Goal: Task Accomplishment & Management: Manage account settings

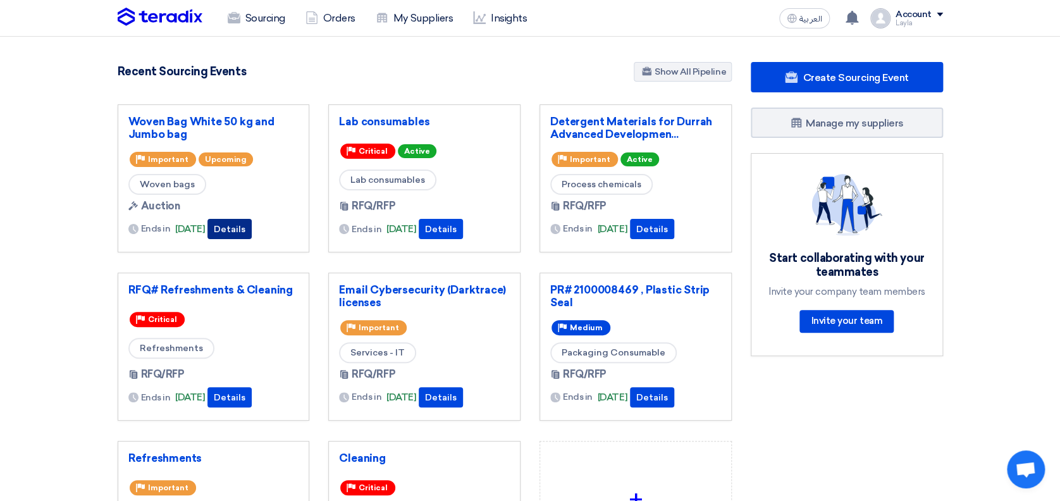
click at [249, 227] on button "Details" at bounding box center [229, 229] width 44 height 20
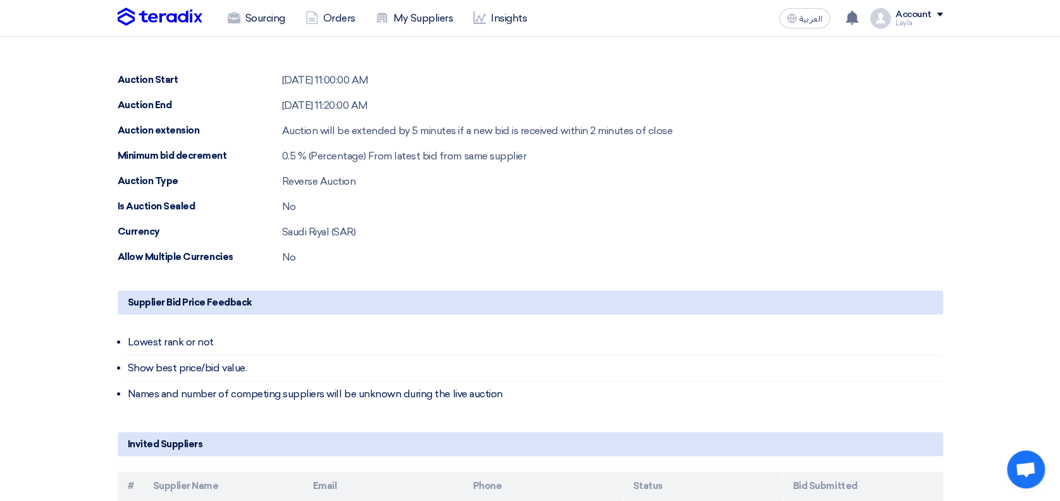
scroll to position [438, 0]
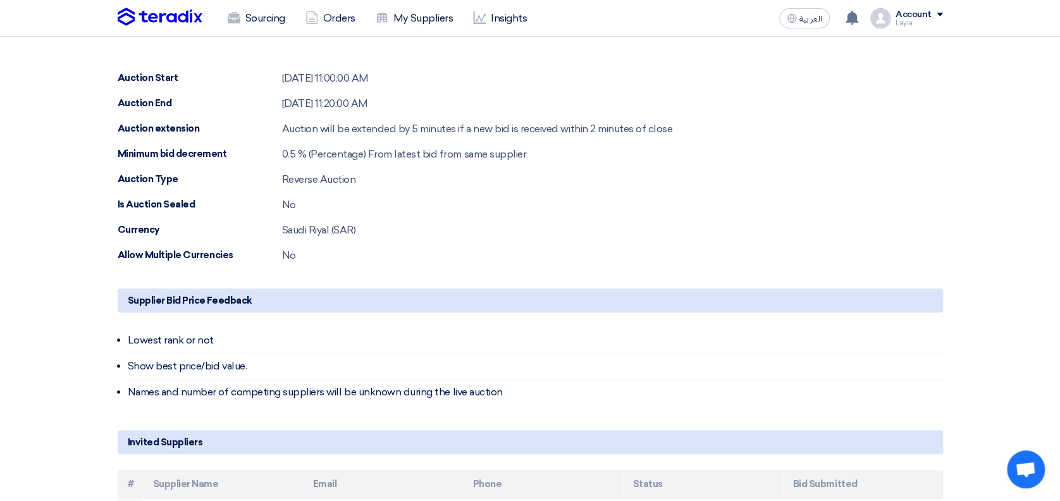
drag, startPoint x: 1056, startPoint y: 257, endPoint x: 1057, endPoint y: 281, distance: 23.4
click at [1057, 281] on section "Share with your team Waiting auction start… 2 suppliers accepted the invitation…" at bounding box center [530, 179] width 1060 height 917
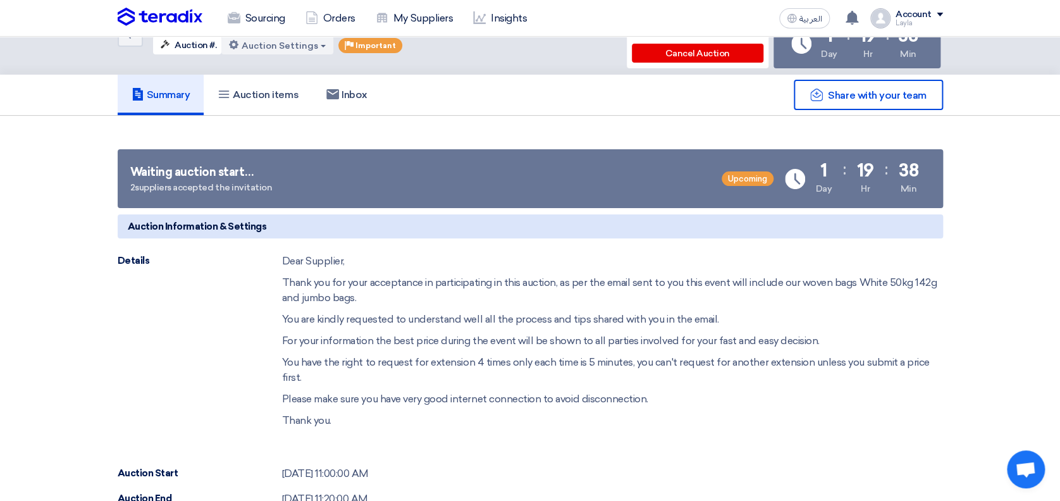
scroll to position [0, 0]
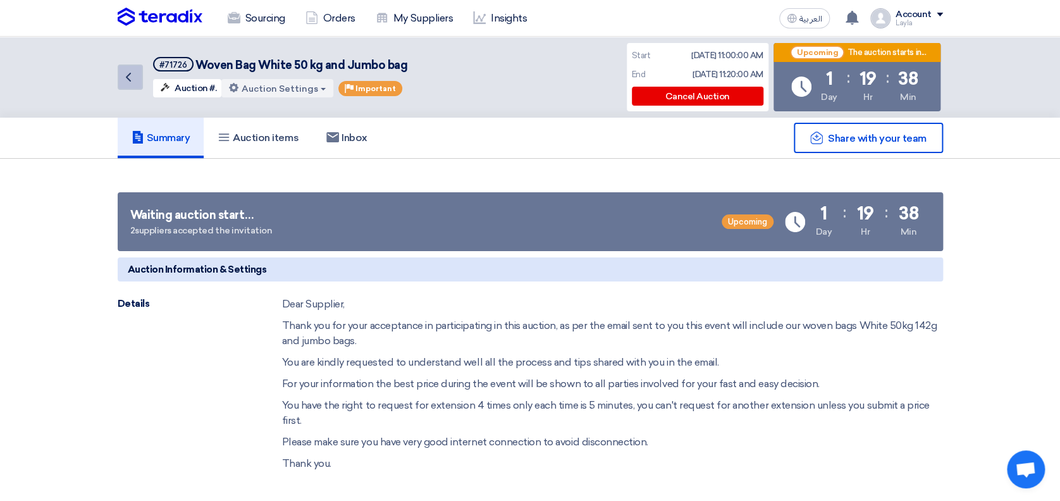
click at [129, 78] on icon "Back" at bounding box center [128, 77] width 15 height 15
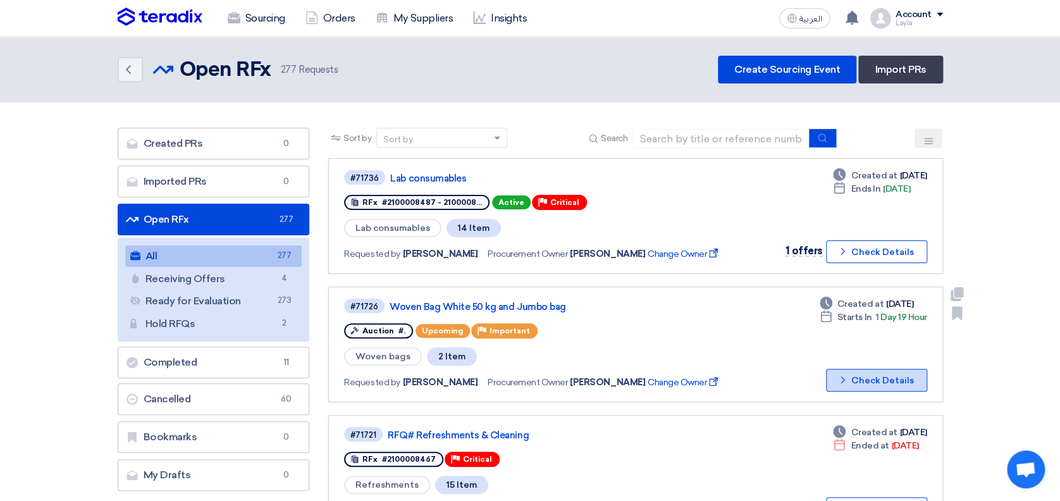
click at [860, 378] on button "Check details Check Details" at bounding box center [876, 380] width 101 height 23
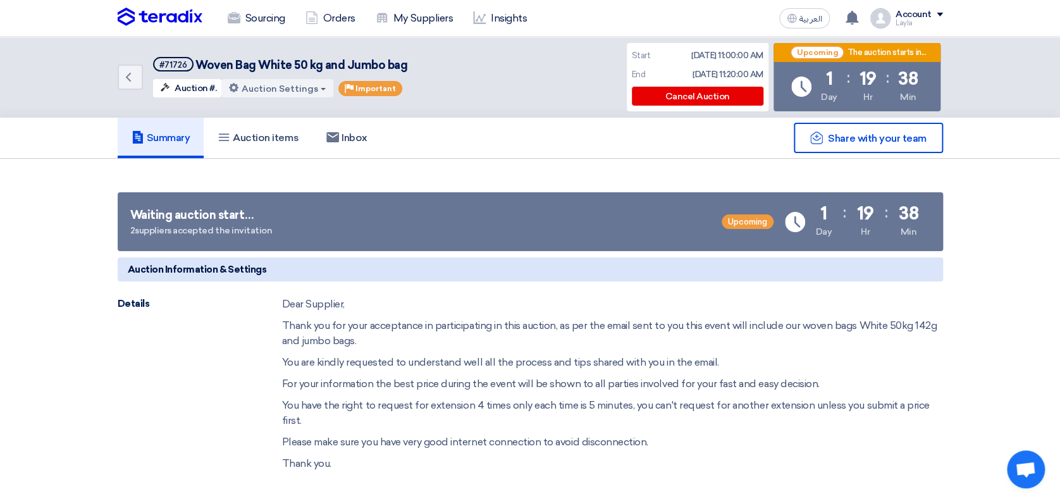
click at [278, 89] on button "Auction Settings" at bounding box center [277, 88] width 112 height 18
click at [501, 77] on div "Back #71726 Woven Bag White 50 kg and Jumbo bag Auction #. Auction Settings Edi…" at bounding box center [530, 77] width 825 height 81
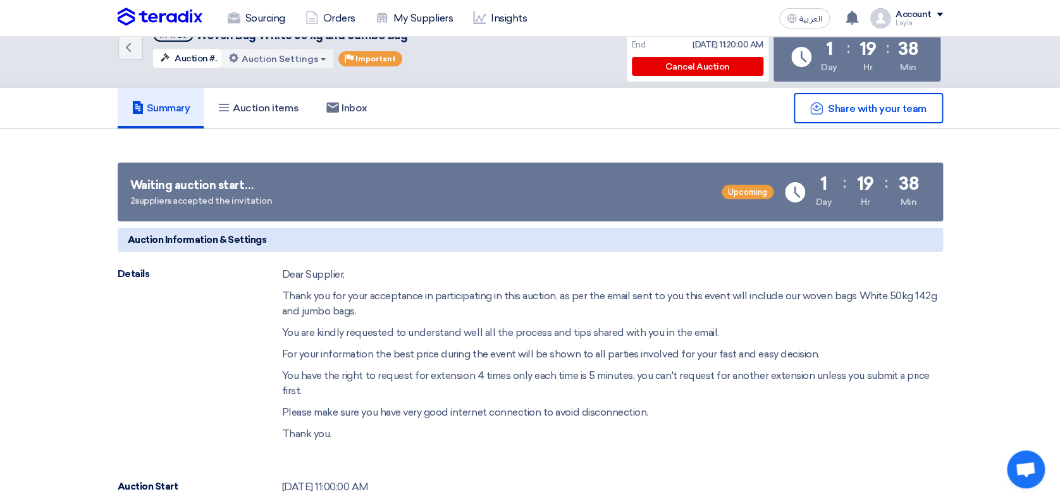
scroll to position [25, 0]
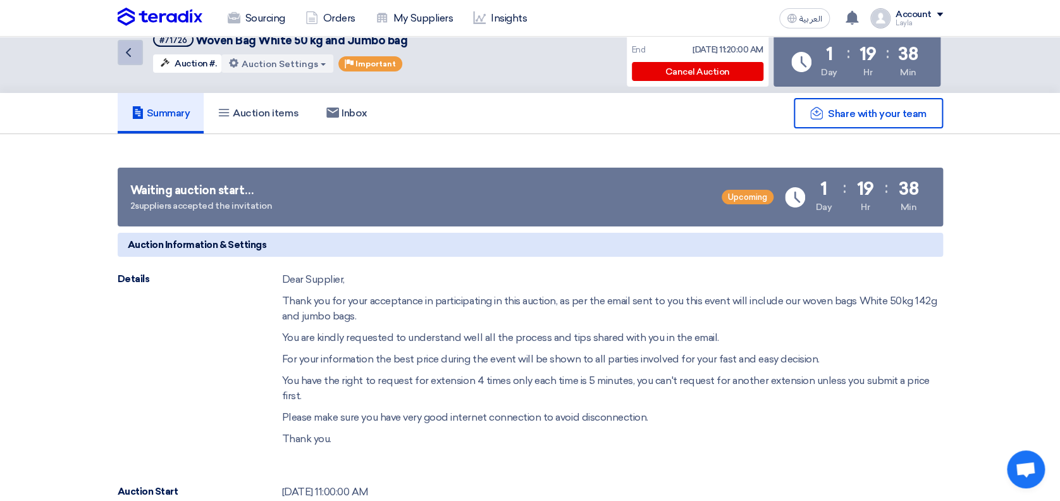
click at [130, 52] on icon "Back" at bounding box center [128, 52] width 15 height 15
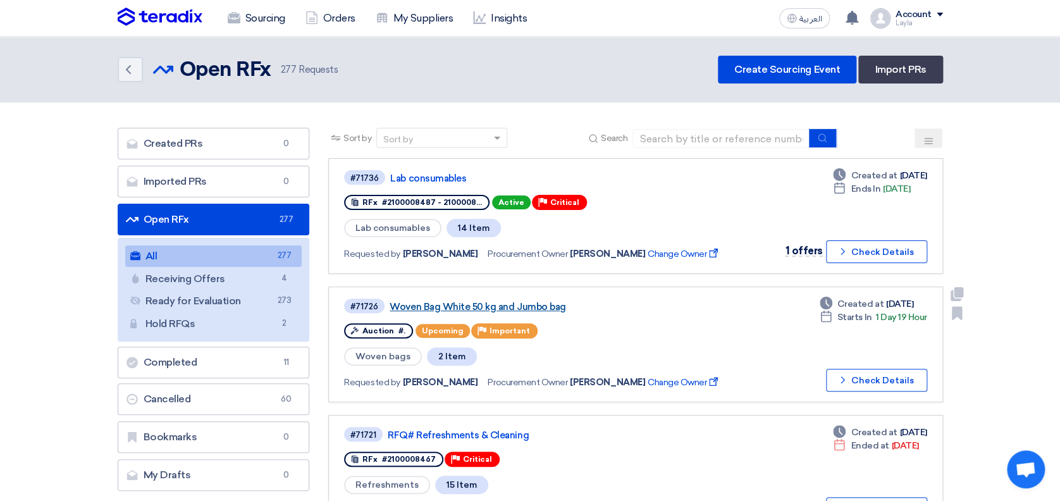
click at [420, 303] on link "Woven Bag White 50 kg and Jumbo bag" at bounding box center [547, 306] width 316 height 11
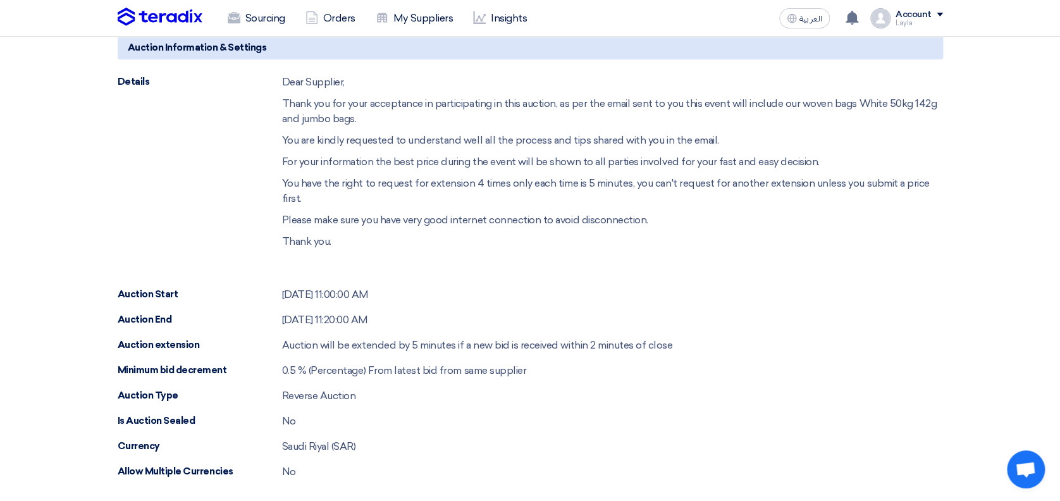
scroll to position [223, 0]
click at [865, 288] on div "Auction Start [DATE] 11:00:00 AM" at bounding box center [530, 293] width 825 height 15
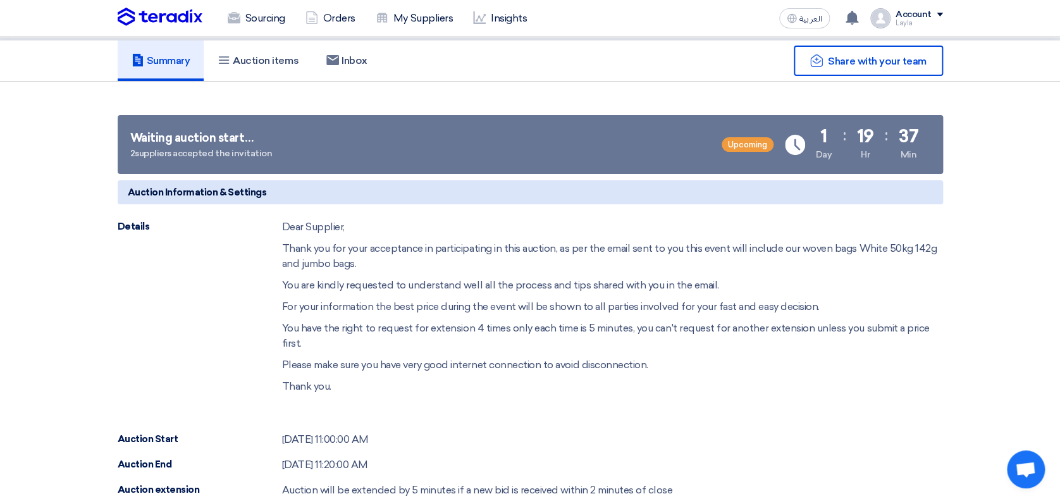
scroll to position [82, 0]
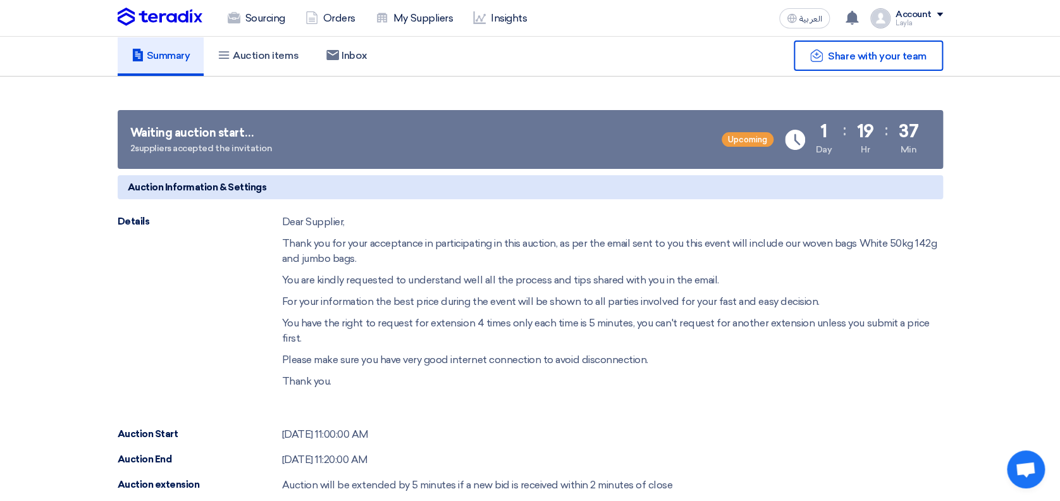
click at [267, 58] on h5 "Auction items" at bounding box center [257, 55] width 81 height 13
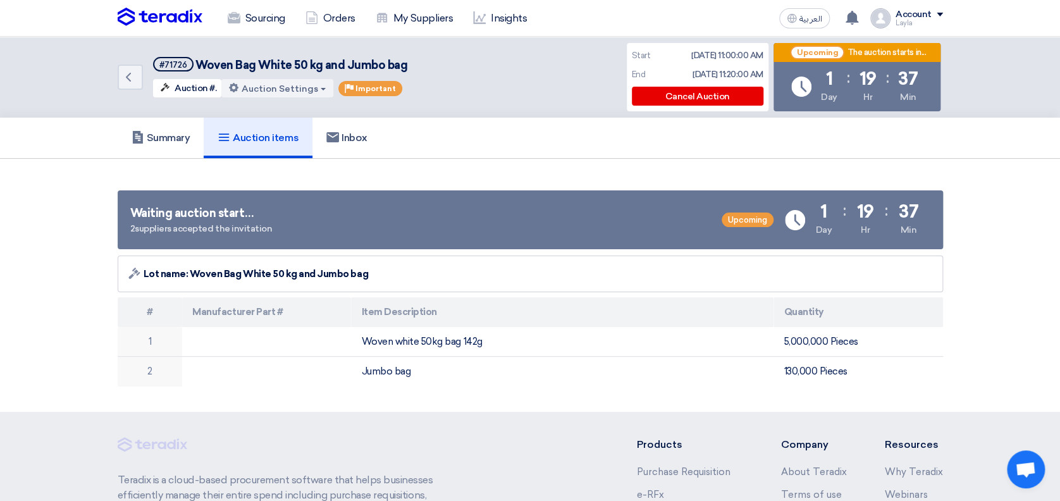
click at [1015, 221] on section "Waiting auction start… 2 suppliers accepted the invitation Upcoming Time Remain…" at bounding box center [530, 285] width 1060 height 253
click at [998, 258] on section "Waiting auction start… 2 suppliers accepted the invitation Upcoming Time Remain…" at bounding box center [530, 285] width 1060 height 253
click at [1020, 183] on section "Waiting auction start… 2 suppliers accepted the invitation Upcoming Time Remain…" at bounding box center [530, 285] width 1060 height 253
click at [460, 173] on section "Waiting auction start… 2 suppliers accepted the invitation Upcoming Time Remain…" at bounding box center [530, 285] width 1060 height 253
click at [179, 137] on h5 "Summary" at bounding box center [160, 137] width 59 height 13
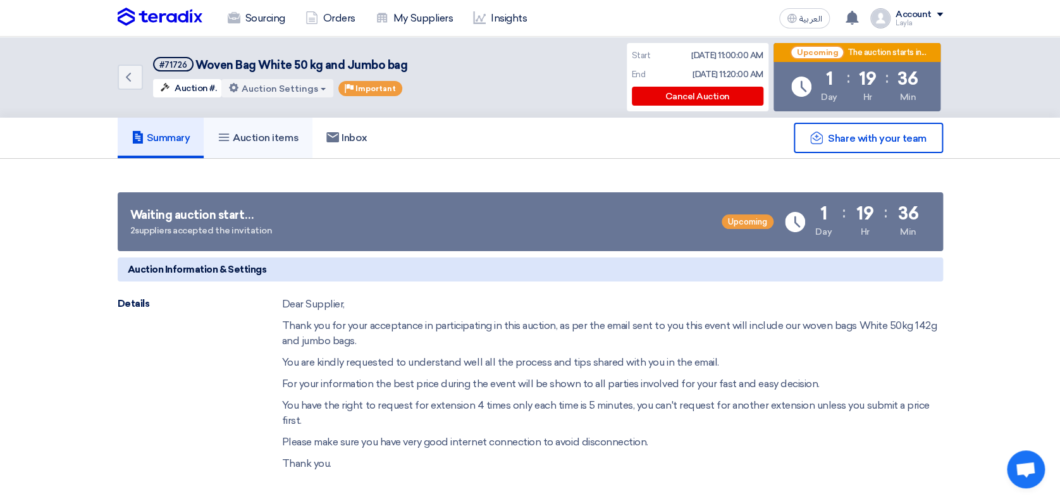
click at [263, 137] on h5 "Auction items" at bounding box center [257, 137] width 81 height 13
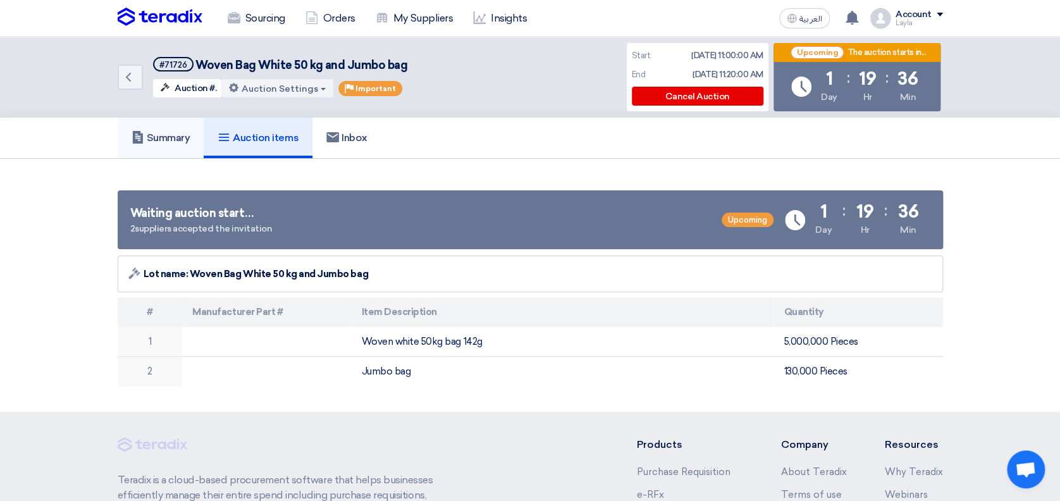
click at [153, 150] on link "Summary" at bounding box center [161, 138] width 87 height 40
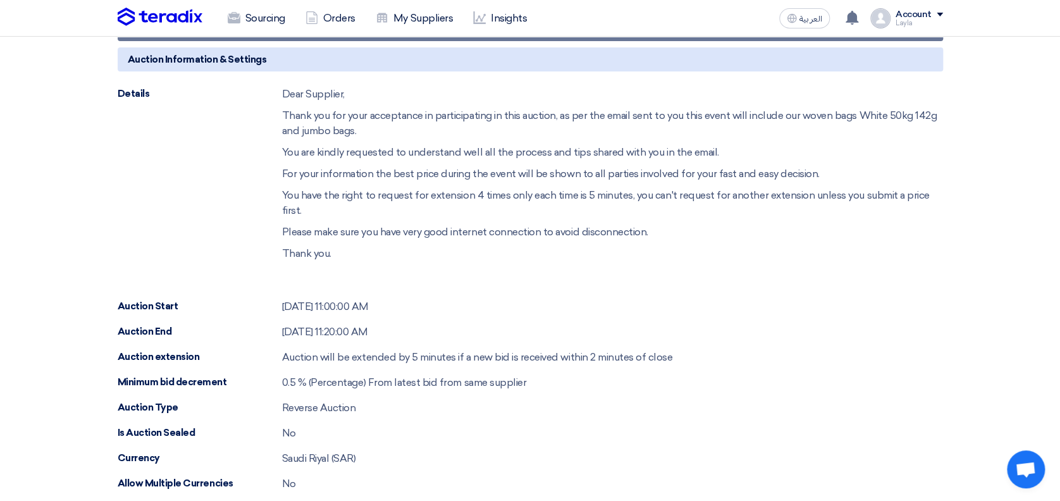
scroll to position [212, 0]
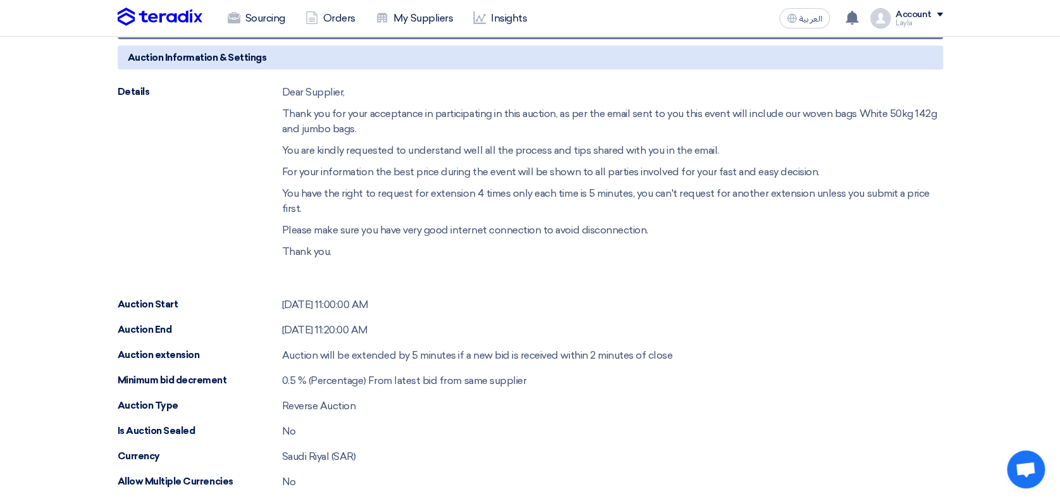
click at [987, 283] on section "Share with your team Waiting auction start… 2 suppliers accepted the invitation…" at bounding box center [530, 405] width 1060 height 917
click at [59, 281] on section "Share with your team Waiting auction start… 2 suppliers accepted the invitation…" at bounding box center [530, 405] width 1060 height 917
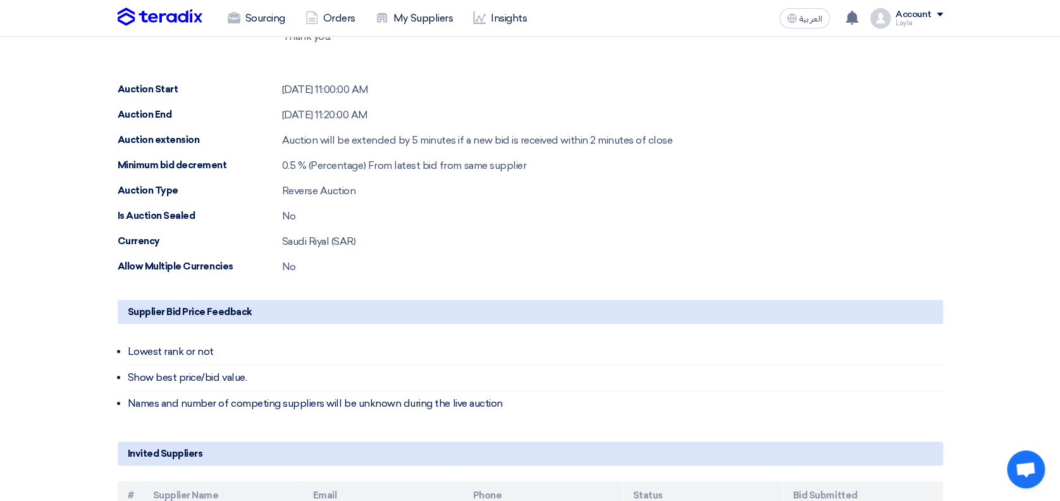
scroll to position [433, 0]
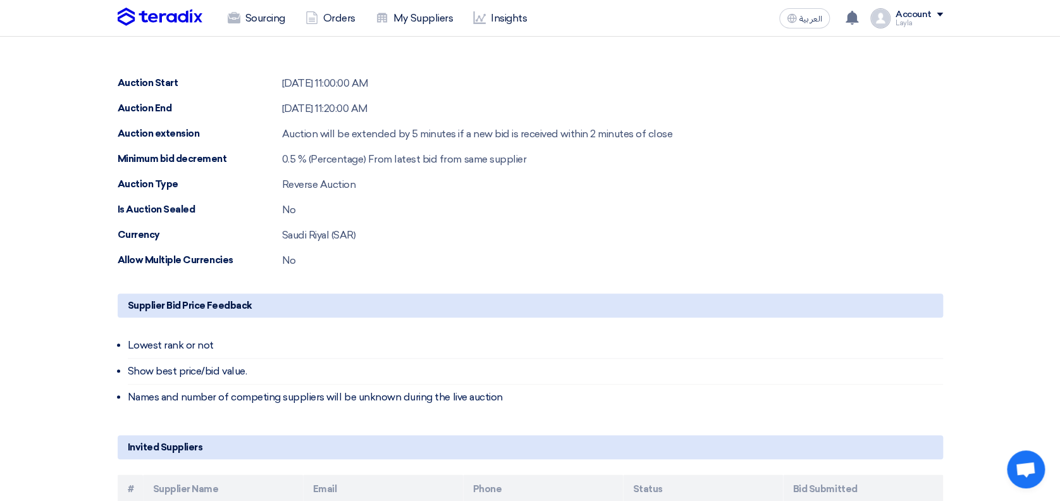
drag, startPoint x: 1056, startPoint y: 243, endPoint x: 1053, endPoint y: 304, distance: 60.8
click at [1053, 304] on section "Share with your team Waiting auction start… 2 suppliers accepted the invitation…" at bounding box center [530, 184] width 1060 height 917
drag, startPoint x: 977, startPoint y: 231, endPoint x: 687, endPoint y: 106, distance: 315.8
click at [687, 106] on div "Auction End [DATE] 11:20:00 AM" at bounding box center [530, 108] width 825 height 15
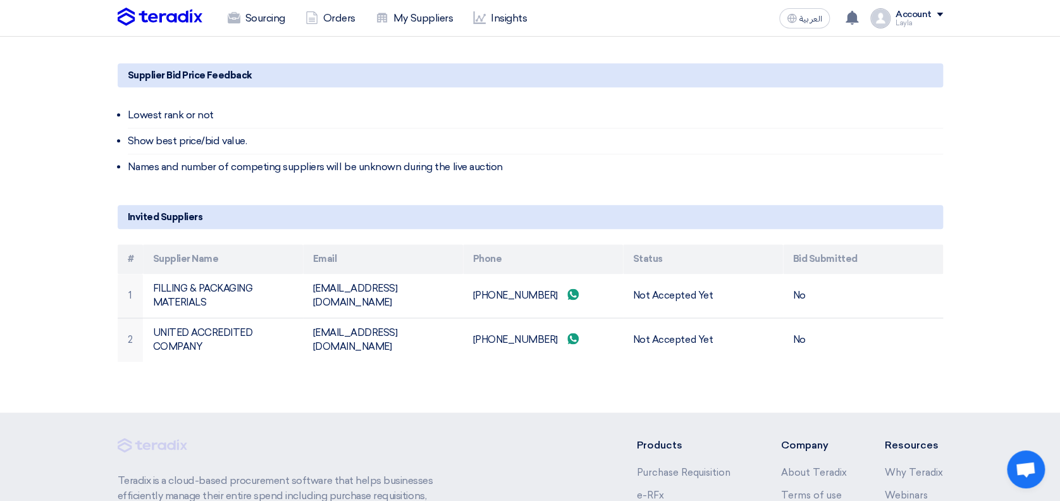
scroll to position [676, 0]
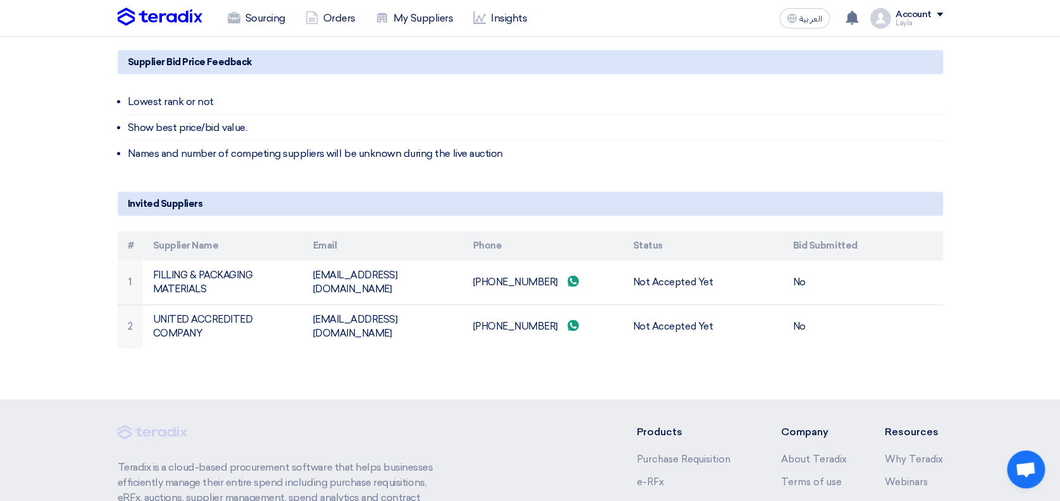
drag, startPoint x: 1054, startPoint y: 294, endPoint x: 1063, endPoint y: 140, distance: 153.9
click at [1059, 140] on html "Sourcing Orders My Suppliers Insights العربية ع You have a new offer for 'Deter…" at bounding box center [530, 4] width 1060 height 1361
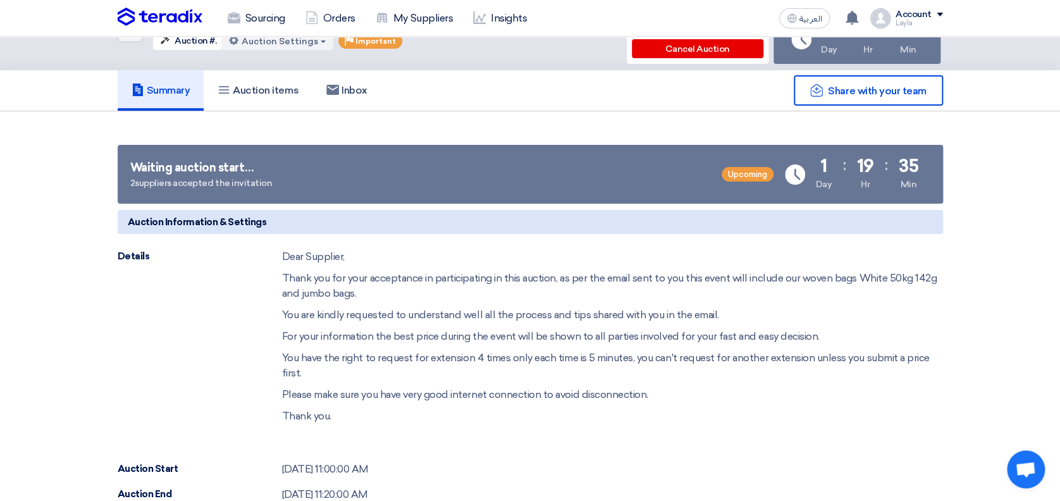
scroll to position [38, 0]
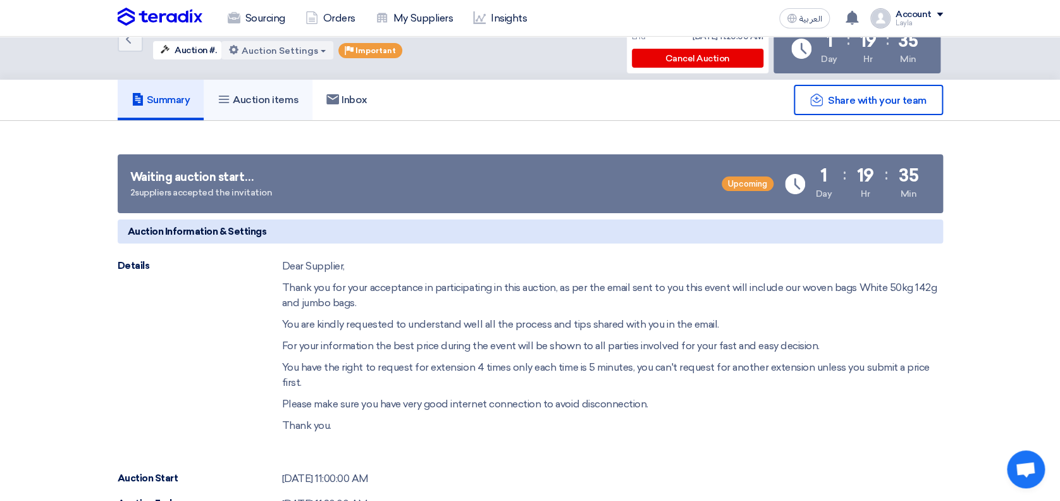
click at [258, 97] on h5 "Auction items" at bounding box center [257, 100] width 81 height 13
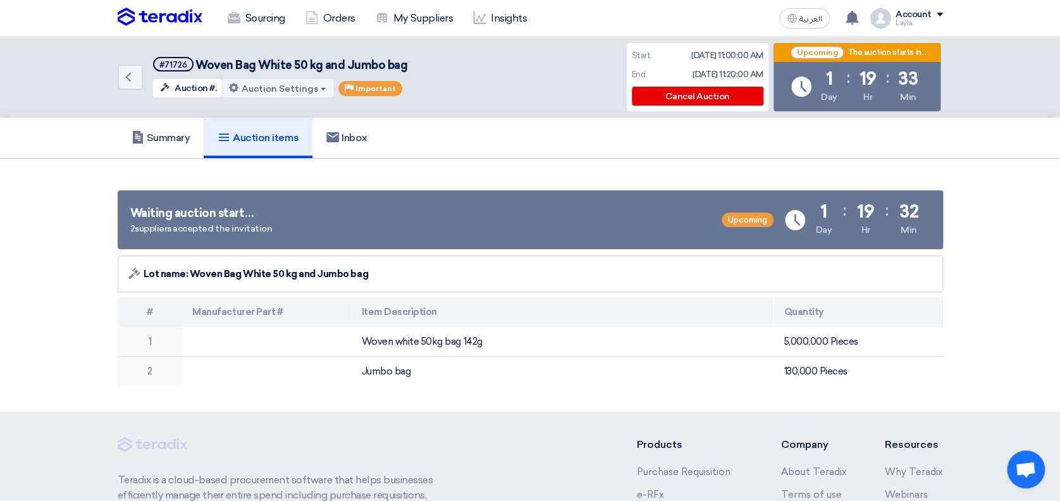
click at [1006, 244] on section "Waiting auction start… 2 suppliers accepted the invitation Upcoming Time Remain…" at bounding box center [530, 285] width 1060 height 253
click at [536, 202] on div "Waiting auction start… 2 suppliers accepted the invitation Upcoming Time Remain…" at bounding box center [530, 219] width 825 height 59
click at [285, 85] on button "Auction Settings" at bounding box center [277, 88] width 112 height 18
click at [41, 205] on section "Waiting auction start… 2 suppliers accepted the invitation Upcoming Time Remain…" at bounding box center [530, 285] width 1060 height 253
click at [1025, 263] on section "Waiting auction start… 2 suppliers accepted the invitation Upcoming Time Remain…" at bounding box center [530, 285] width 1060 height 253
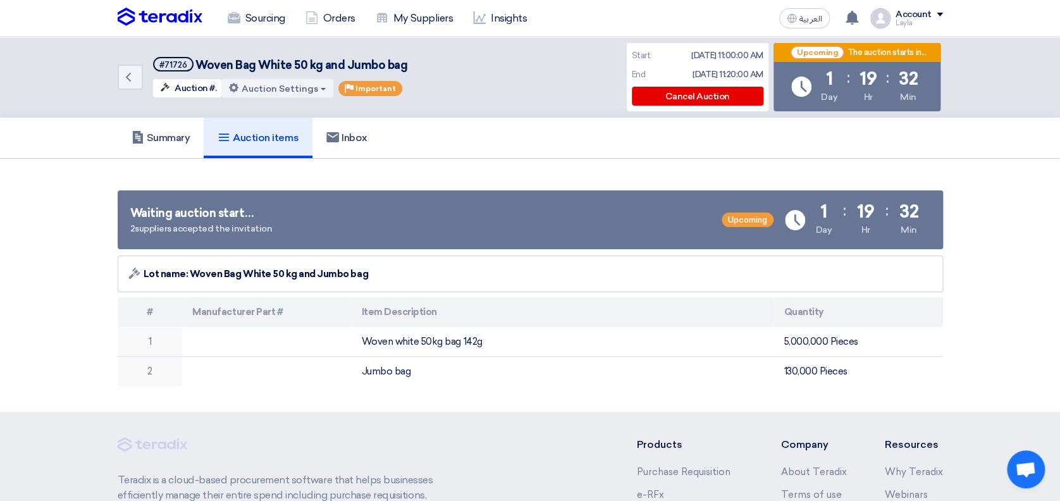
click at [1000, 227] on section "Waiting auction start… 2 suppliers accepted the invitation Upcoming Time Remain…" at bounding box center [530, 285] width 1060 height 253
click at [1025, 176] on section "Waiting auction start… 2 suppliers accepted the invitation Upcoming Time Remain…" at bounding box center [530, 285] width 1060 height 253
click at [250, 91] on button "Auction Settings" at bounding box center [277, 88] width 112 height 18
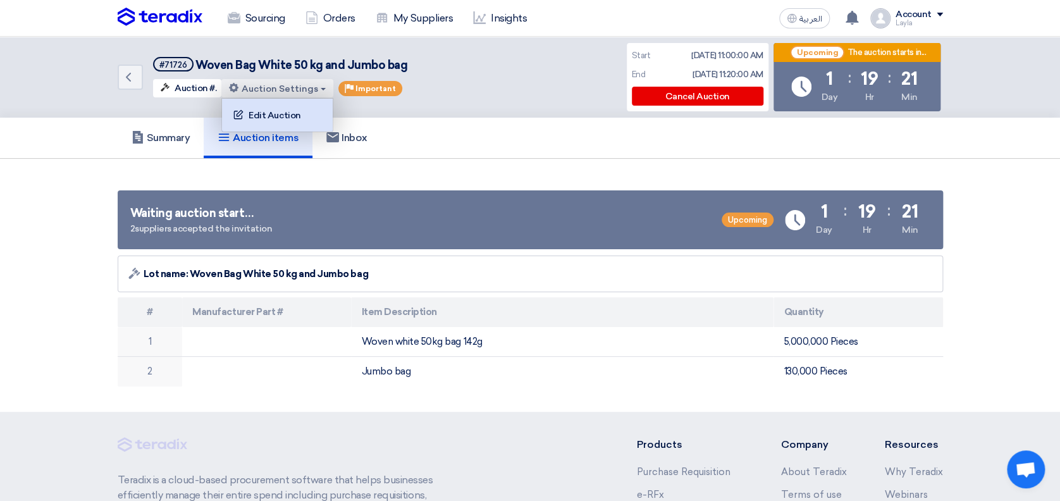
click at [263, 116] on div "Edit Auction" at bounding box center [277, 115] width 98 height 20
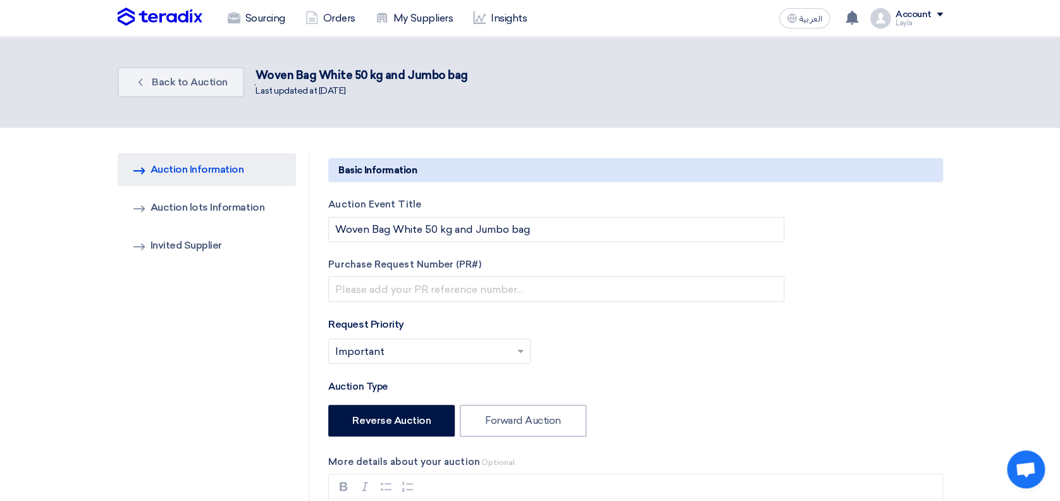
type input "[DATE]"
type input "11"
type input "00"
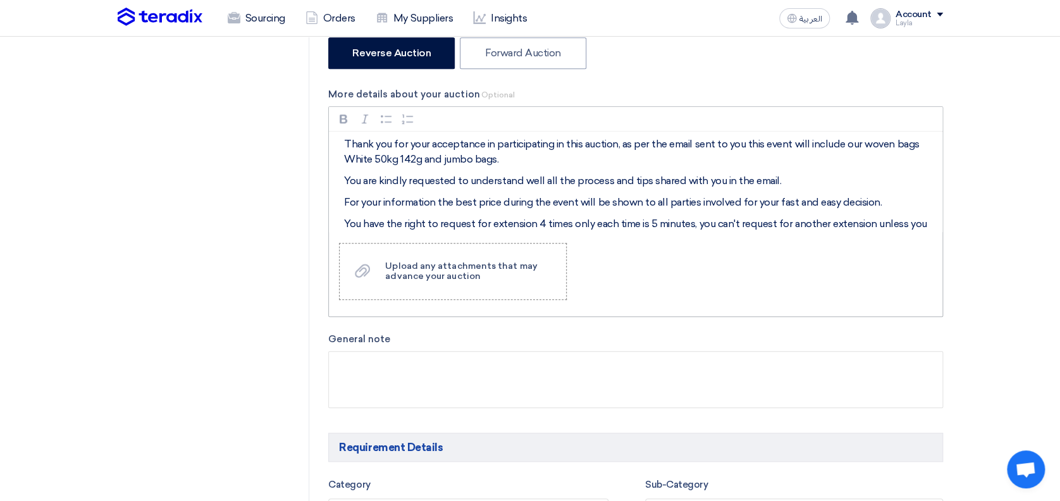
scroll to position [5, 0]
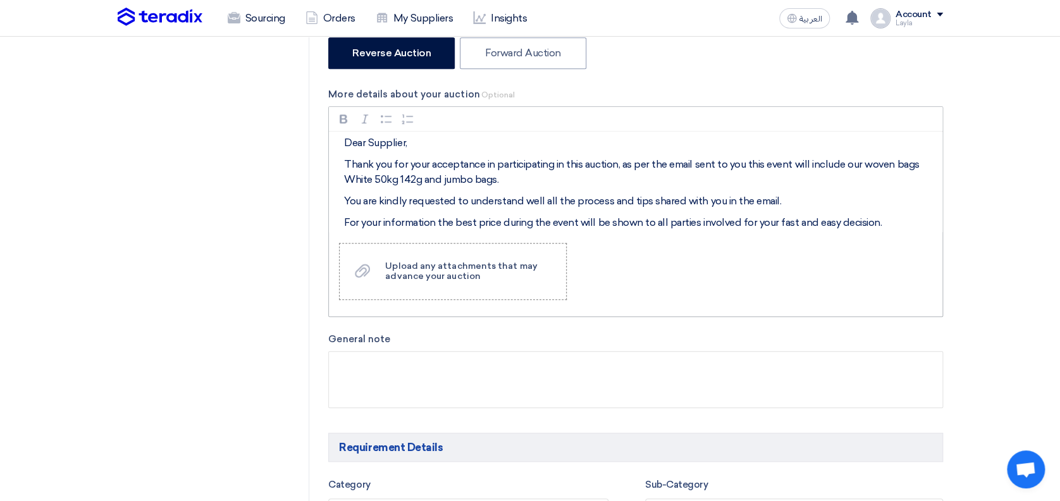
click at [511, 181] on p "Thank you for your acceptance in participating in this auction, as per the emai…" at bounding box center [640, 172] width 592 height 30
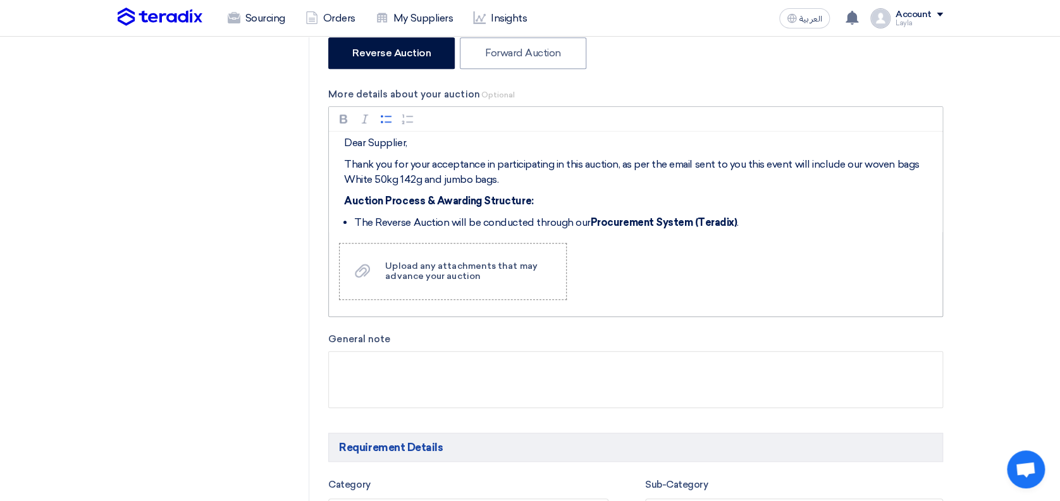
scroll to position [46, 0]
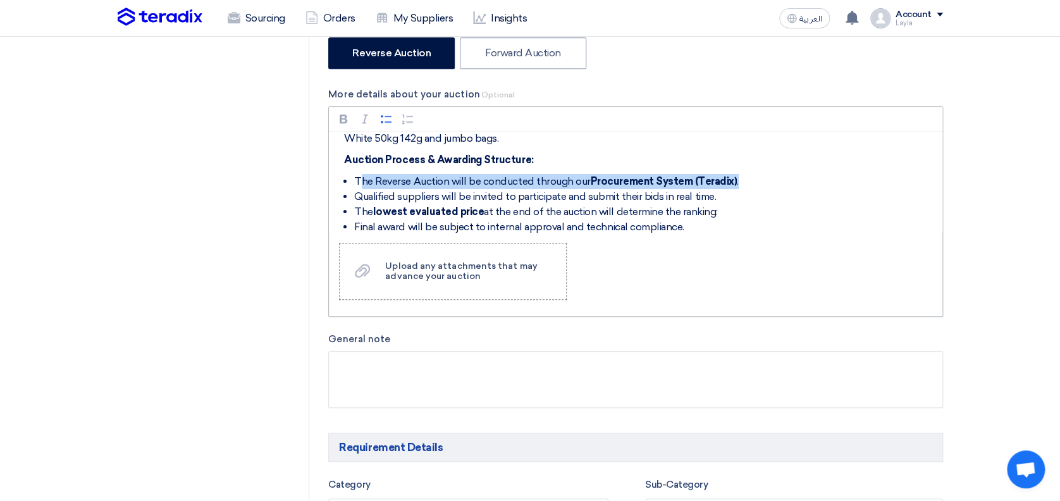
drag, startPoint x: 736, startPoint y: 180, endPoint x: 359, endPoint y: 172, distance: 376.9
click at [359, 174] on li "The Reverse Auction will be conducted through our Procurement System (Teradix) ." at bounding box center [645, 181] width 582 height 15
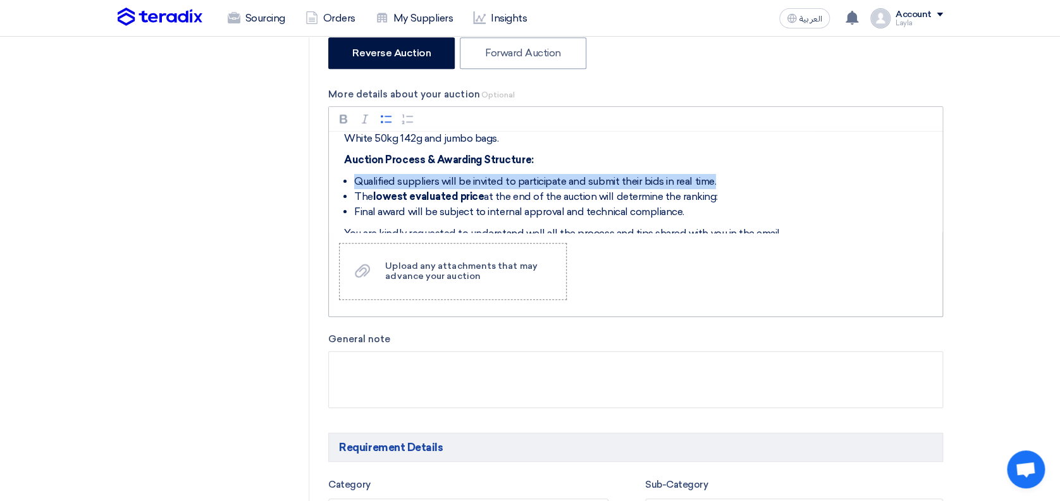
drag, startPoint x: 731, startPoint y: 176, endPoint x: 355, endPoint y: 175, distance: 376.2
click at [355, 175] on li "Qualified suppliers will be invited to participate and submit their bids in rea…" at bounding box center [645, 181] width 582 height 15
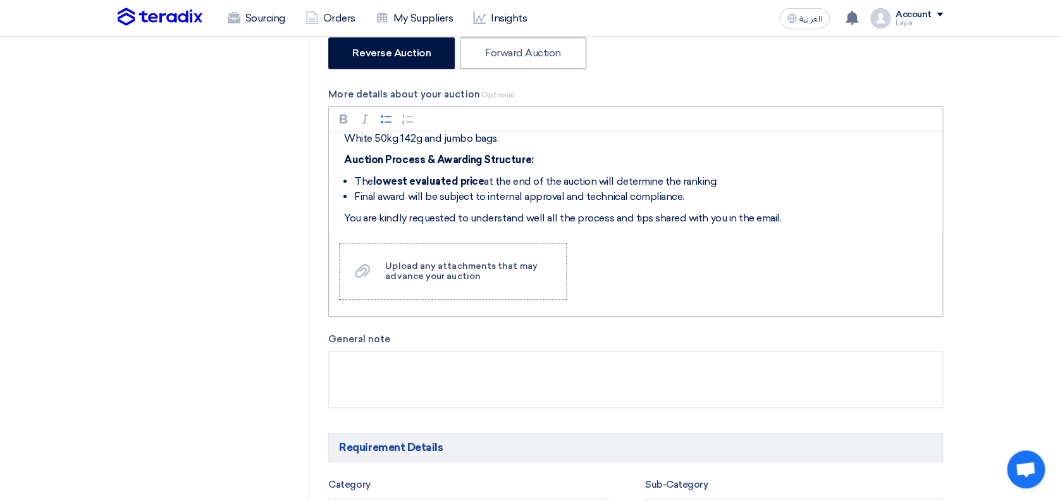
click at [733, 175] on li "The lowest evaluated price at the end of the auction will determine the ranking:" at bounding box center [645, 181] width 582 height 15
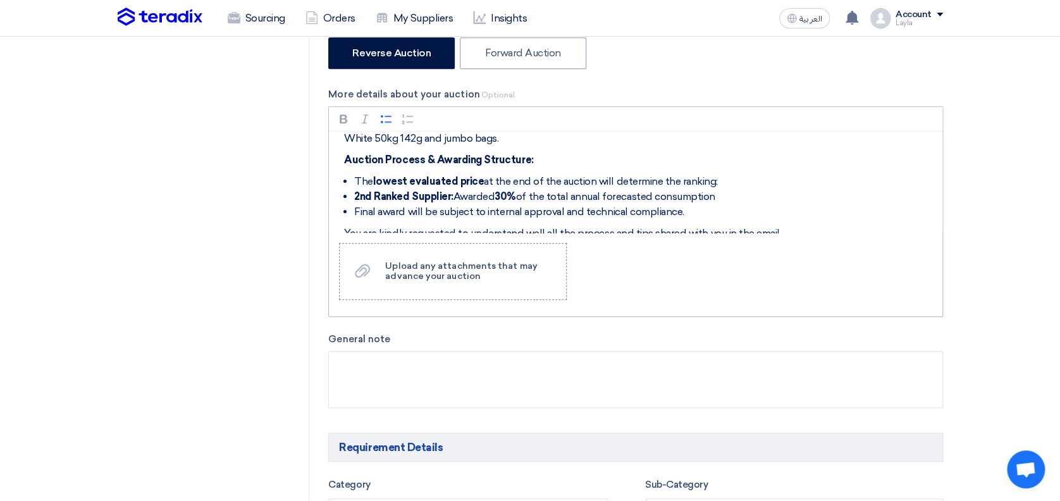
click at [723, 177] on li "The lowest evaluated price at the end of the auction will determine the ranking:" at bounding box center [645, 181] width 582 height 15
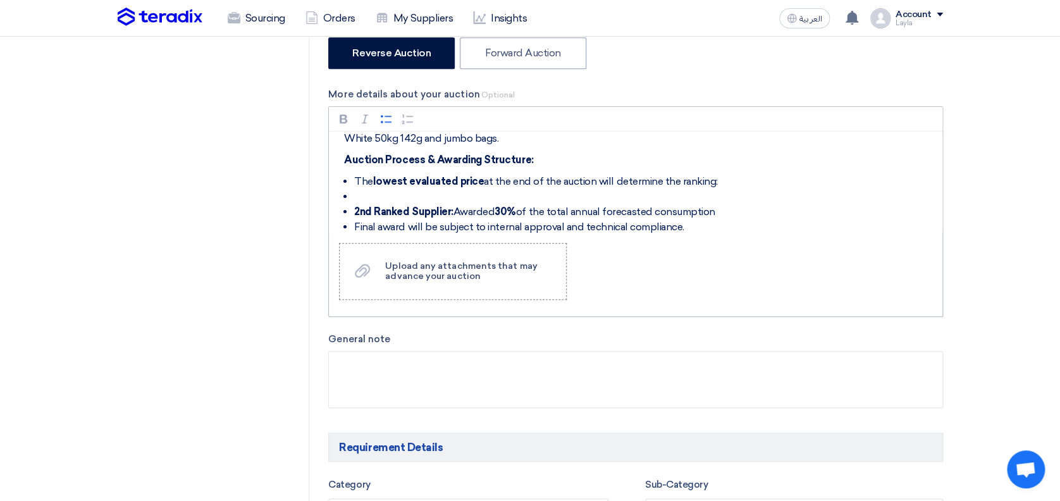
click at [400, 189] on li "Rich Text Editor, main" at bounding box center [645, 196] width 582 height 15
drag, startPoint x: 379, startPoint y: 197, endPoint x: 359, endPoint y: 199, distance: 20.3
click at [379, 197] on li "Rich Text Editor, main" at bounding box center [645, 196] width 582 height 15
click at [740, 181] on li "The lowest evaluated price at the end of the auction will determine the ranking:" at bounding box center [645, 181] width 582 height 15
click at [456, 193] on li "Rich Text Editor, main" at bounding box center [645, 196] width 582 height 15
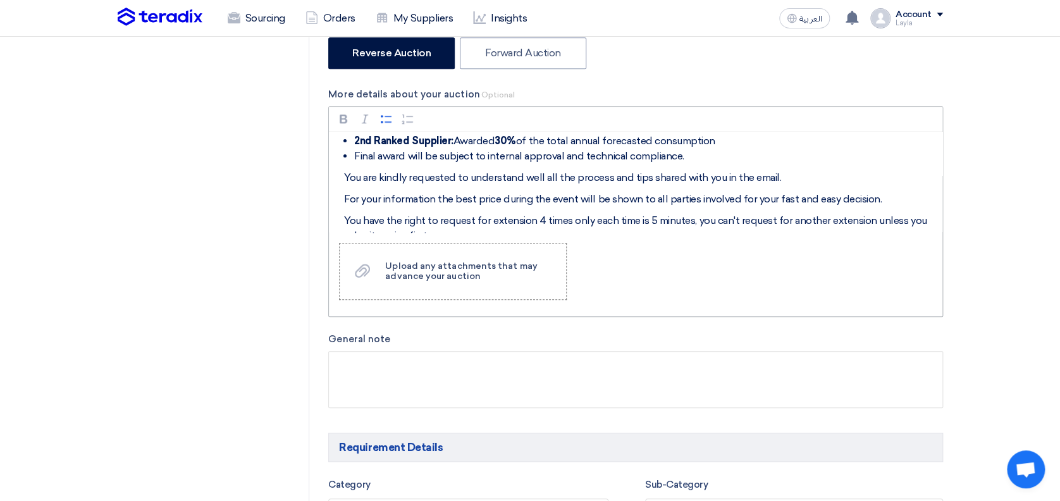
scroll to position [33, 0]
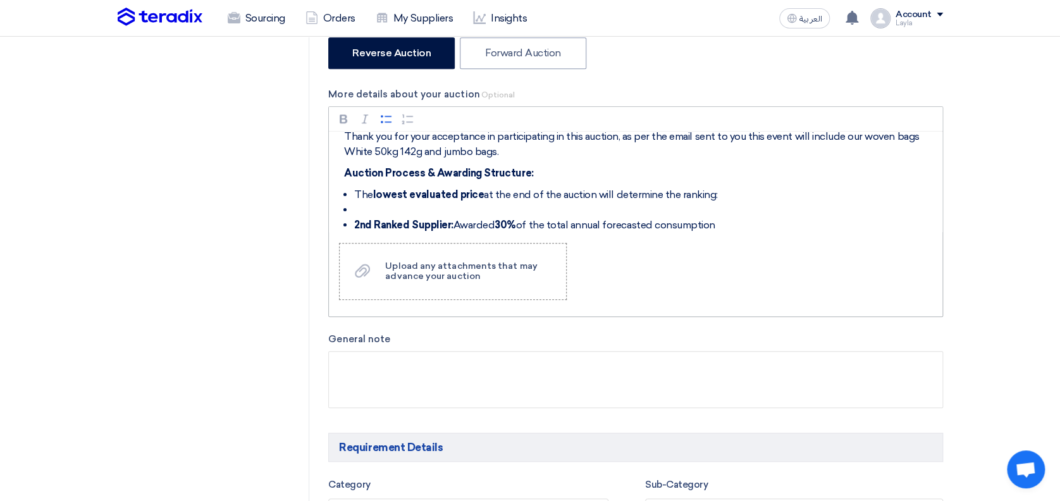
click at [358, 208] on li "Rich Text Editor, main" at bounding box center [645, 209] width 582 height 15
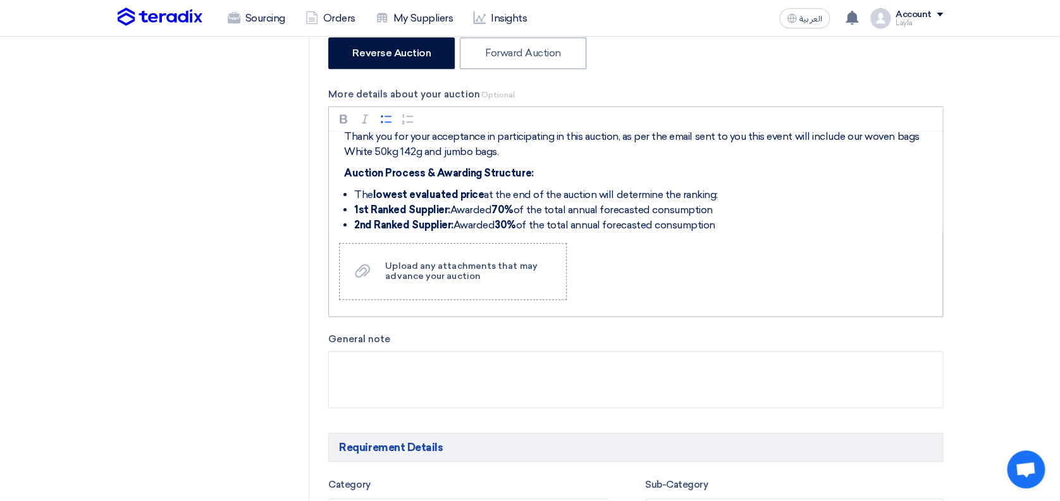
click at [745, 224] on li "2nd Ranked Supplier: Awarded 30% of the total annual forecasted consumption" at bounding box center [645, 224] width 582 height 15
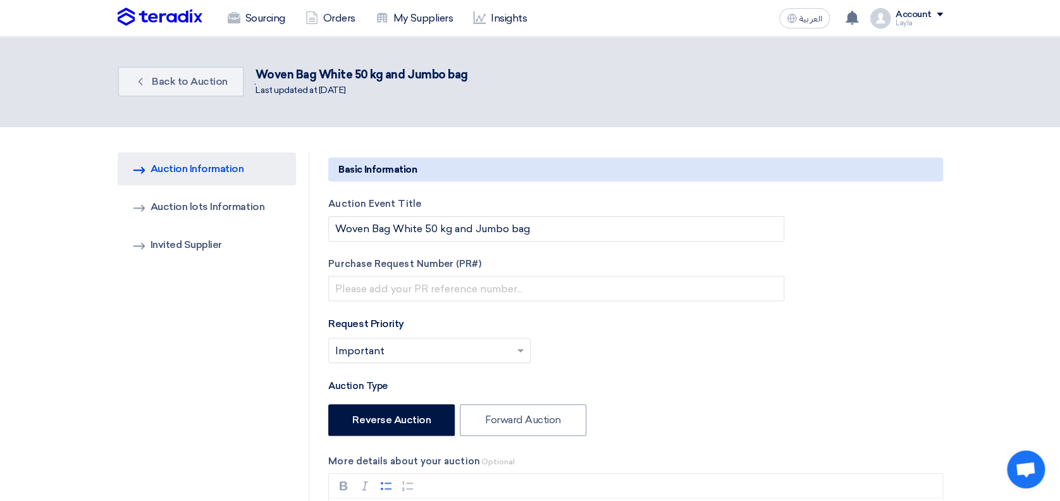
scroll to position [0, 0]
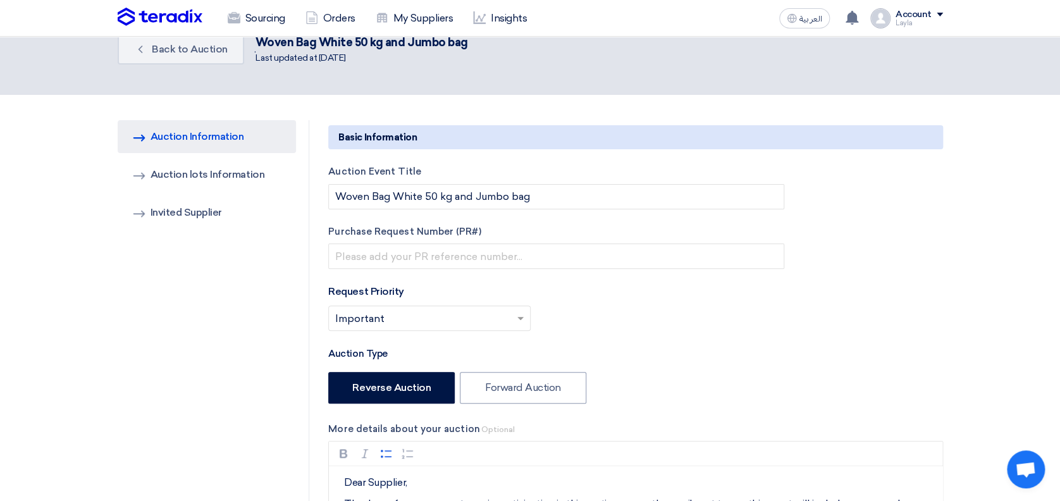
scroll to position [84, 0]
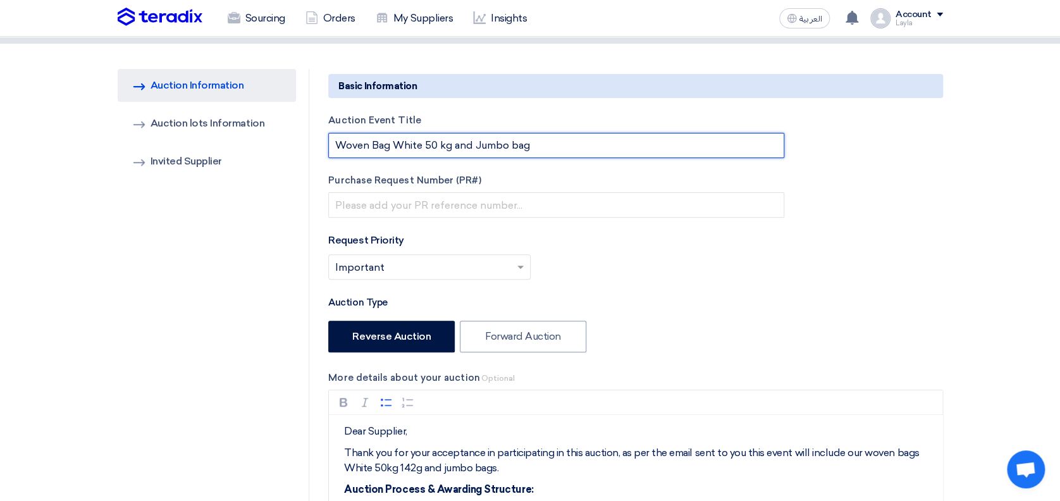
click at [569, 145] on input "Woven Bag White 50 kg and Jumbo bag" at bounding box center [556, 145] width 456 height 25
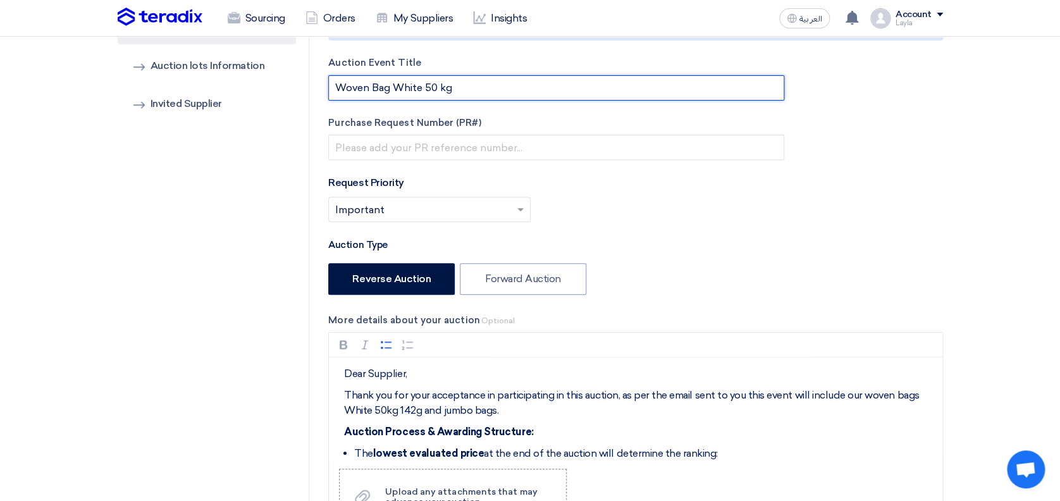
scroll to position [168, 0]
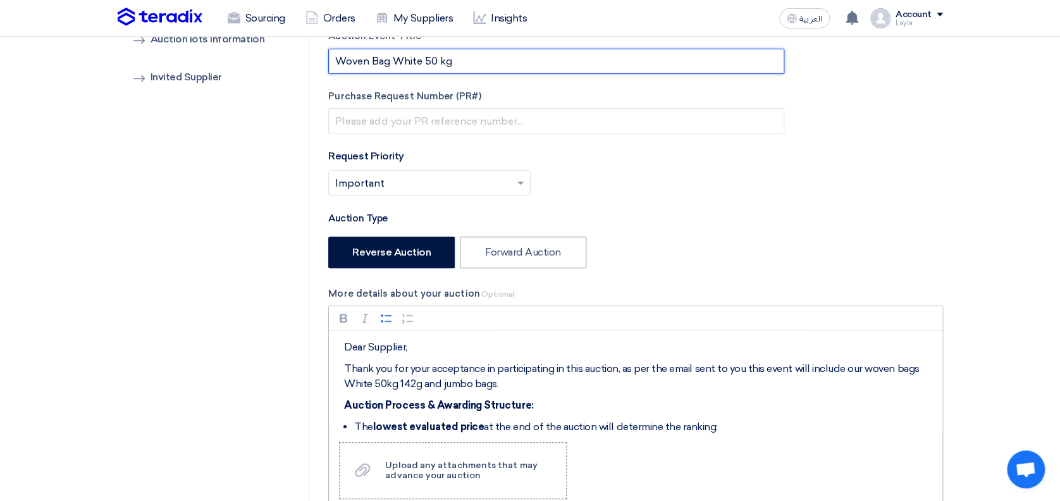
type input "Woven Bag White 50 kg"
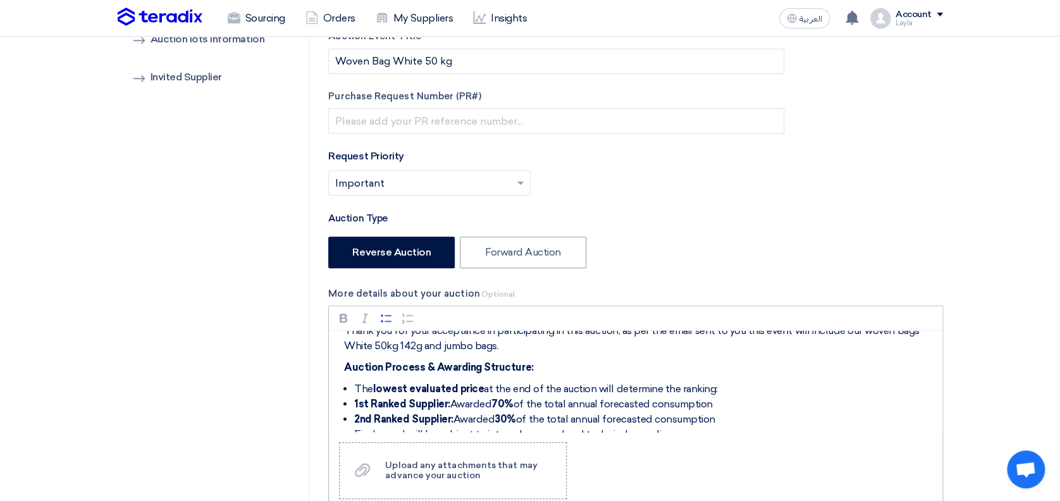
scroll to position [0, 0]
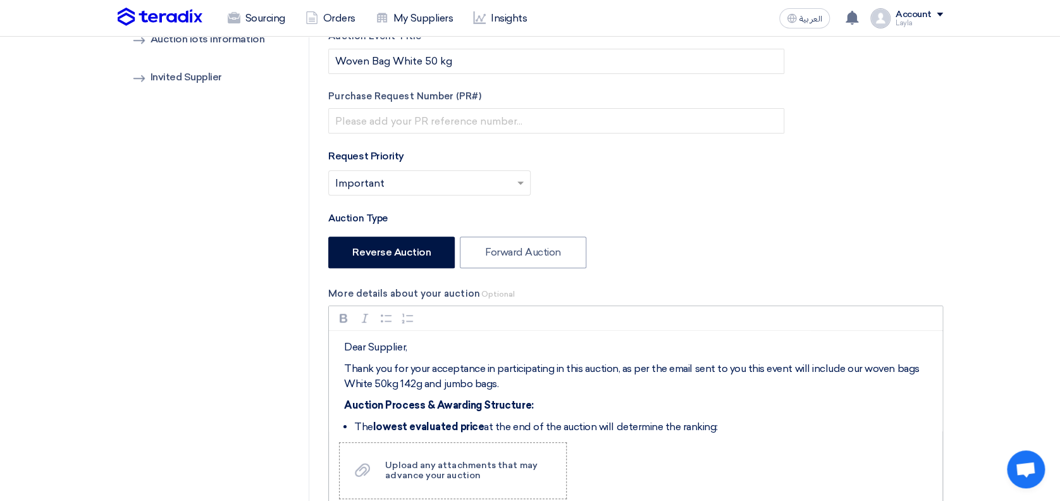
drag, startPoint x: 422, startPoint y: 384, endPoint x: 519, endPoint y: 378, distance: 96.9
click at [516, 382] on p "Thank you for your acceptance in participating in this auction, as per the emai…" at bounding box center [640, 376] width 592 height 30
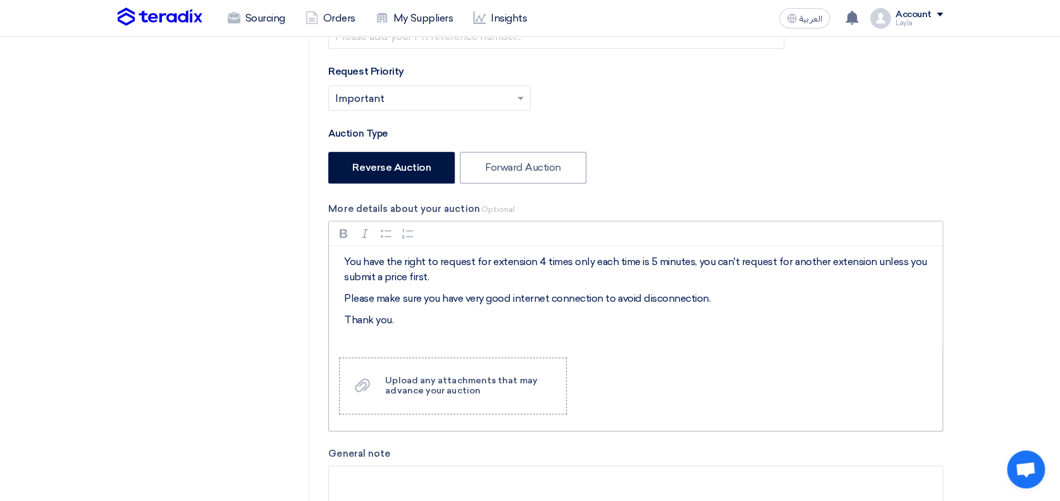
scroll to position [202, 0]
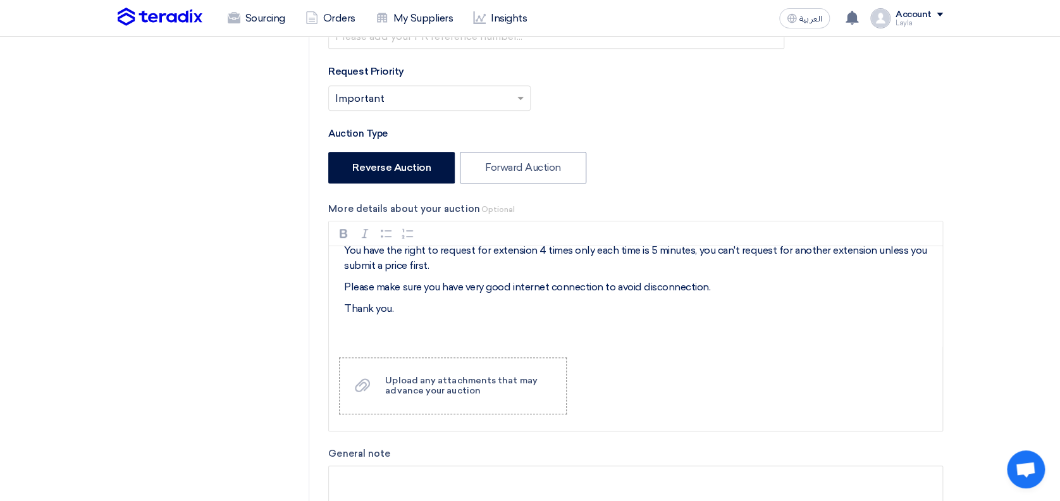
drag, startPoint x: 1008, startPoint y: 298, endPoint x: 1051, endPoint y: 157, distance: 148.2
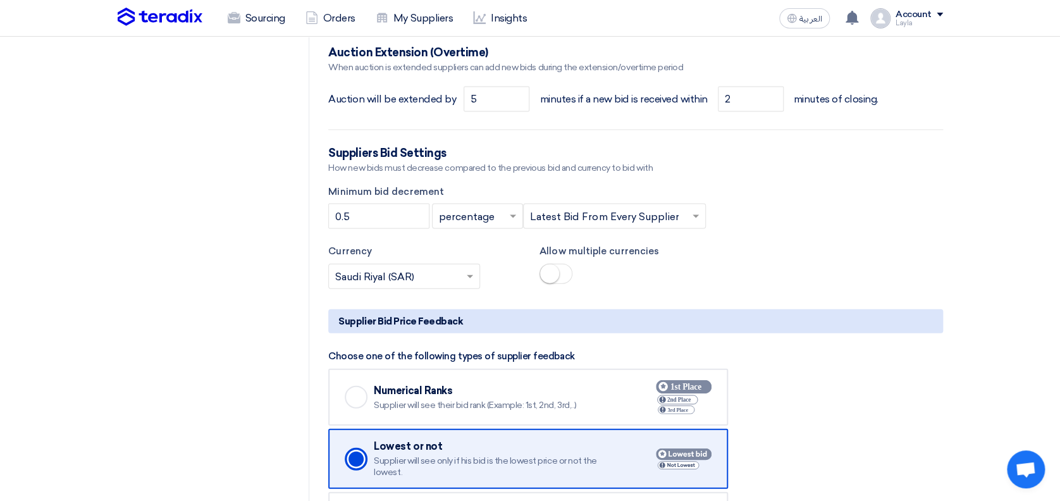
scroll to position [1258, 0]
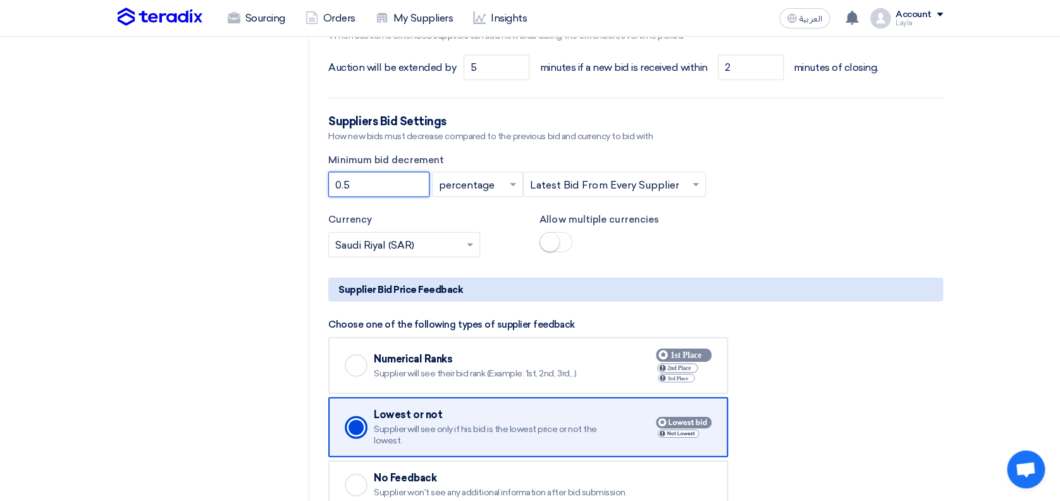
click at [369, 184] on input "0.5" at bounding box center [378, 184] width 101 height 25
click at [401, 183] on input "0.5" at bounding box center [378, 184] width 101 height 25
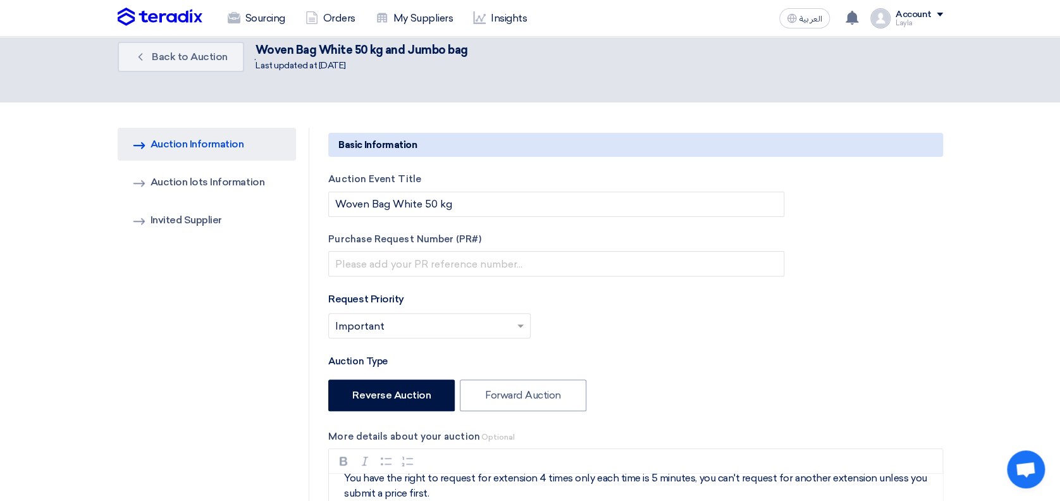
scroll to position [0, 0]
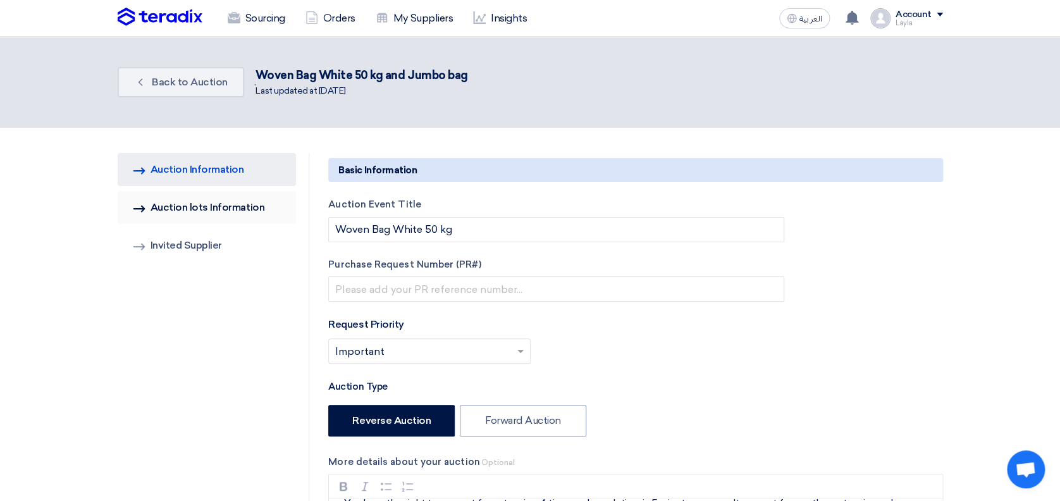
click at [186, 200] on link "Invited Suppliers Auction lots Information" at bounding box center [207, 207] width 179 height 33
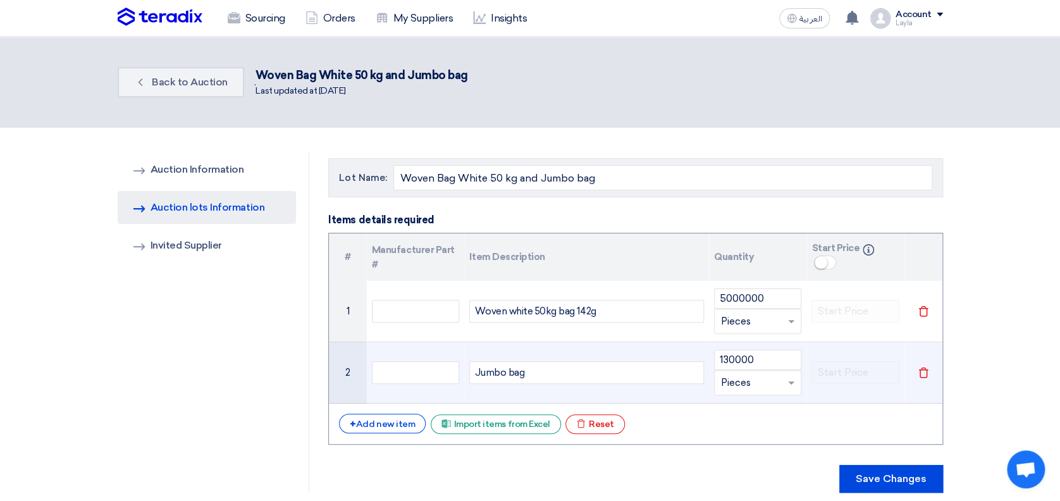
click at [919, 373] on use at bounding box center [922, 372] width 9 height 11
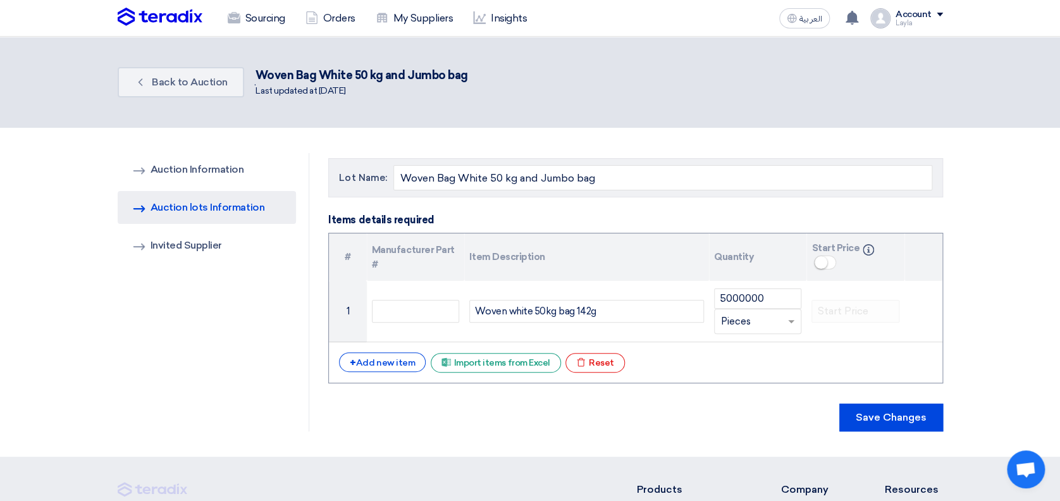
click at [185, 324] on div "AUCTION Information Auction Information Invited Suppliers Auction lots Informat…" at bounding box center [214, 292] width 192 height 278
click at [181, 172] on link "AUCTION Information Auction Information" at bounding box center [207, 169] width 179 height 33
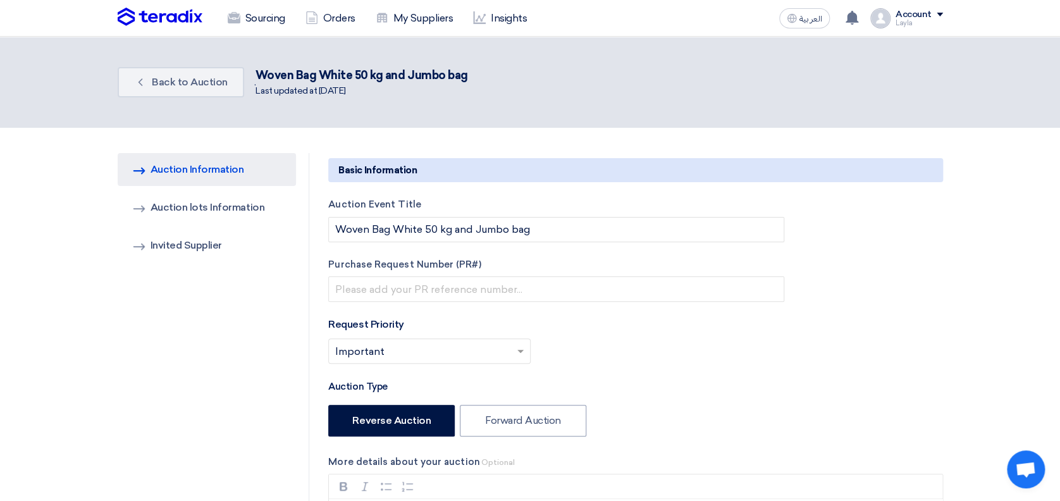
type input "[DATE]"
type input "11"
type input "00"
click at [197, 211] on link "Invited Suppliers Auction lots Information" at bounding box center [207, 207] width 179 height 33
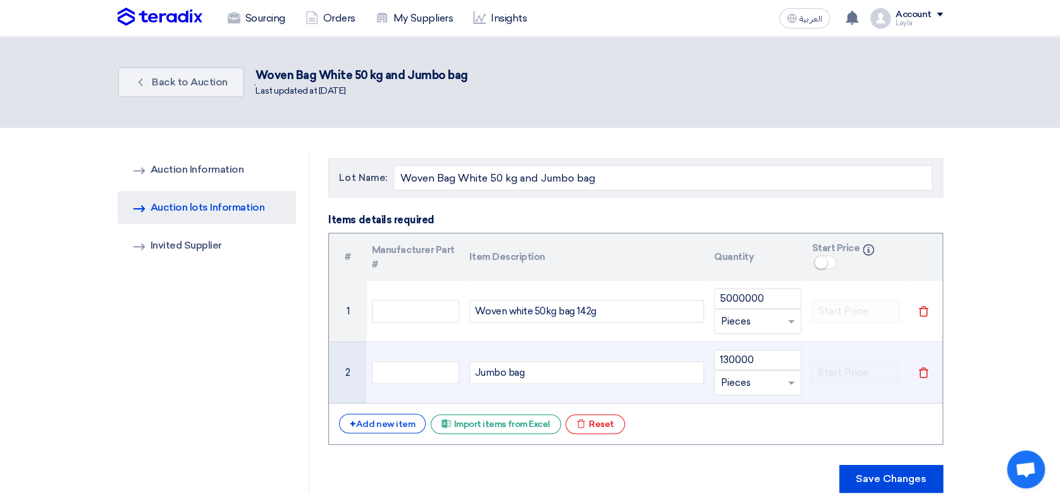
click at [924, 369] on use at bounding box center [922, 372] width 9 height 11
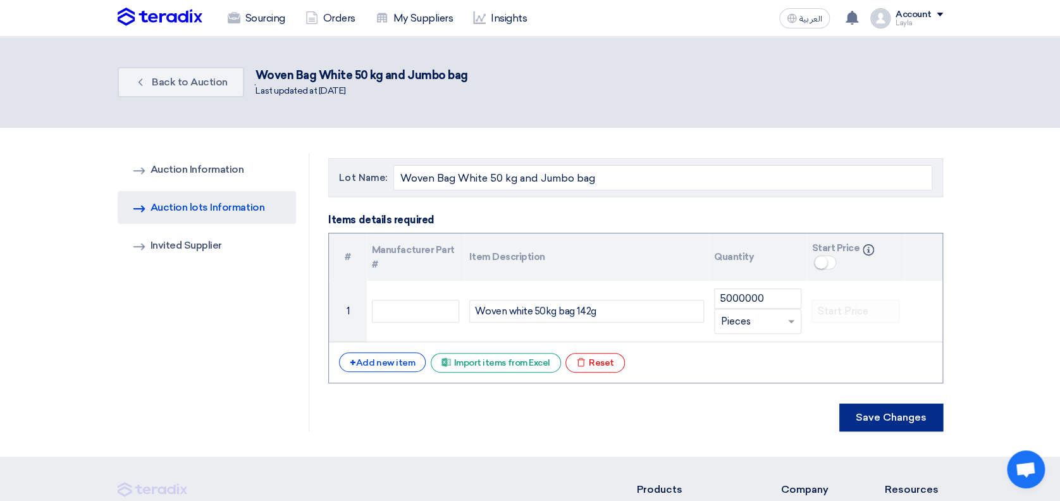
click at [874, 415] on button "Save Changes" at bounding box center [891, 417] width 104 height 28
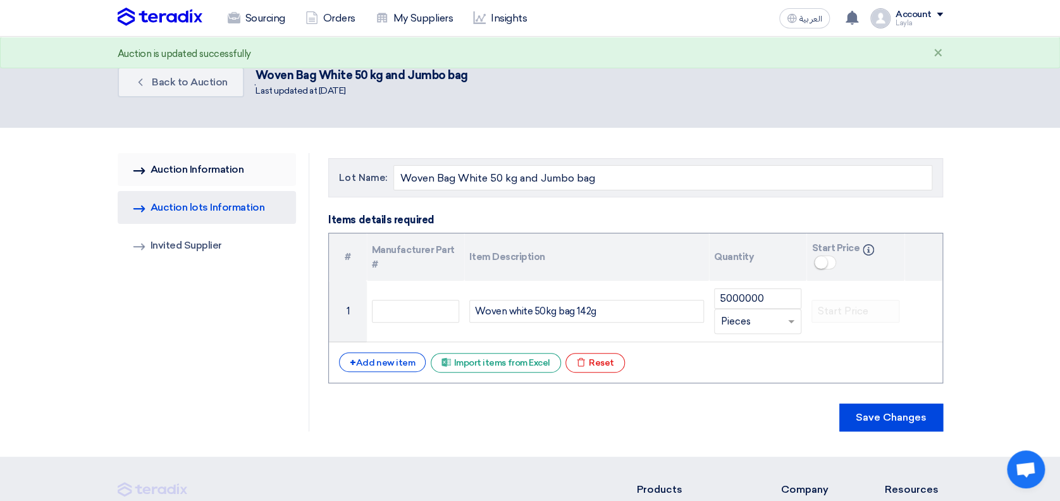
click at [197, 171] on link "AUCTION Information Auction Information" at bounding box center [207, 169] width 179 height 33
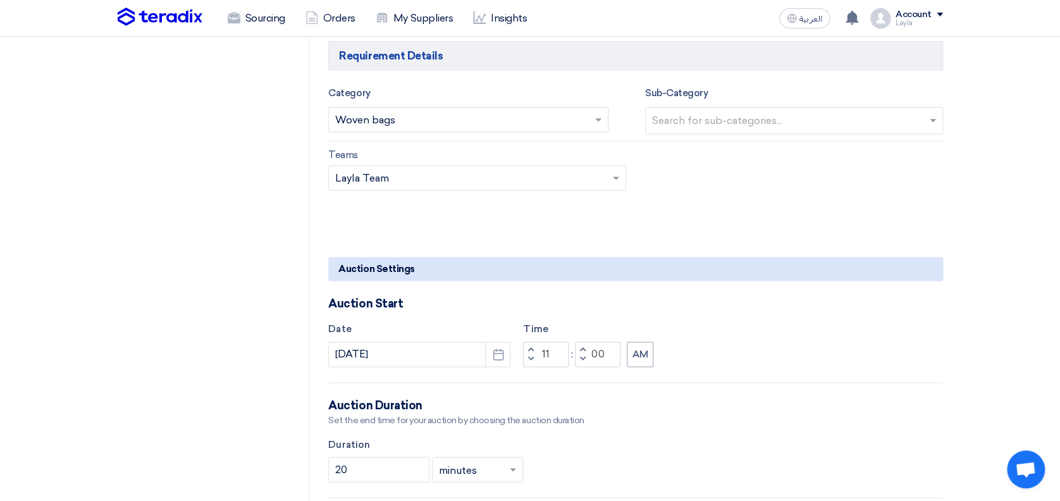
click at [198, 323] on div "AUCTION Information Auction Information Invited Suppliers Auction lots Informat…" at bounding box center [214, 454] width 192 height 2121
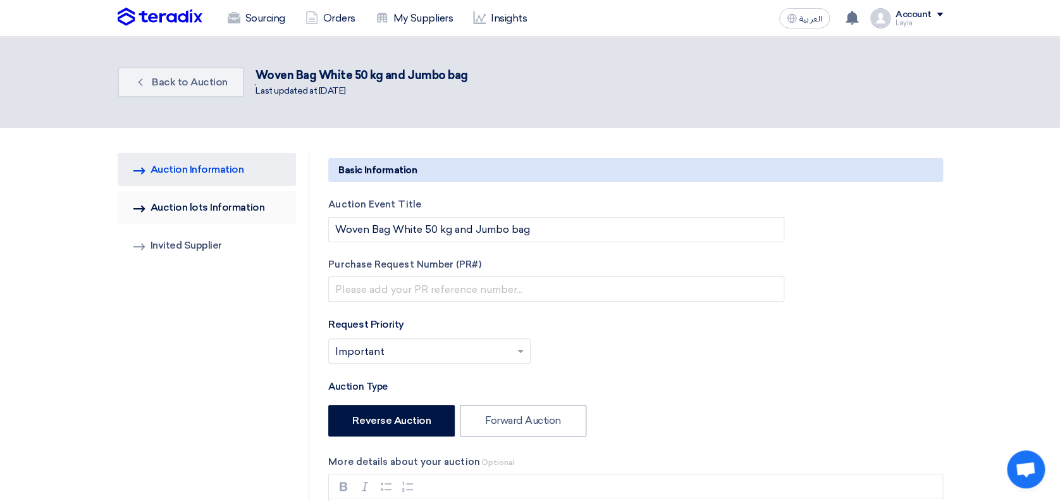
click at [204, 203] on link "Invited Suppliers Auction lots Information" at bounding box center [207, 207] width 179 height 33
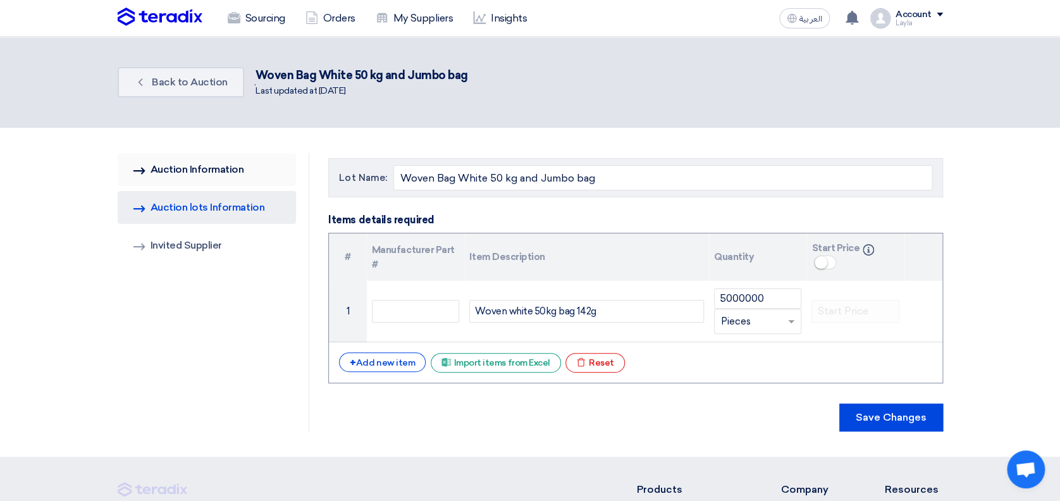
click at [188, 168] on link "AUCTION Information Auction Information" at bounding box center [207, 169] width 179 height 33
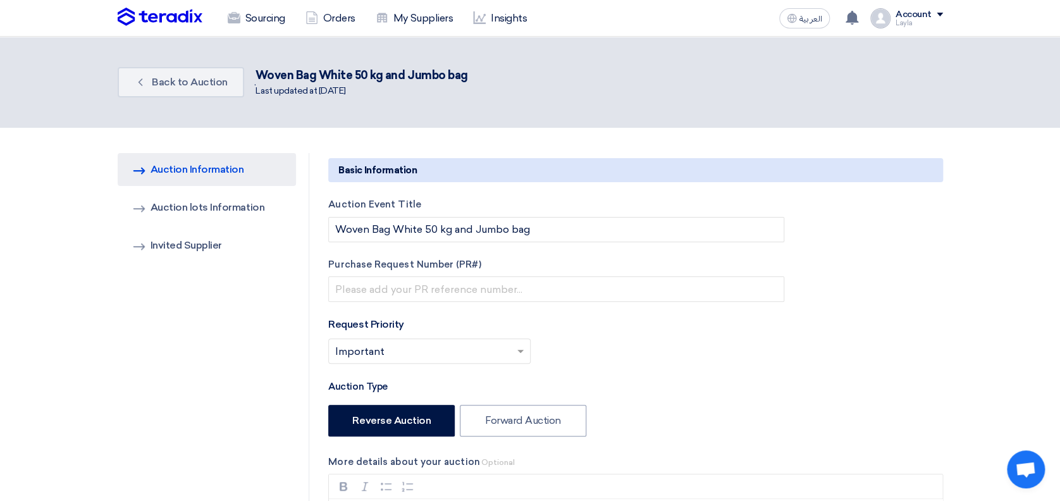
click at [182, 199] on link "Invited Suppliers Auction lots Information" at bounding box center [207, 207] width 179 height 33
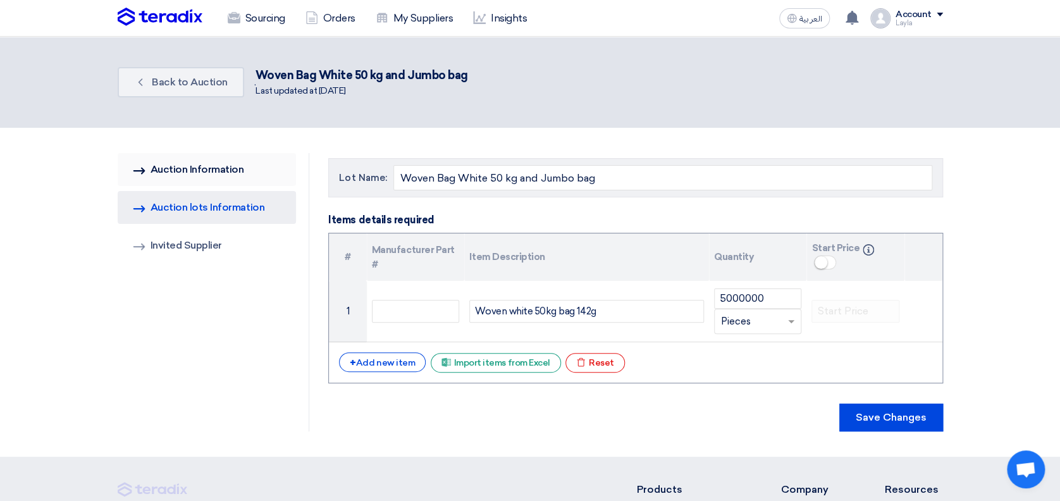
click at [173, 169] on link "AUCTION Information Auction Information" at bounding box center [207, 169] width 179 height 33
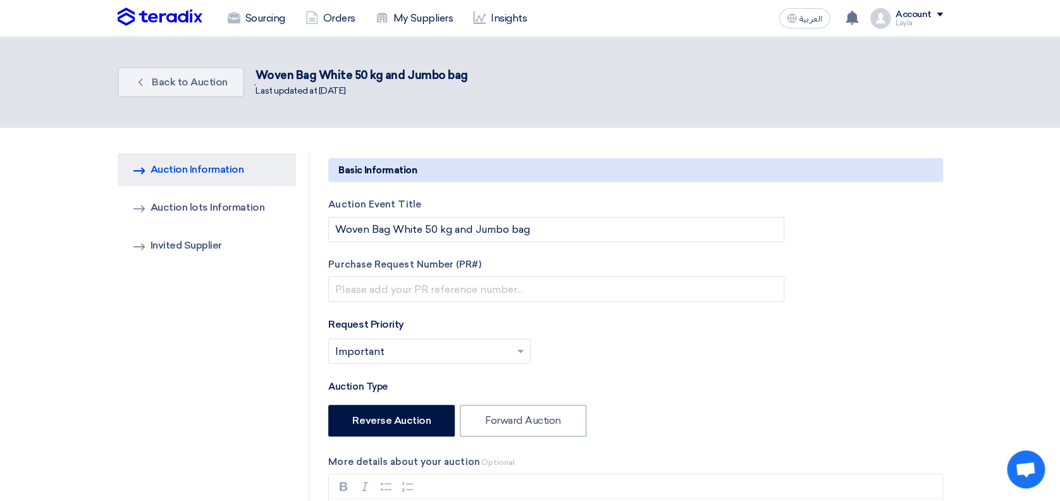
type input "[DATE]"
type input "11"
type input "00"
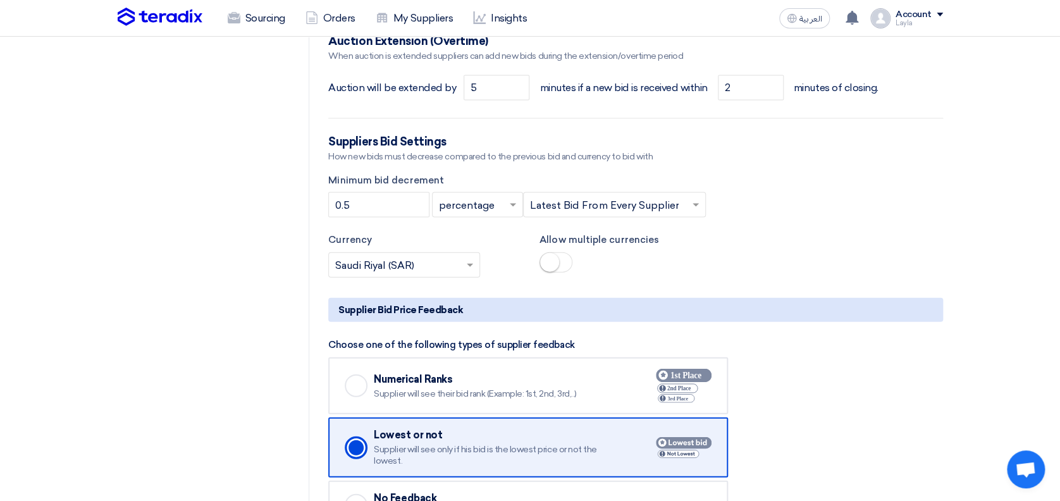
scroll to position [1264, 0]
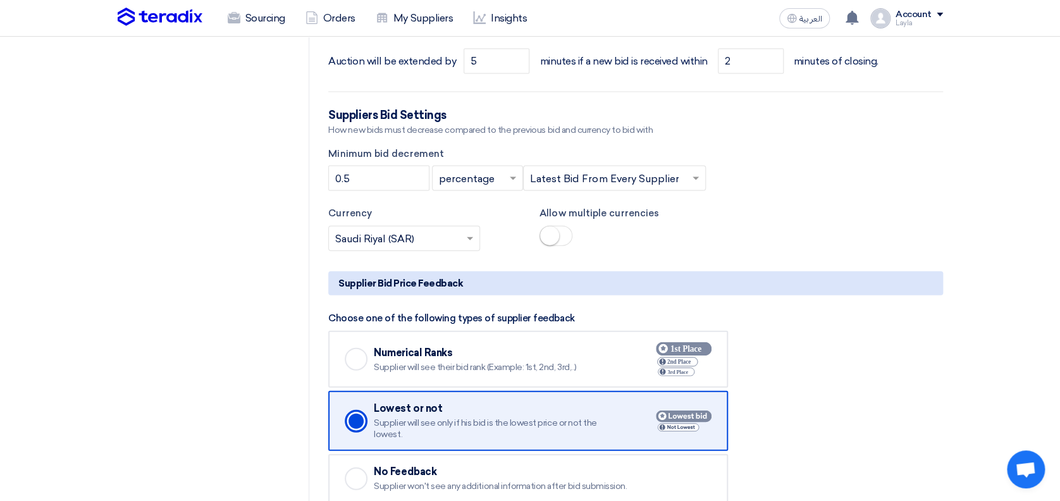
click at [463, 177] on input "text" at bounding box center [471, 179] width 64 height 21
click at [460, 228] on span "value" at bounding box center [451, 229] width 25 height 12
click at [381, 178] on input "0.5" at bounding box center [378, 178] width 101 height 25
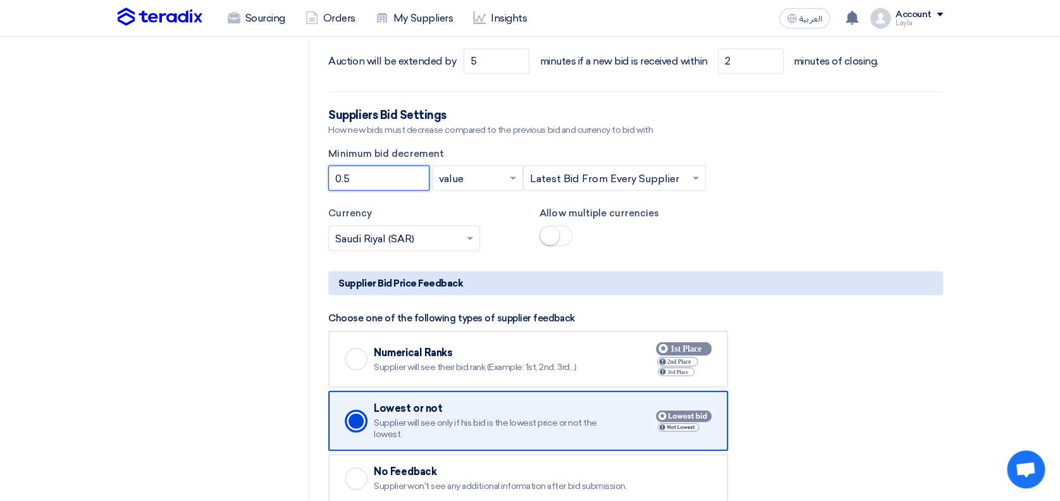
type input "0"
click at [843, 231] on div "Currency × Saudi Riyal (SAR) × Allow multiple currencies" at bounding box center [635, 228] width 633 height 45
drag, startPoint x: 789, startPoint y: 205, endPoint x: 738, endPoint y: 213, distance: 51.9
click at [784, 206] on div "Currency × Saudi Riyal (SAR) × Allow multiple currencies" at bounding box center [635, 228] width 633 height 45
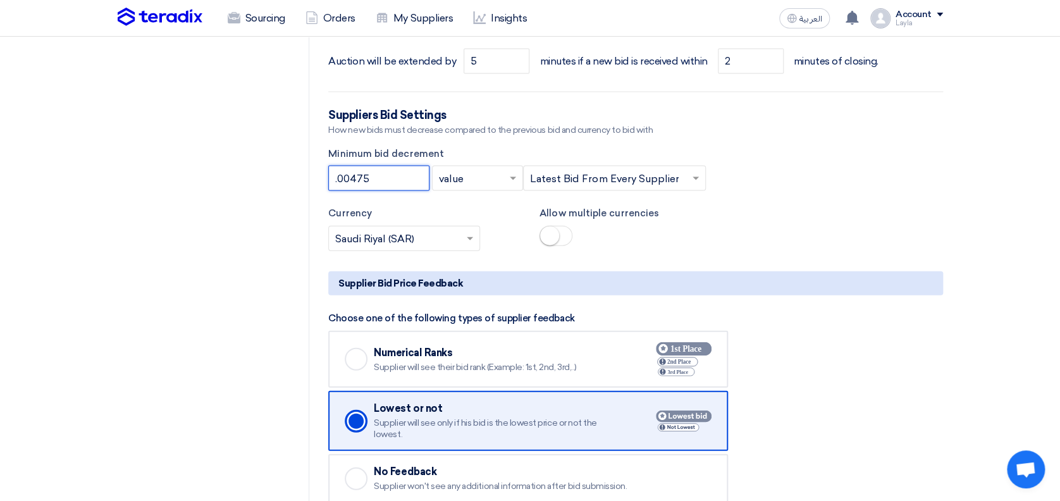
click at [381, 178] on input ".00475" at bounding box center [378, 178] width 101 height 25
type input ".0"
type input "2375"
type input "23750"
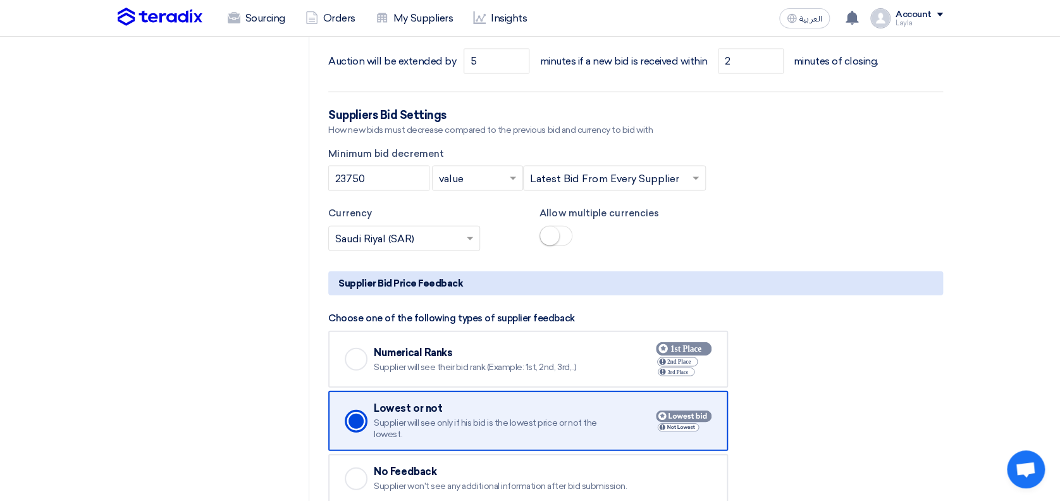
click at [886, 223] on div "Currency × Saudi Riyal (SAR) × Allow multiple currencies" at bounding box center [635, 228] width 633 height 45
click at [393, 172] on input "23750" at bounding box center [378, 178] width 101 height 25
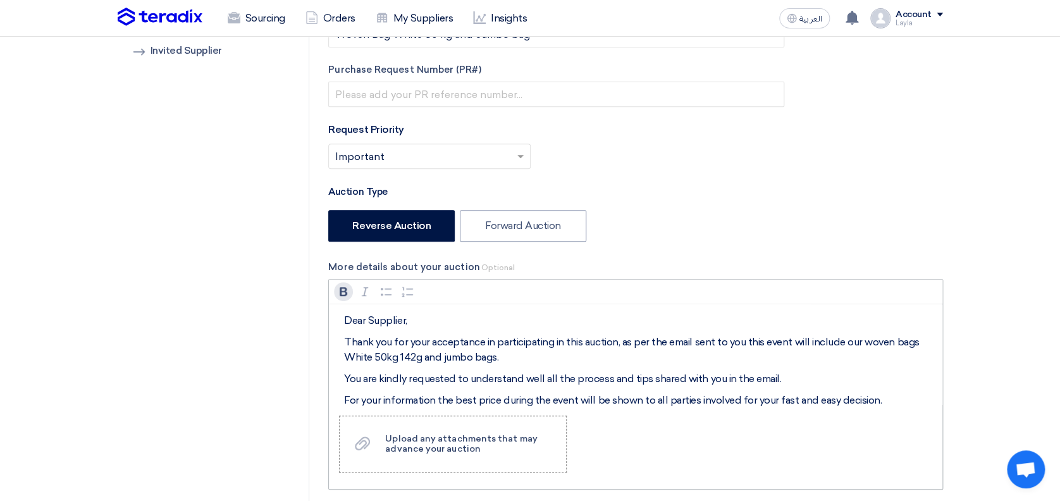
scroll to position [168, 0]
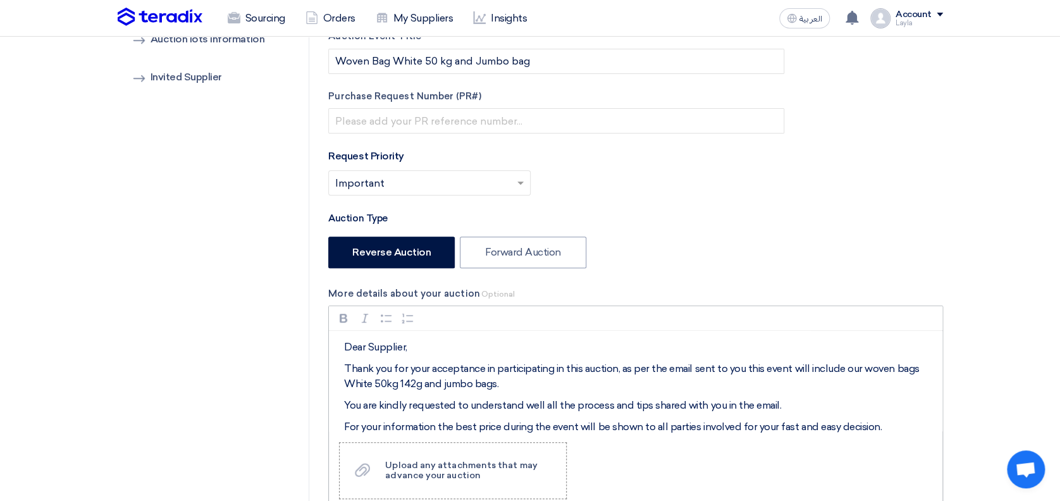
drag, startPoint x: 512, startPoint y: 384, endPoint x: 419, endPoint y: 386, distance: 93.0
click at [419, 384] on p "Thank you for your acceptance in participating in this auction, as per the emai…" at bounding box center [640, 376] width 592 height 30
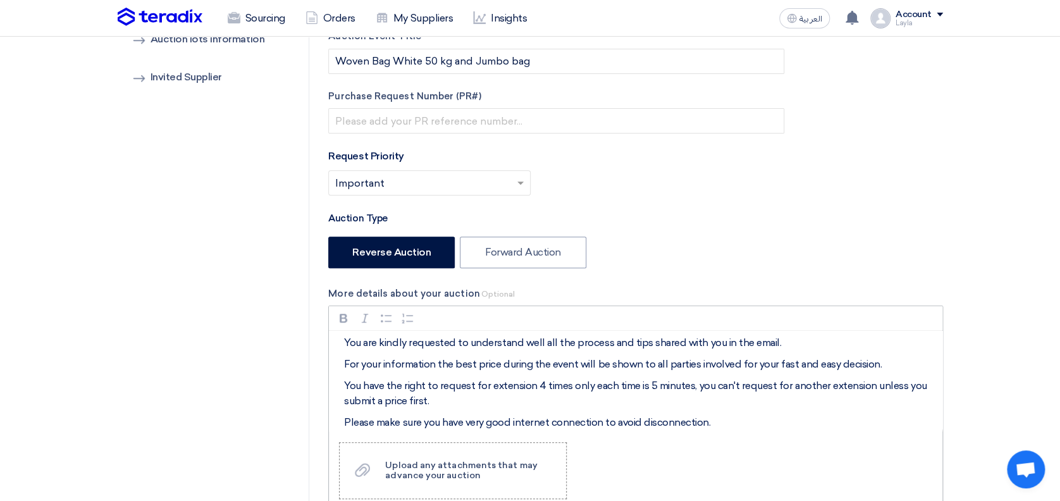
scroll to position [84, 0]
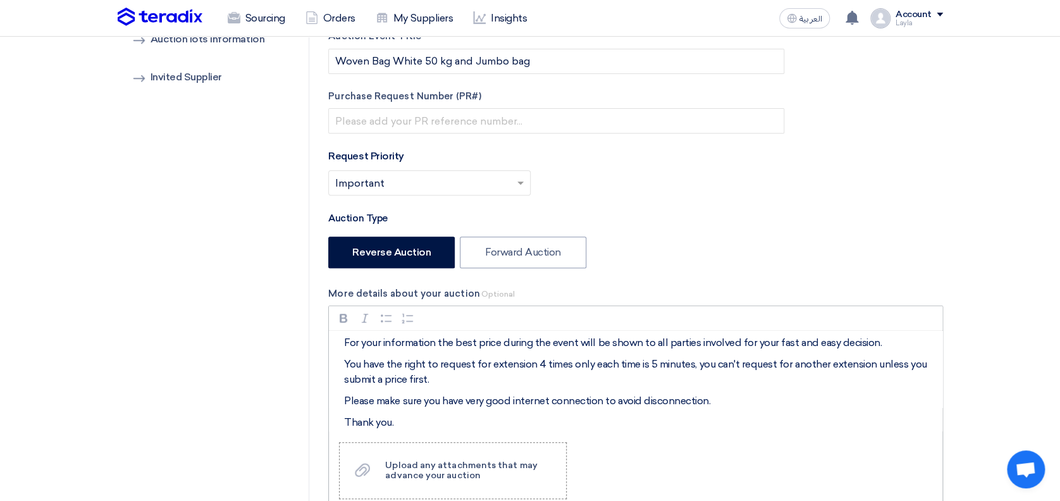
click at [458, 376] on p "You have the right to request for extension 4 times only each time is 5 minutes…" at bounding box center [640, 372] width 592 height 30
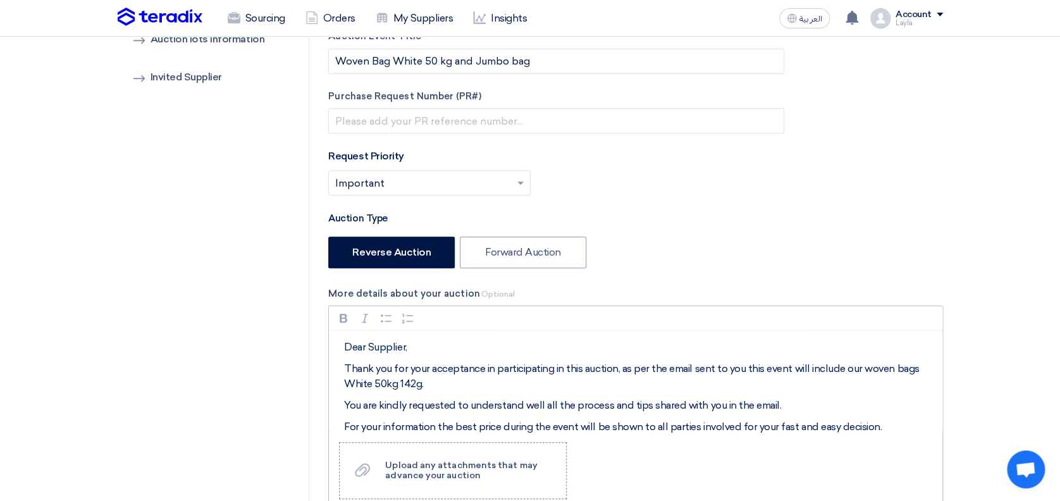
click at [443, 384] on p "Thank you for your acceptance in participating in this auction, as per the emai…" at bounding box center [640, 376] width 592 height 30
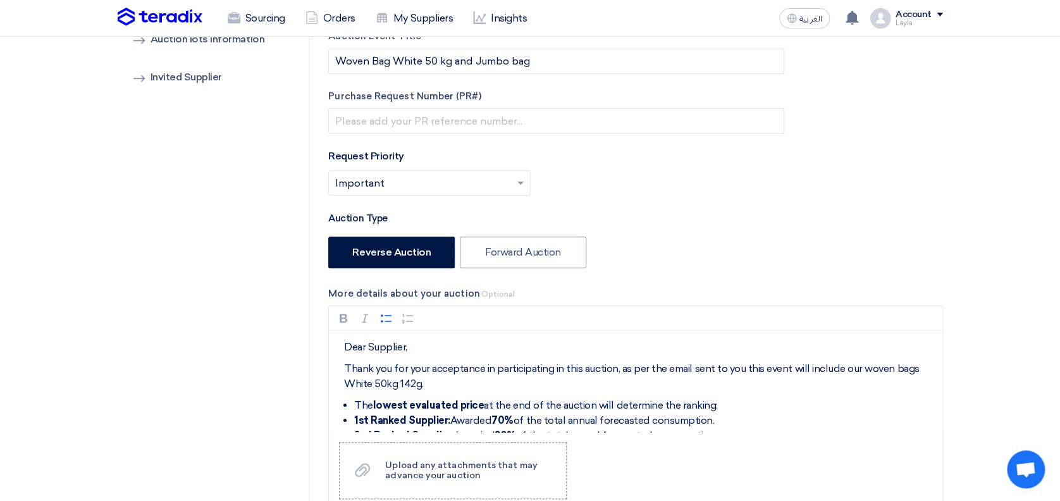
click at [741, 252] on div "Reverse Auction Forward Auction" at bounding box center [556, 253] width 456 height 35
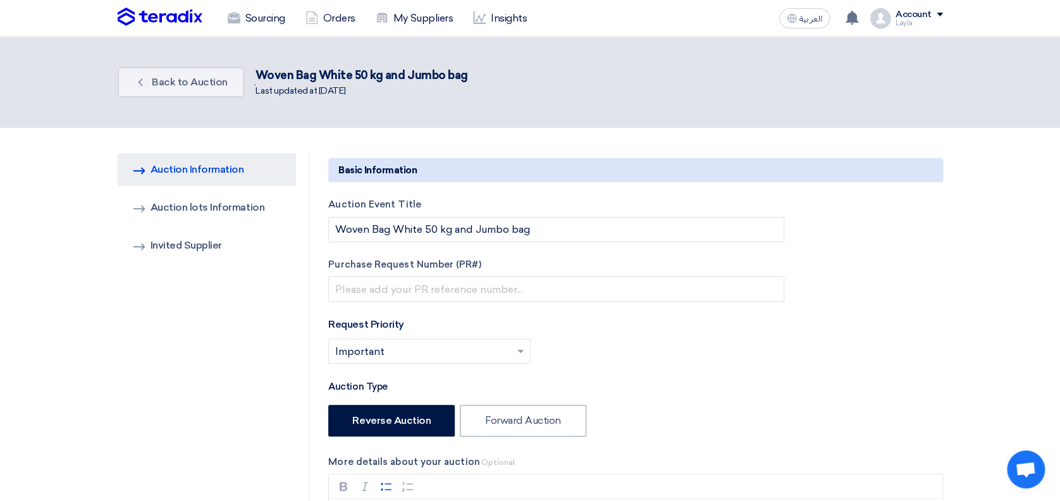
click at [912, 223] on div "Auction Event Title Woven Bag White 50 kg and Jumbo bag Purchase Request Number…" at bounding box center [635, 325] width 633 height 257
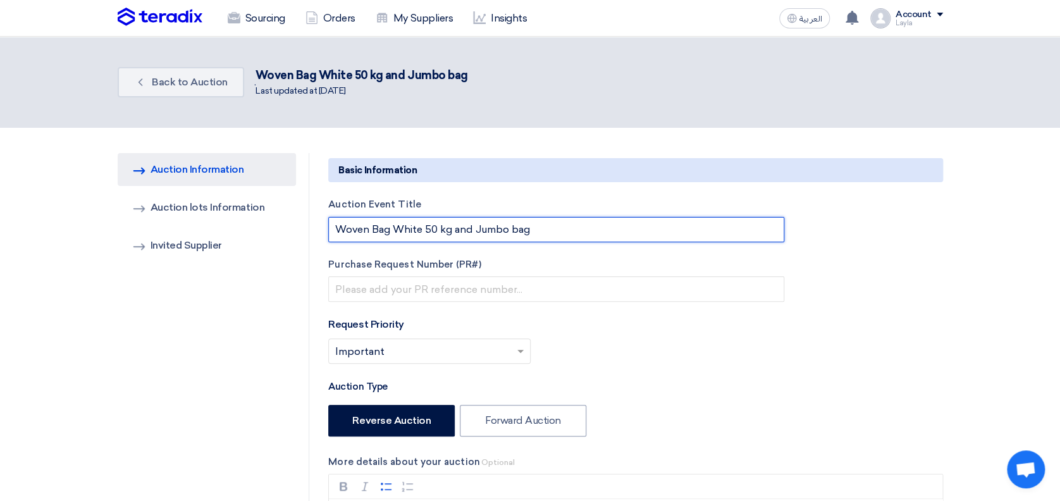
click at [558, 220] on input "Woven Bag White 50 kg and Jumbo bag" at bounding box center [556, 229] width 456 height 25
type input "Woven Bag White 50 kg"
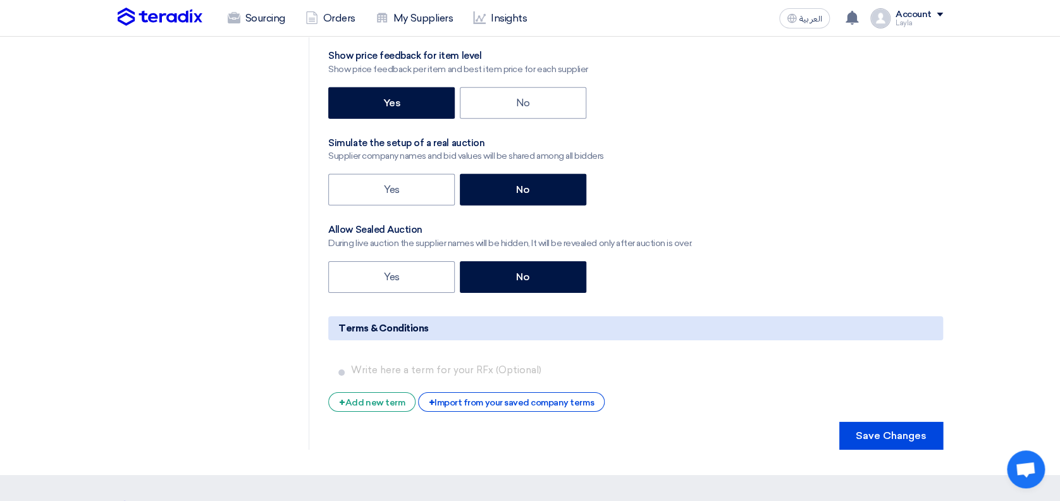
scroll to position [1828, 0]
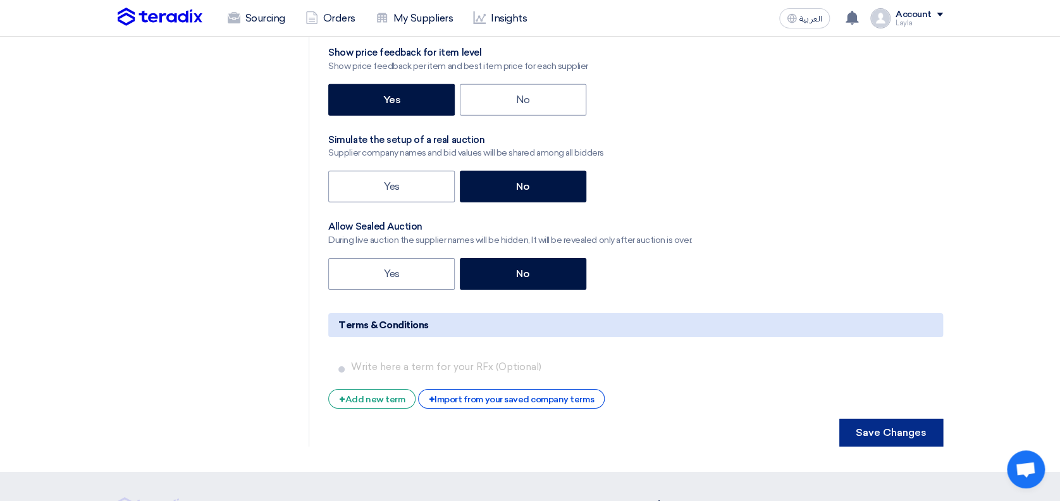
click at [890, 421] on button "Save Changes" at bounding box center [891, 433] width 104 height 28
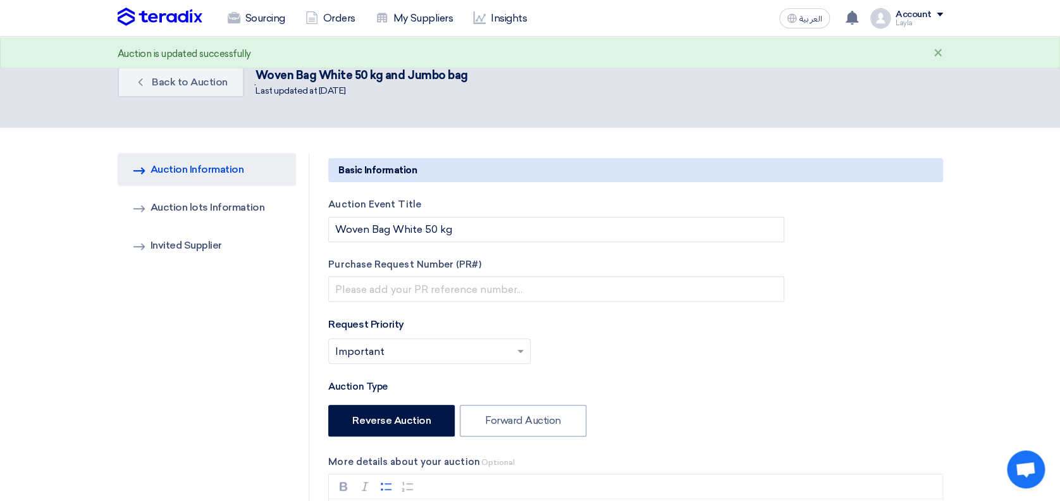
click at [183, 171] on link "AUCTION Information Auction Information" at bounding box center [207, 169] width 179 height 33
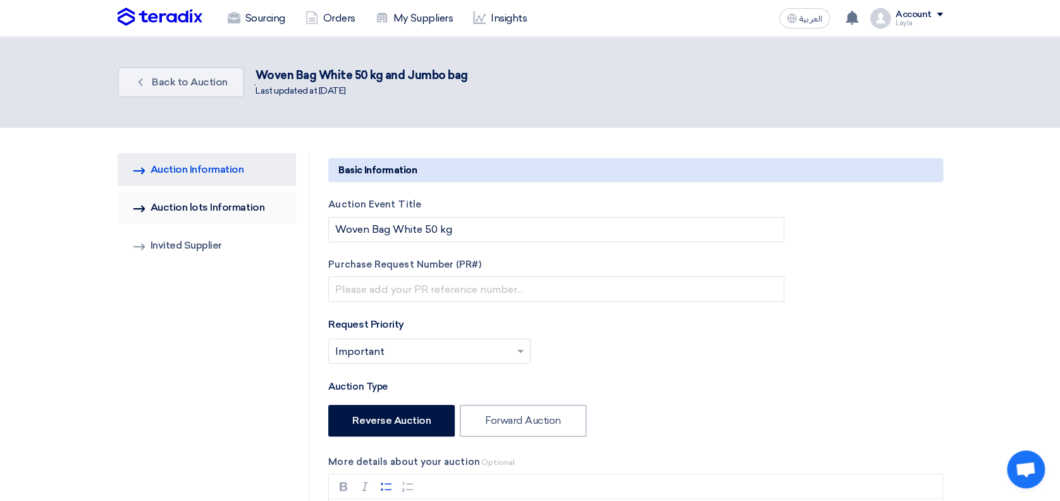
click at [166, 205] on link "Invited Suppliers Auction lots Information" at bounding box center [207, 207] width 179 height 33
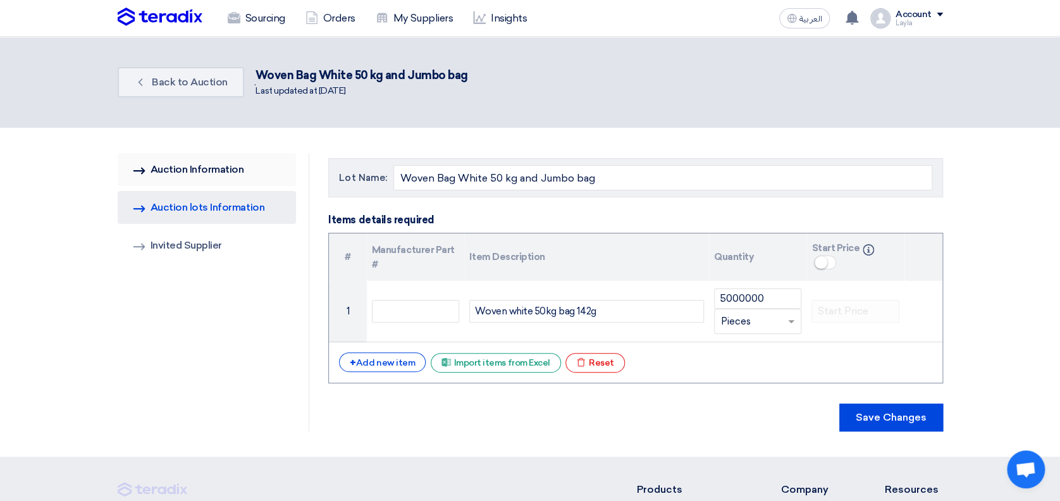
click at [173, 166] on link "AUCTION Information Auction Information" at bounding box center [207, 169] width 179 height 33
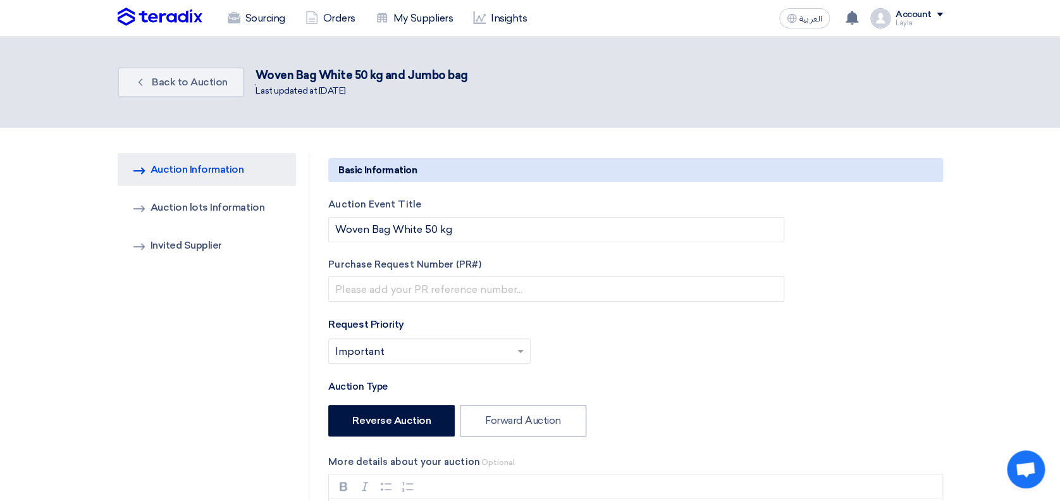
drag, startPoint x: 71, startPoint y: 181, endPoint x: 86, endPoint y: 155, distance: 30.6
click at [159, 78] on span "Back to Auction" at bounding box center [190, 82] width 76 height 12
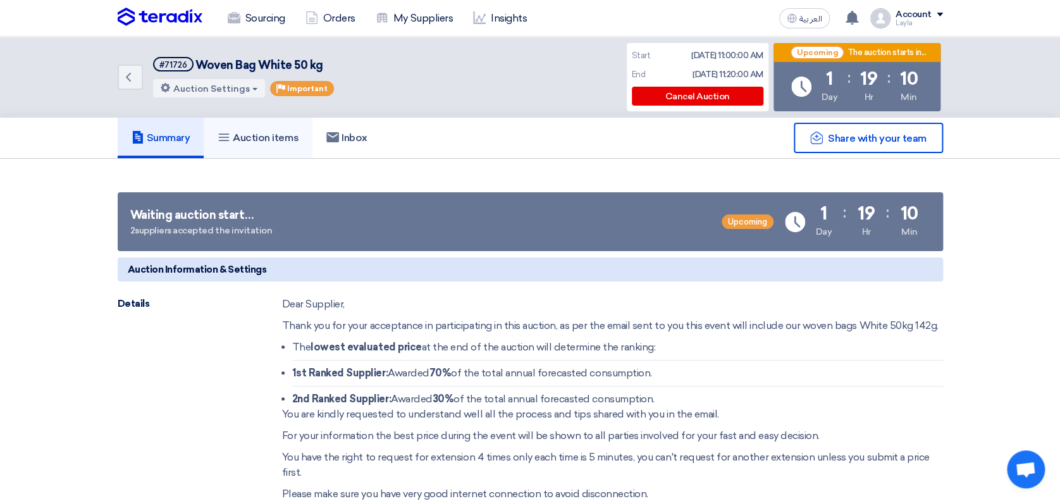
click at [253, 138] on h5 "Auction items" at bounding box center [257, 137] width 81 height 13
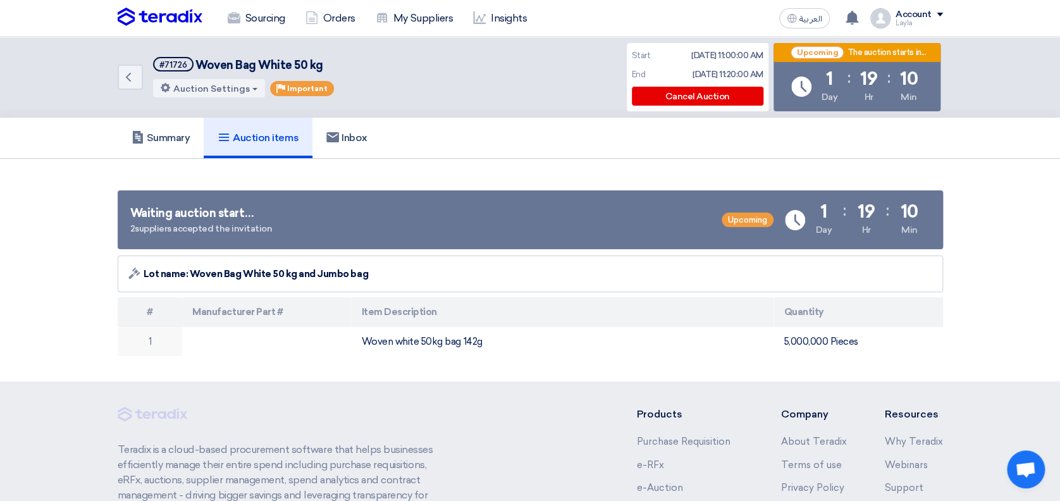
click at [996, 258] on section "Waiting auction start… 2 suppliers accepted the invitation Upcoming Time Remain…" at bounding box center [530, 270] width 1060 height 223
click at [356, 135] on h5 "Inbox" at bounding box center [346, 137] width 41 height 13
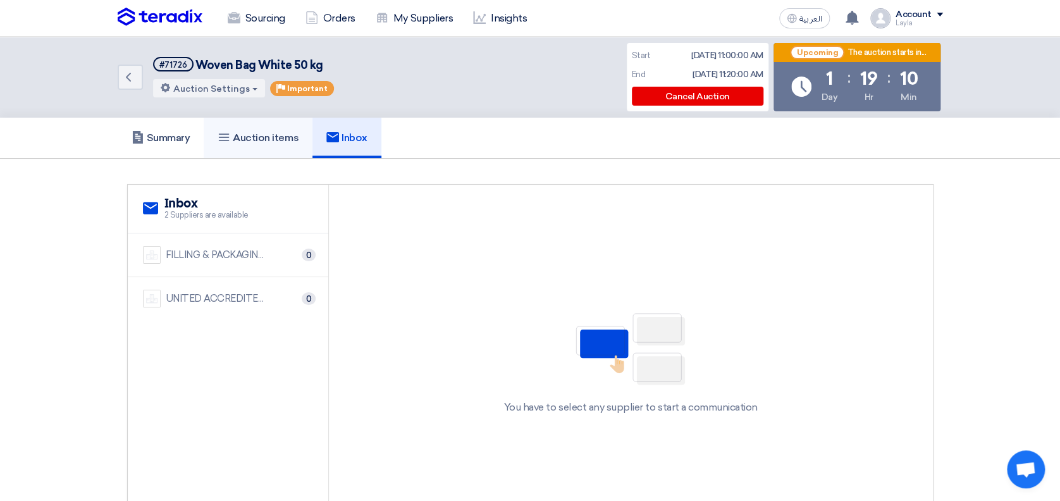
click at [275, 140] on h5 "Auction items" at bounding box center [257, 137] width 81 height 13
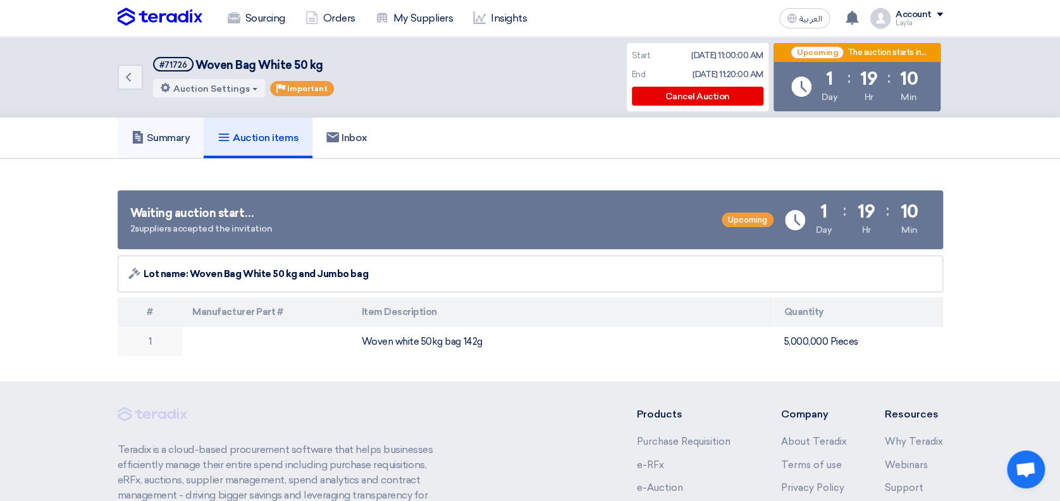
click at [162, 140] on h5 "Summary" at bounding box center [160, 137] width 59 height 13
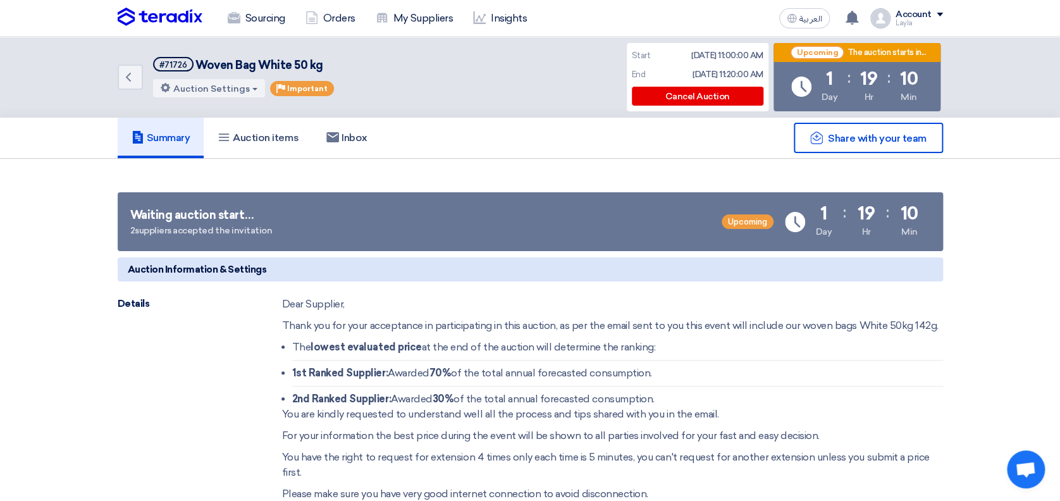
click at [125, 82] on icon "Back" at bounding box center [128, 77] width 15 height 15
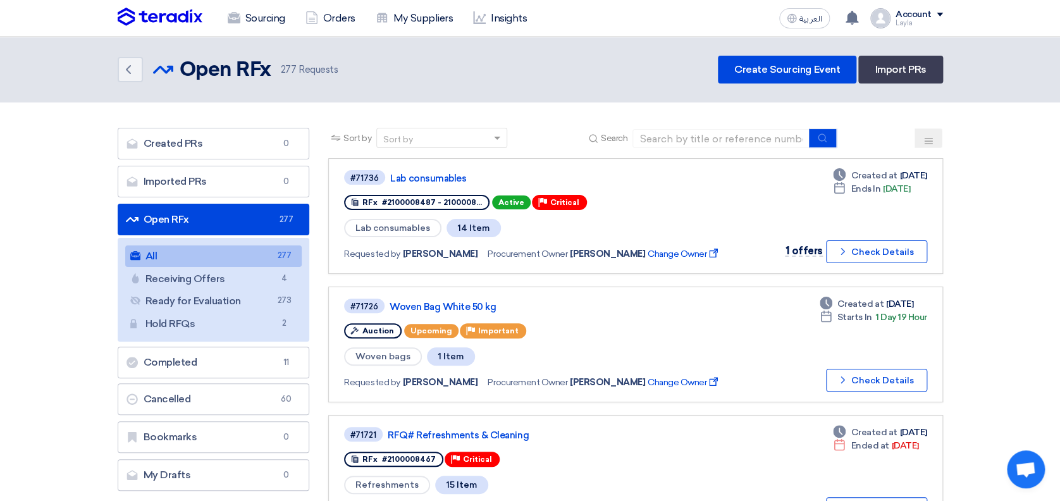
click at [957, 292] on use at bounding box center [956, 294] width 13 height 14
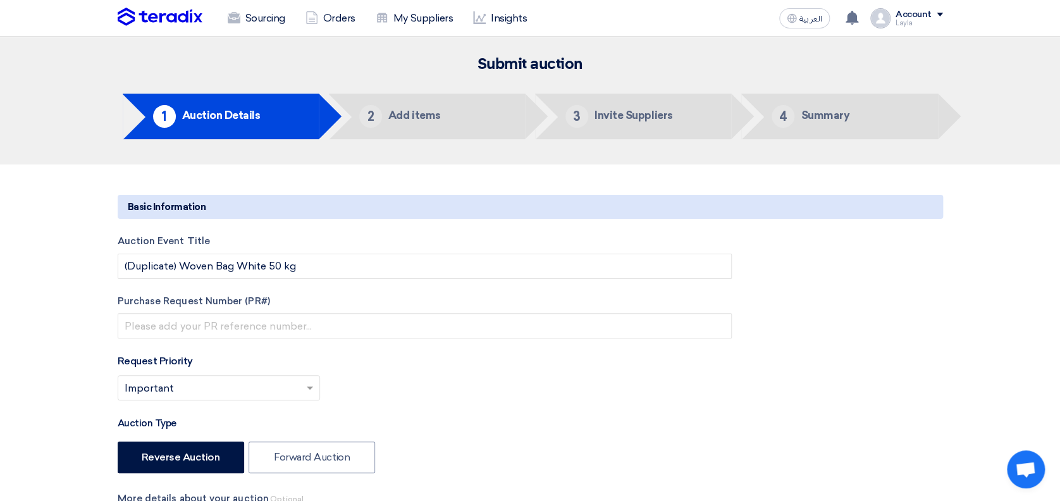
type input "[DATE]"
type input "11"
type input "00"
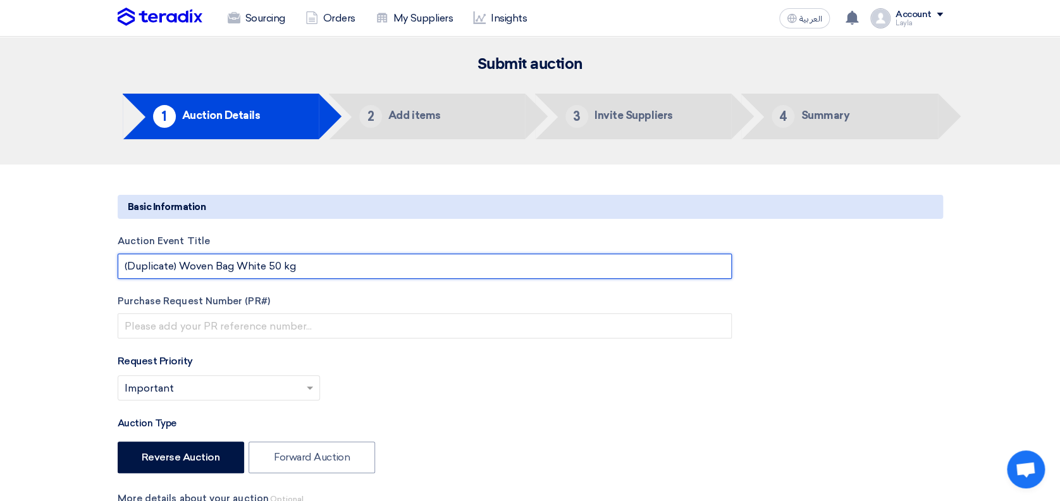
drag, startPoint x: 174, startPoint y: 264, endPoint x: 51, endPoint y: 236, distance: 126.4
type input "Woven Jumbo Bag"
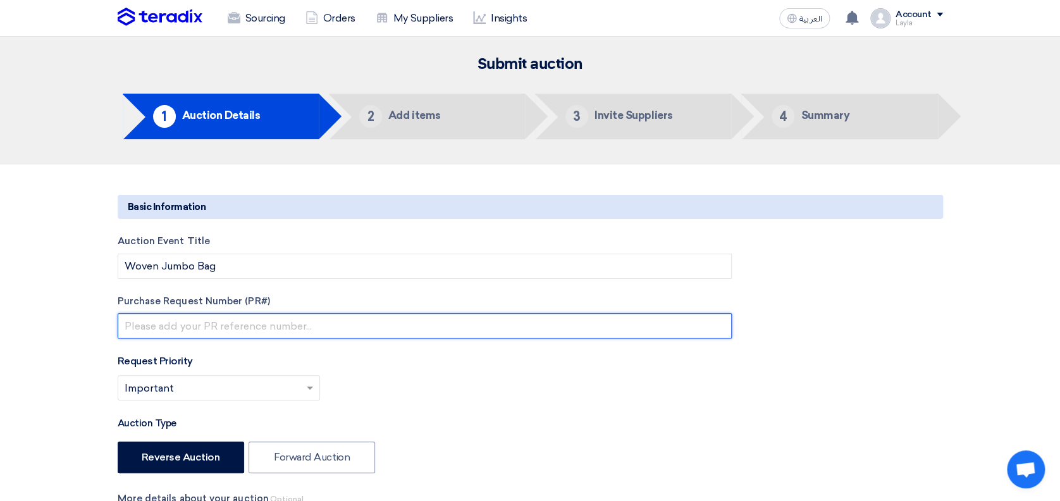
click at [142, 332] on input "text" at bounding box center [425, 325] width 614 height 25
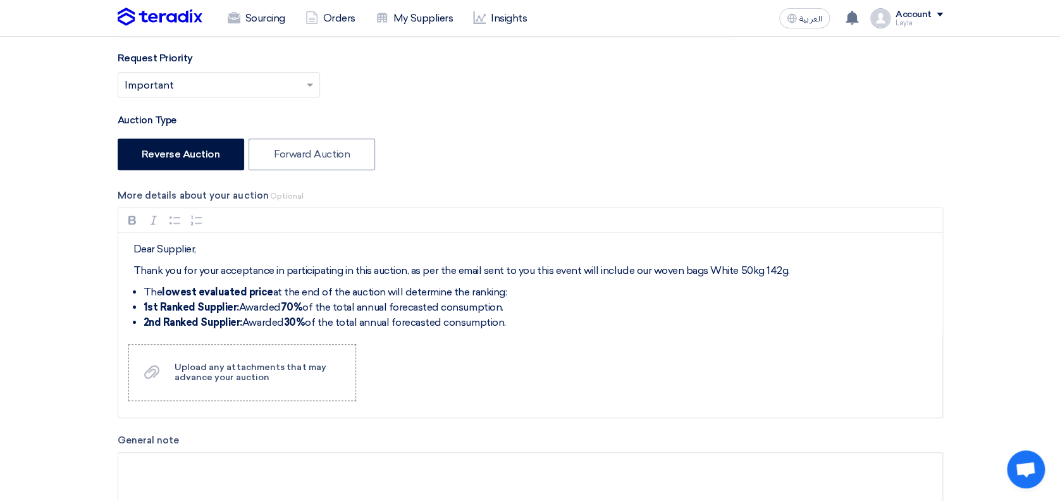
scroll to position [337, 0]
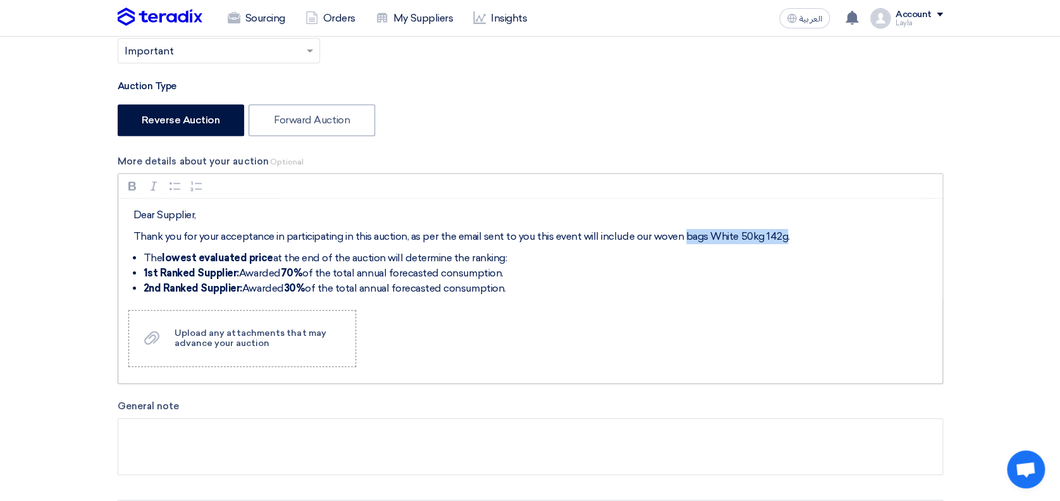
drag, startPoint x: 683, startPoint y: 235, endPoint x: 781, endPoint y: 237, distance: 98.0
click at [781, 236] on p "Thank you for your acceptance in participating in this auction, as per the emai…" at bounding box center [534, 236] width 802 height 15
drag, startPoint x: 1000, startPoint y: 235, endPoint x: 1006, endPoint y: 224, distance: 12.7
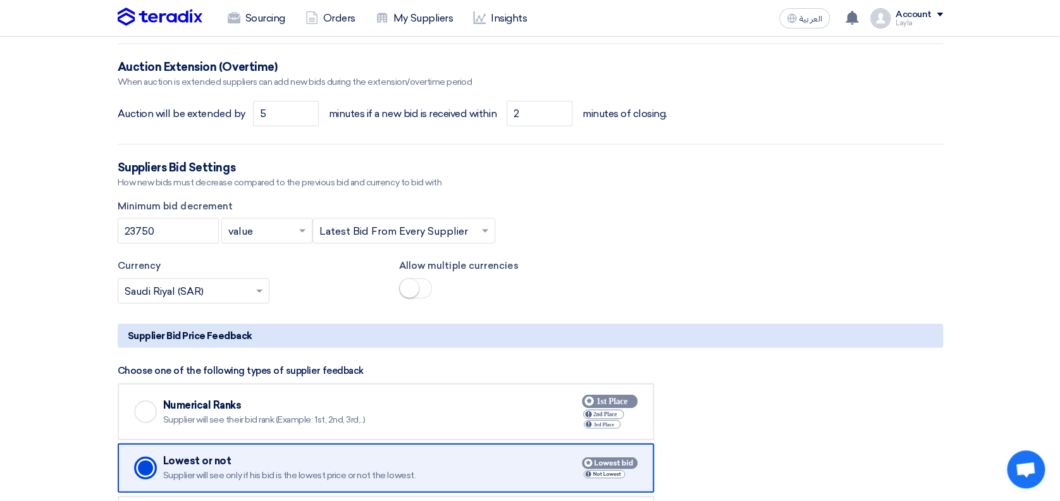
scroll to position [1258, 0]
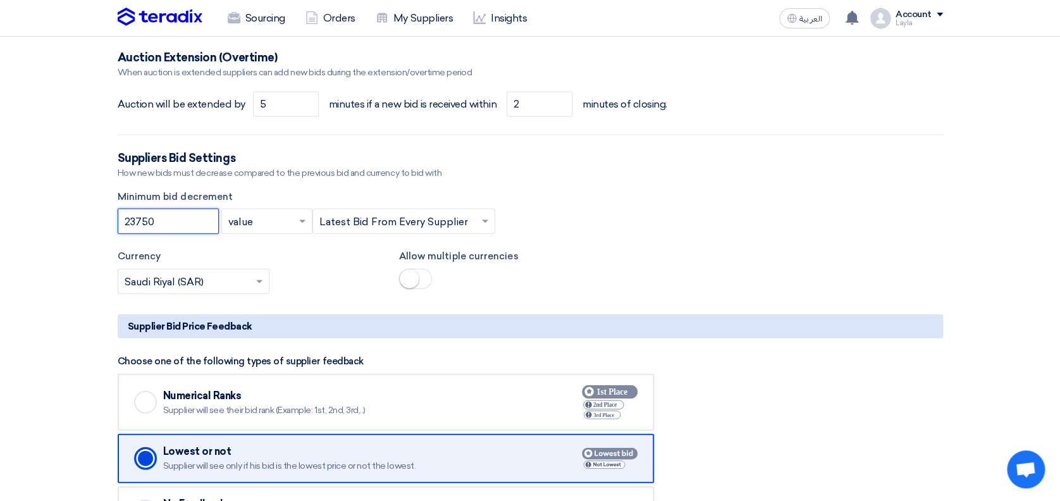
click at [183, 224] on input "23750" at bounding box center [168, 221] width 101 height 25
drag, startPoint x: 187, startPoint y: 216, endPoint x: 51, endPoint y: 216, distance: 136.6
type input "17000"
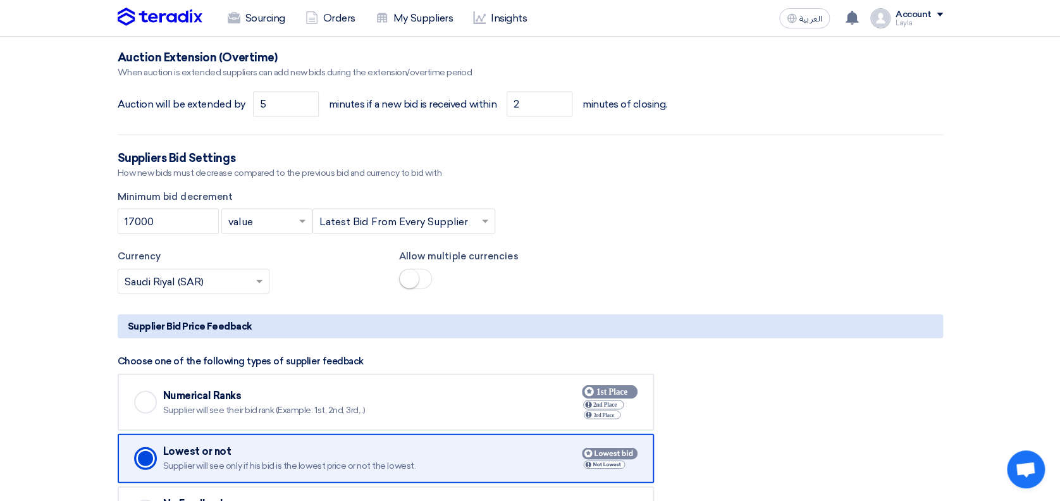
drag, startPoint x: 58, startPoint y: 329, endPoint x: 73, endPoint y: 314, distance: 21.0
click at [786, 211] on div "17000 × value × × Latest Bid From Every Supplier ×" at bounding box center [530, 221] width 825 height 25
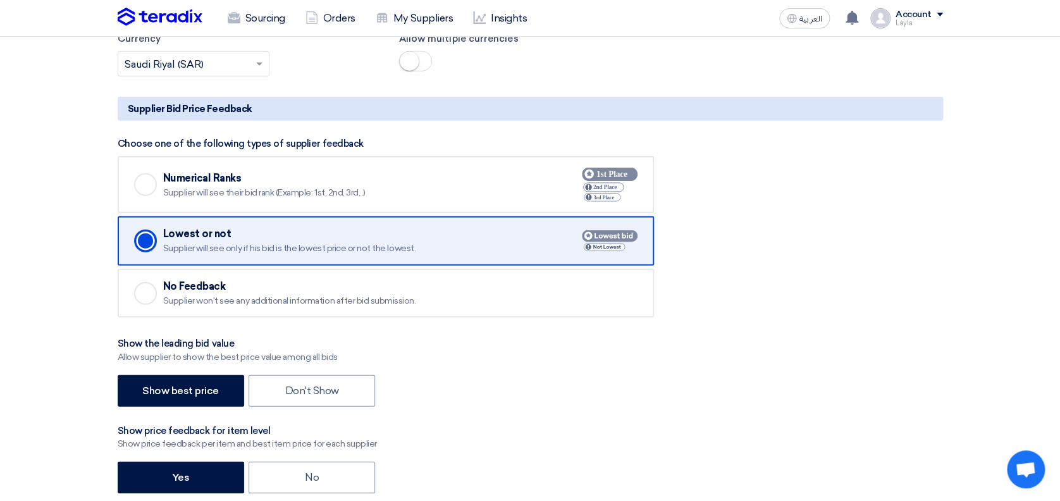
scroll to position [1511, 0]
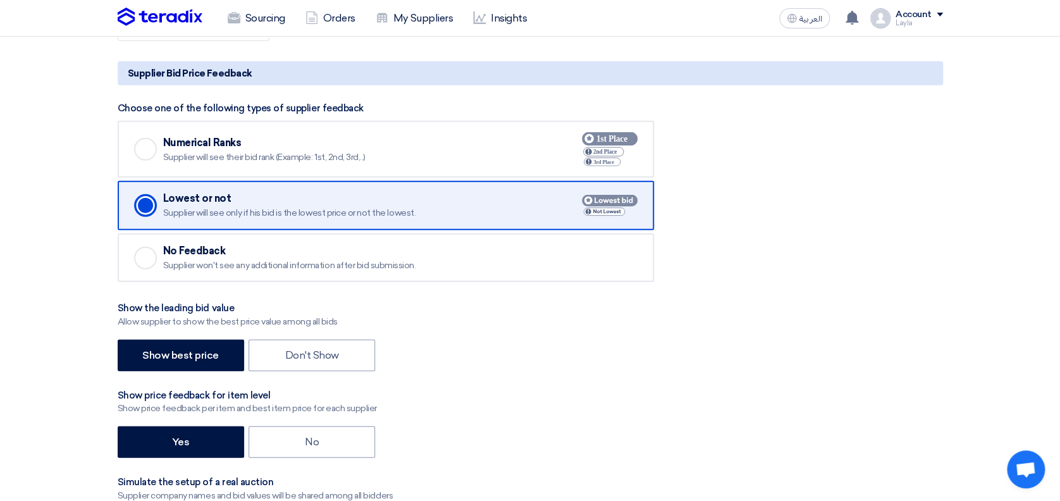
click at [870, 343] on div "Show best price Don't Show" at bounding box center [530, 356] width 825 height 35
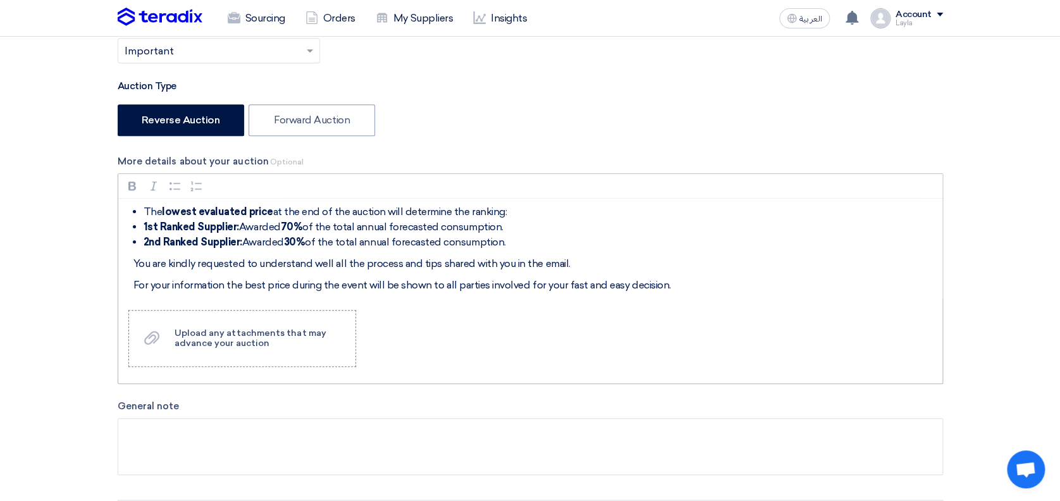
scroll to position [0, 0]
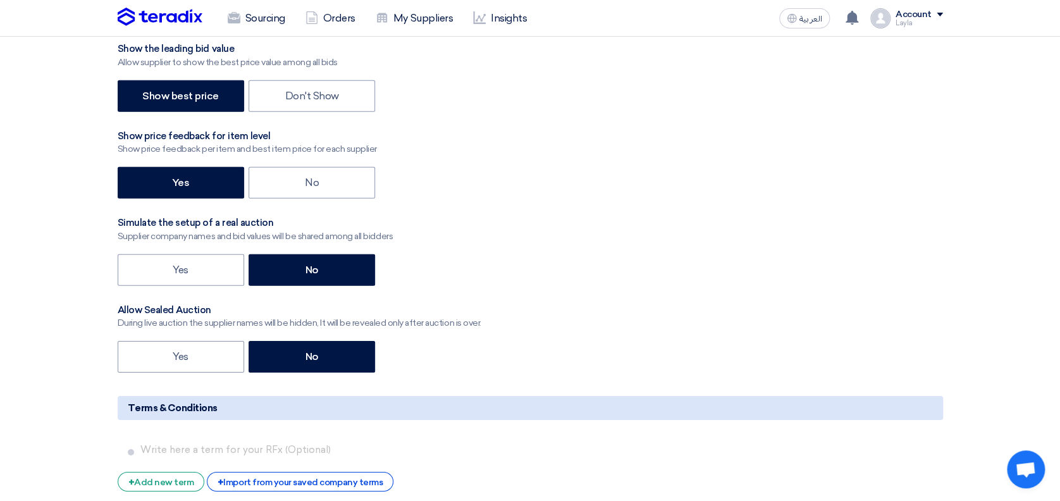
scroll to position [1854, 0]
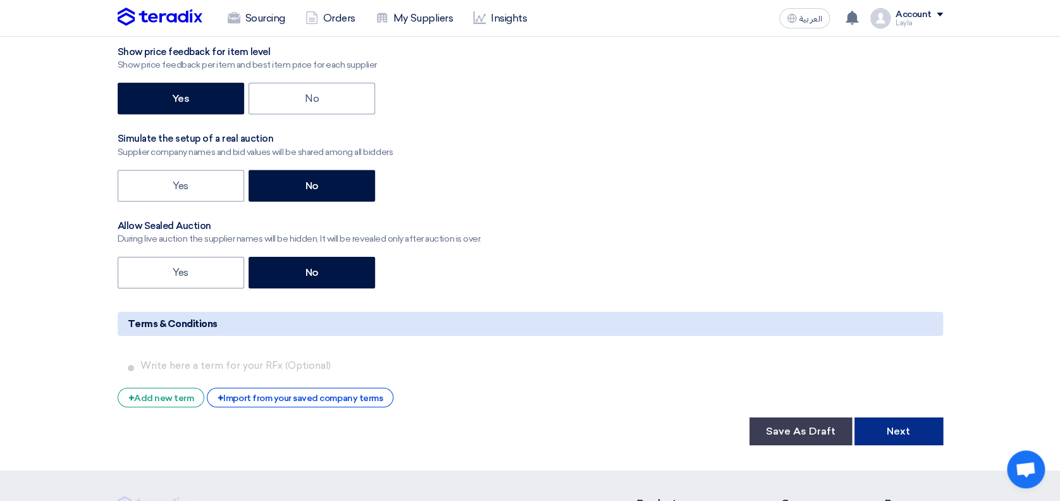
click at [886, 423] on button "Next" at bounding box center [898, 431] width 89 height 28
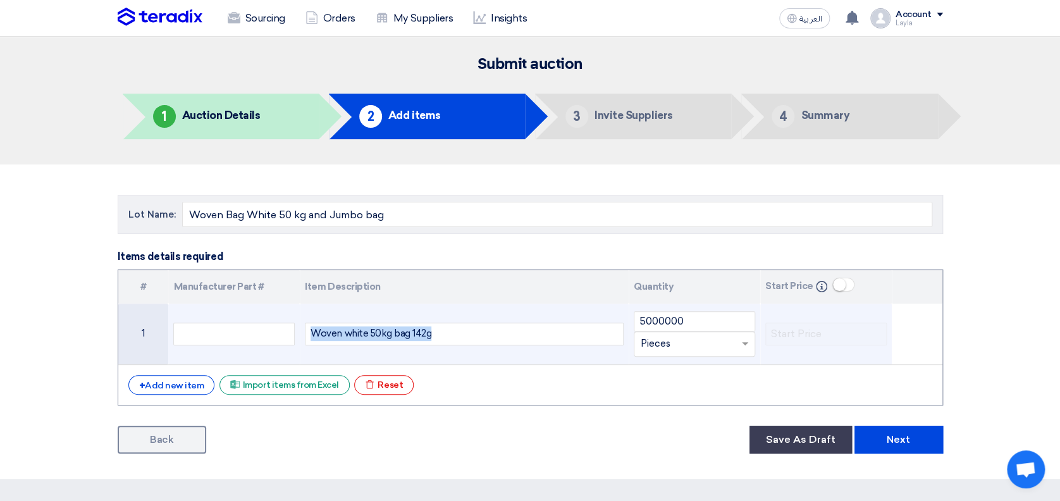
drag, startPoint x: 446, startPoint y: 333, endPoint x: 257, endPoint y: 314, distance: 189.3
click at [257, 314] on tr "1 Woven white 50kg bag 142g 5000000 Unit × Pieces" at bounding box center [530, 333] width 824 height 61
drag, startPoint x: 691, startPoint y: 319, endPoint x: 592, endPoint y: 320, distance: 99.3
click at [592, 320] on tr "1 Woven Jumbo bag 5000000 Unit × Pieces" at bounding box center [530, 333] width 824 height 61
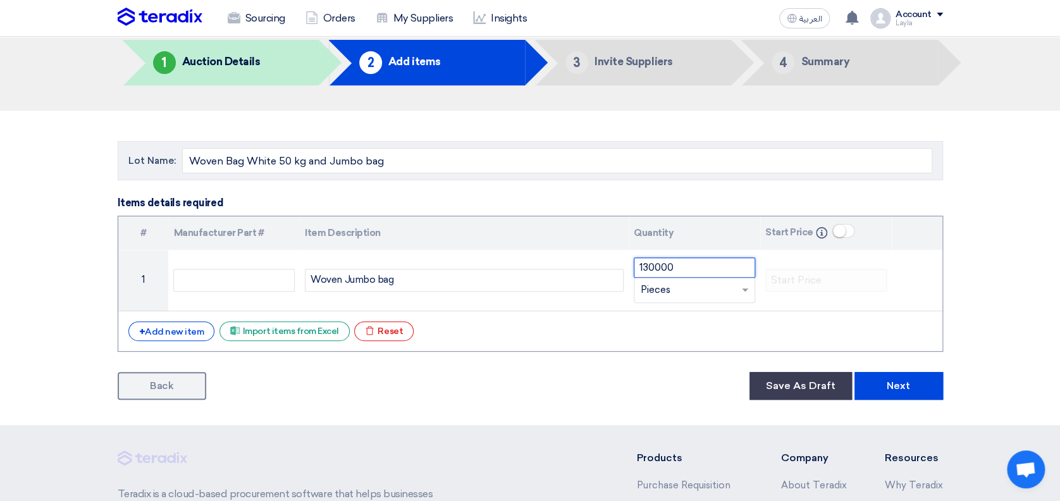
scroll to position [79, 0]
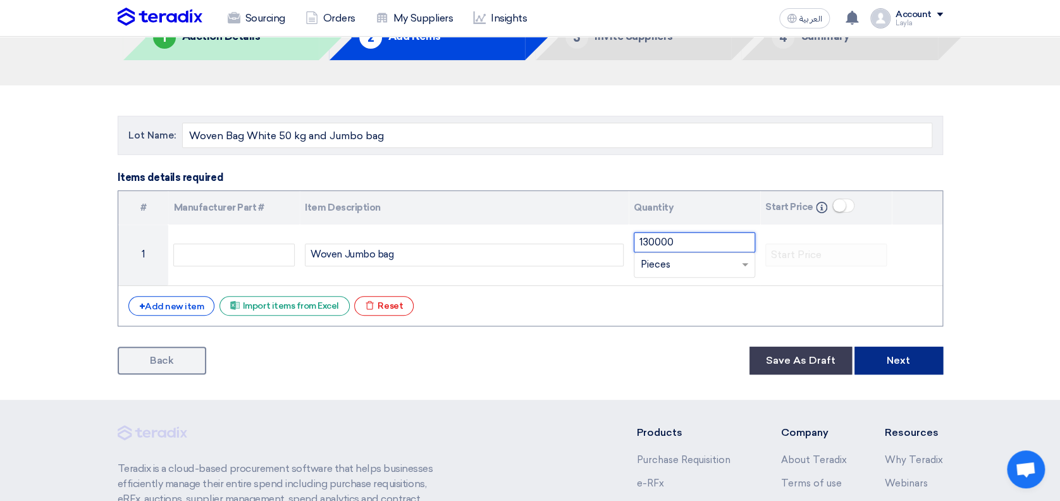
type input "130000"
click at [911, 357] on button "Next" at bounding box center [898, 360] width 89 height 28
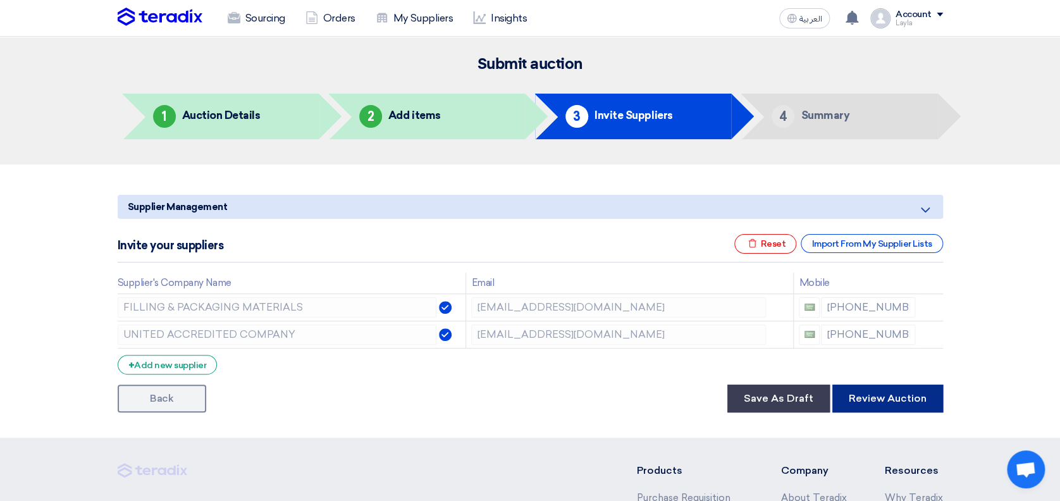
click at [881, 395] on button "Review Auction" at bounding box center [887, 398] width 111 height 28
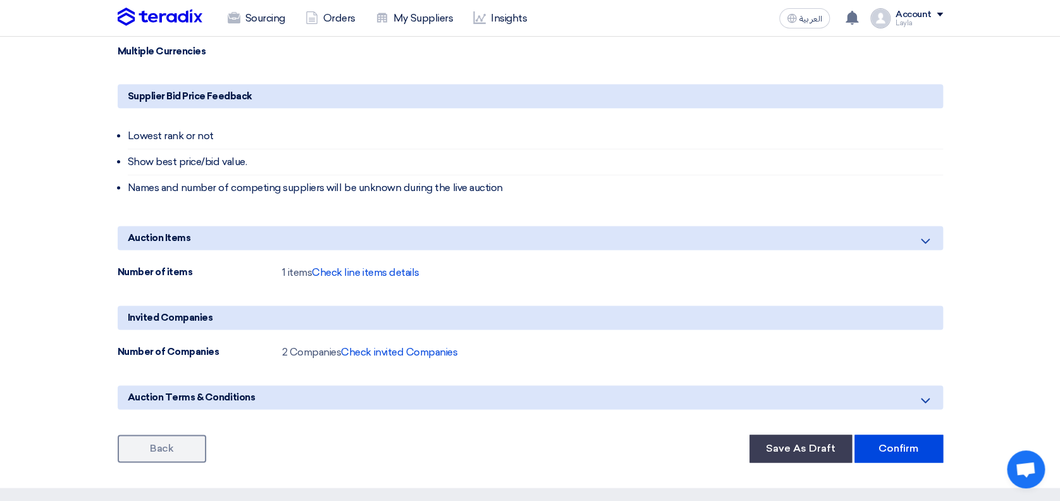
scroll to position [741, 0]
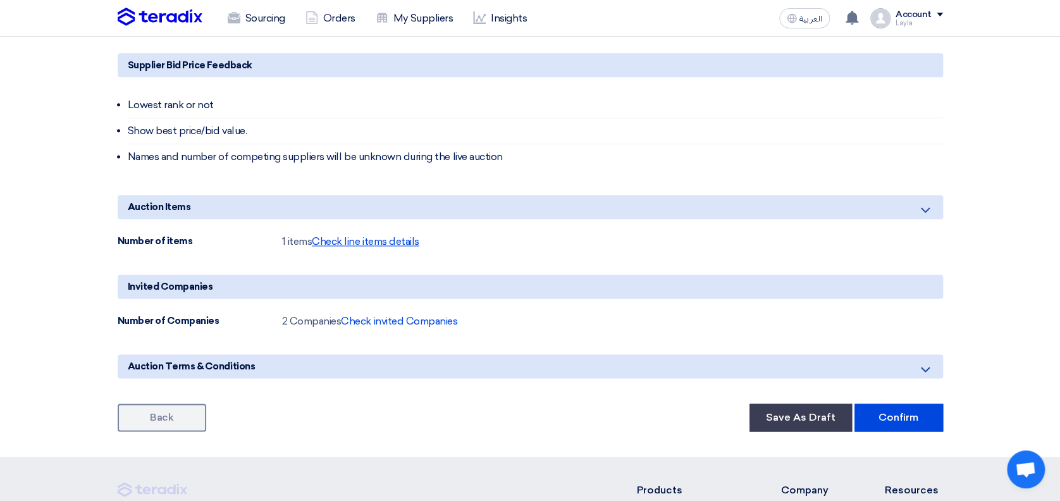
click at [382, 242] on span "Check line items details" at bounding box center [365, 241] width 107 height 12
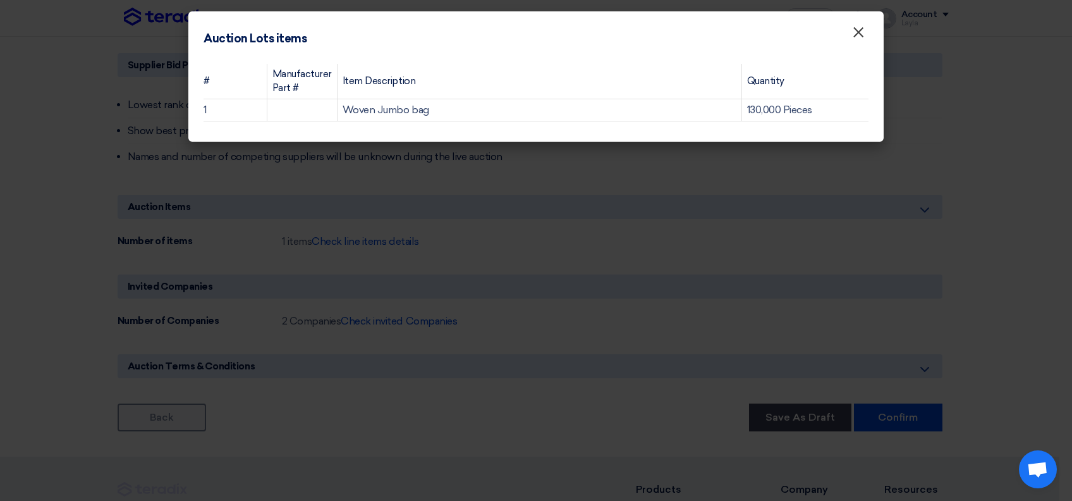
click at [864, 28] on span "×" at bounding box center [858, 35] width 13 height 25
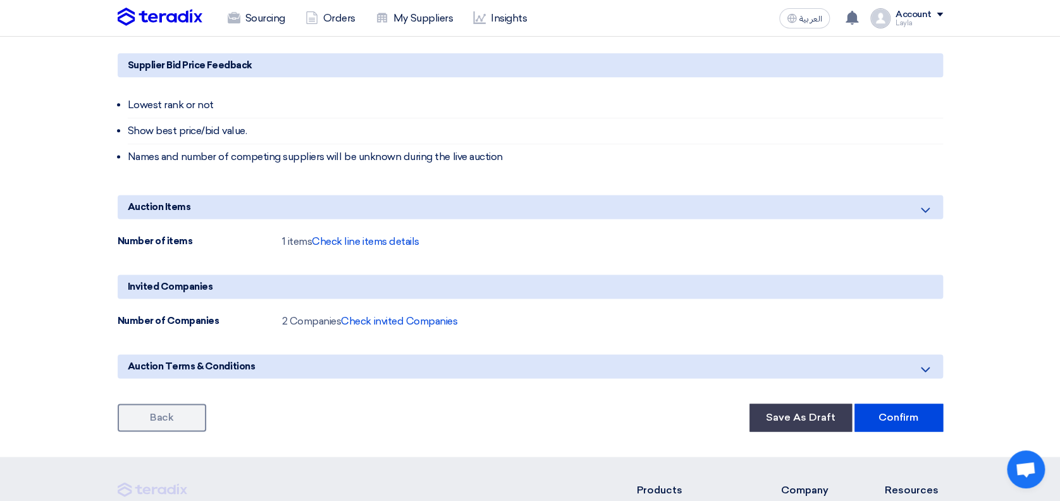
click at [532, 319] on div "Number of Companies 2 Companies Check invited Companies" at bounding box center [530, 321] width 825 height 15
click at [453, 317] on span "Check invited Companies" at bounding box center [399, 321] width 116 height 12
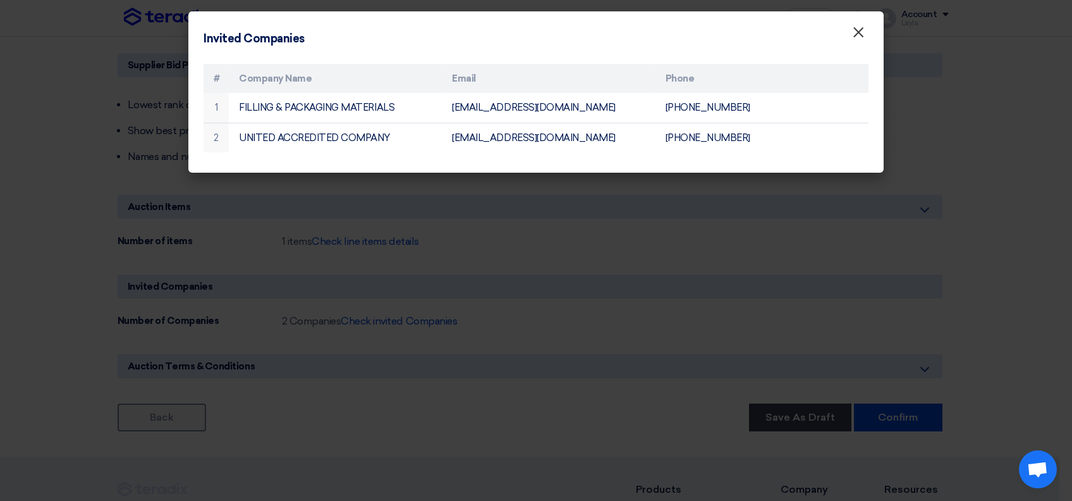
click at [861, 28] on span "×" at bounding box center [858, 35] width 13 height 25
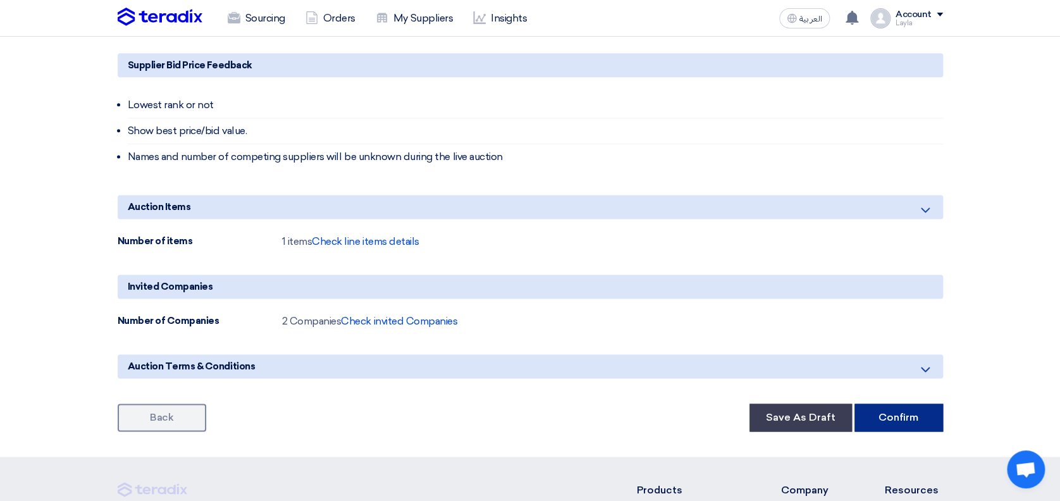
click at [891, 417] on button "Confirm" at bounding box center [898, 417] width 89 height 28
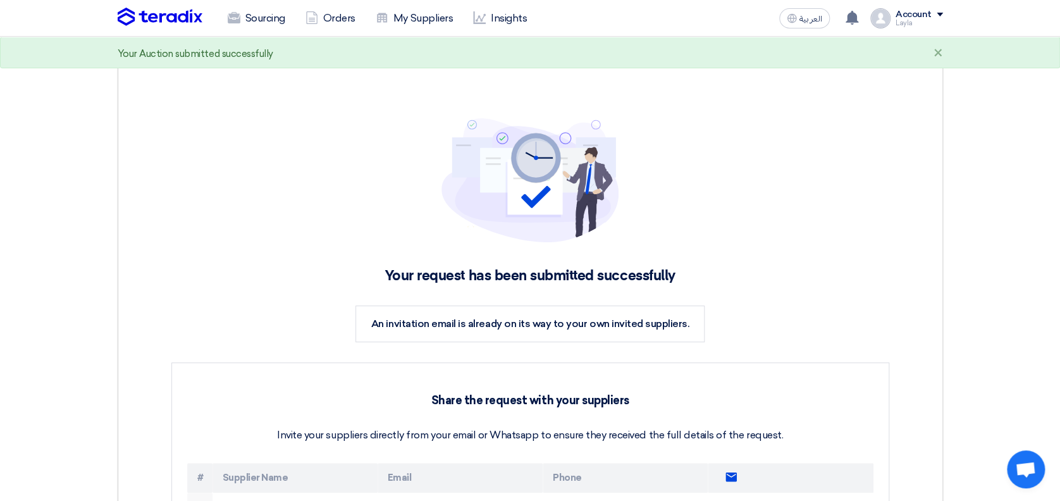
click at [713, 224] on div "Your request has been submitted successfully An invitation email is already on …" at bounding box center [530, 379] width 788 height 592
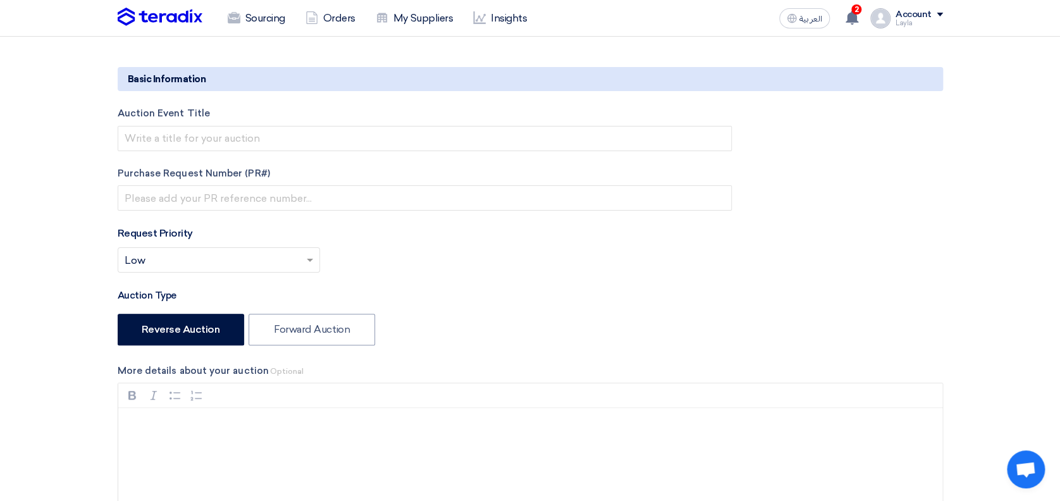
click at [158, 15] on img at bounding box center [160, 17] width 85 height 19
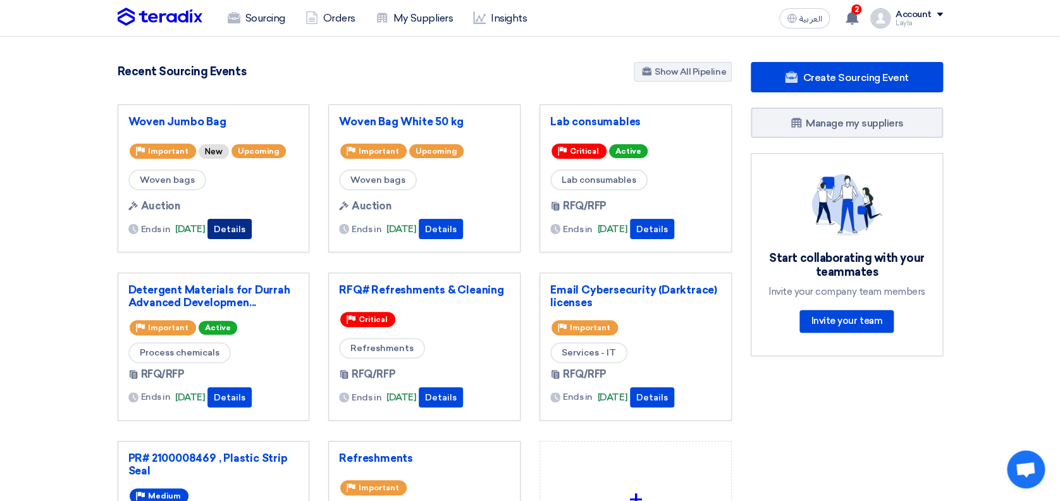
click at [247, 229] on button "Details" at bounding box center [229, 229] width 44 height 20
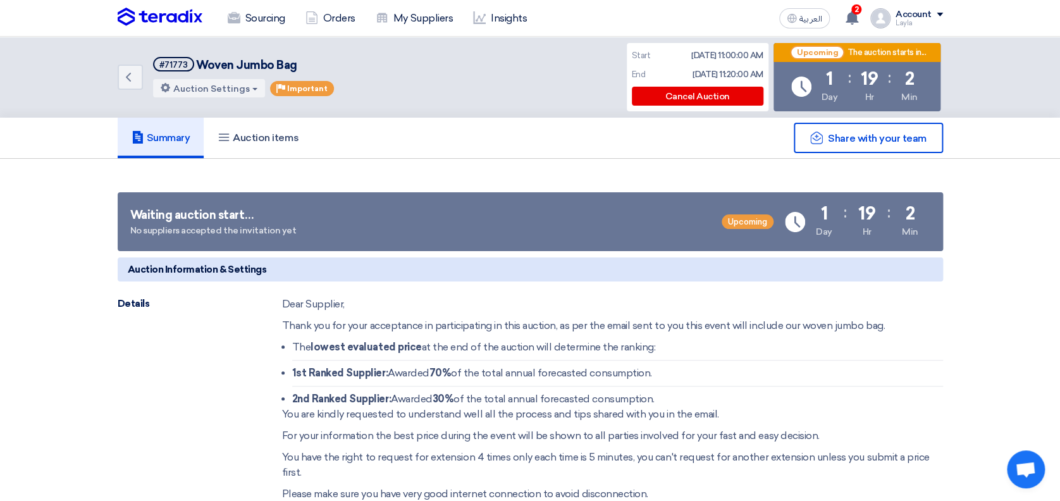
drag, startPoint x: 508, startPoint y: 174, endPoint x: 458, endPoint y: 178, distance: 49.4
click at [223, 92] on button "Auction Settings" at bounding box center [209, 88] width 112 height 18
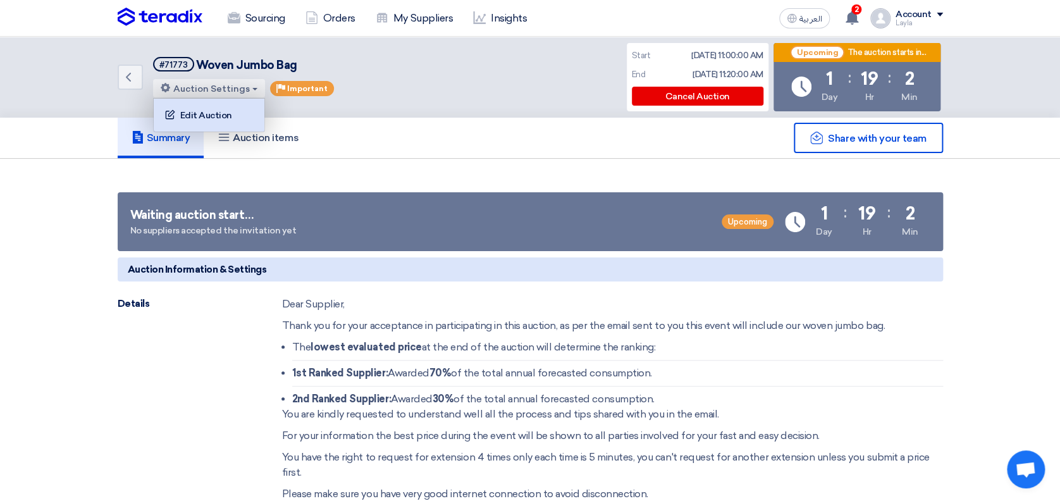
click at [223, 108] on div "Edit Auction" at bounding box center [209, 115] width 98 height 20
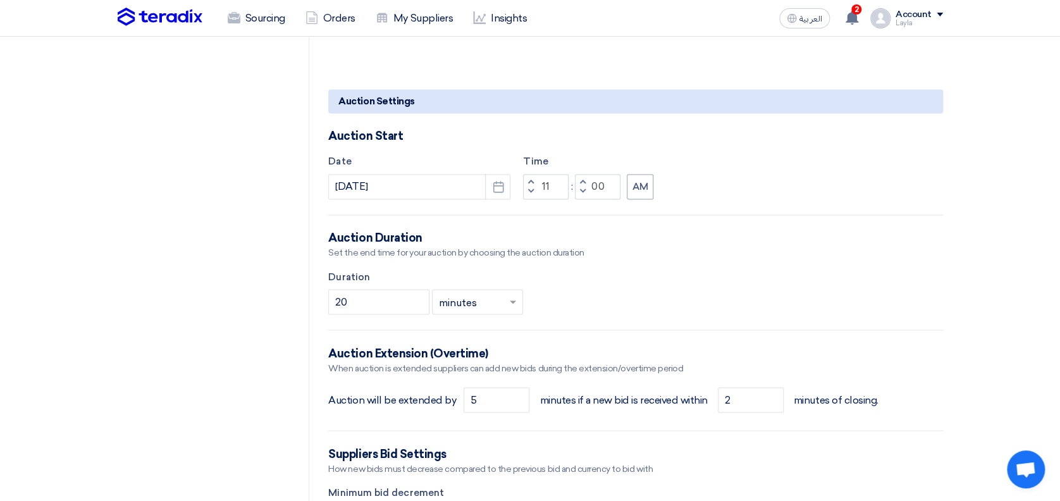
scroll to position [927, 0]
click at [531, 177] on span "button" at bounding box center [531, 181] width 4 height 8
type input "12"
click at [580, 177] on span "button" at bounding box center [582, 181] width 4 height 8
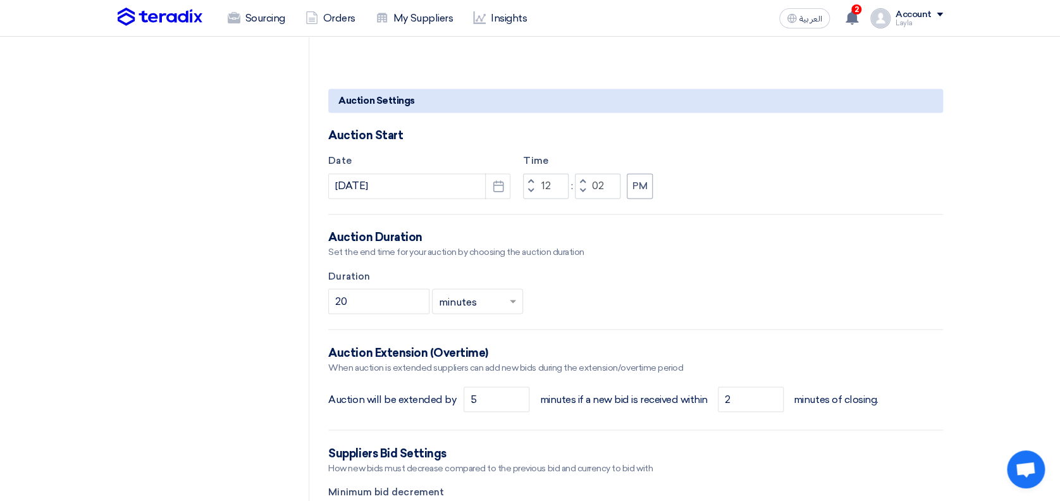
click at [580, 177] on span "button" at bounding box center [582, 181] width 4 height 8
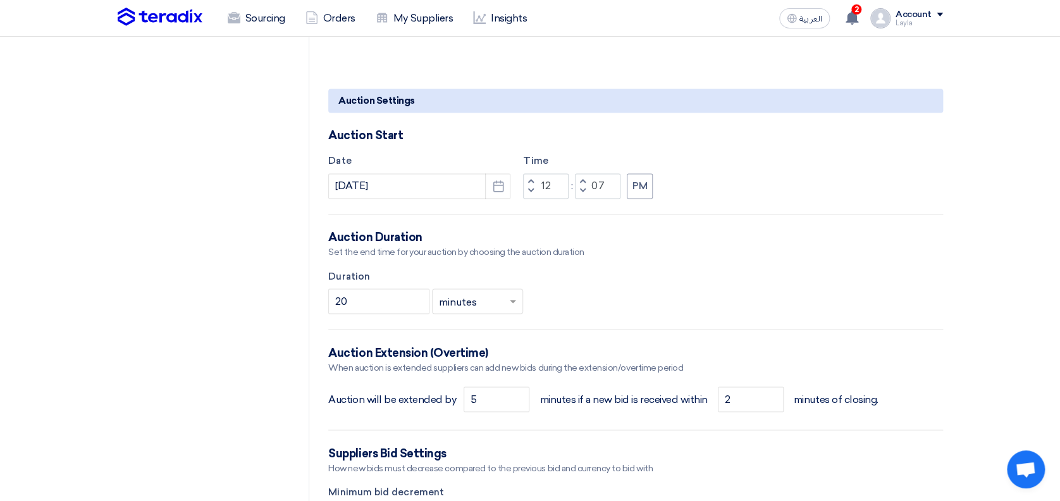
click at [580, 177] on span "button" at bounding box center [582, 181] width 4 height 8
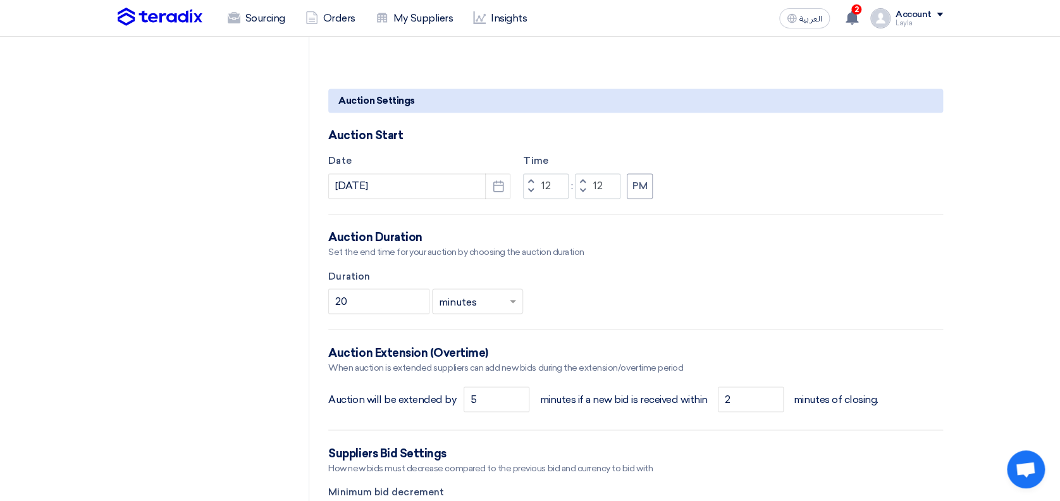
click at [580, 177] on span "button" at bounding box center [582, 181] width 4 height 8
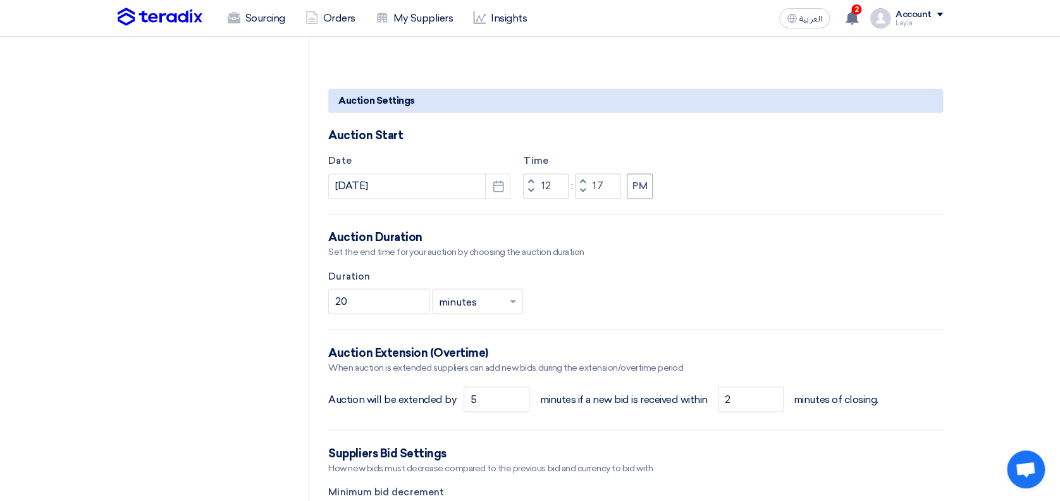
click at [580, 177] on span "button" at bounding box center [582, 181] width 4 height 8
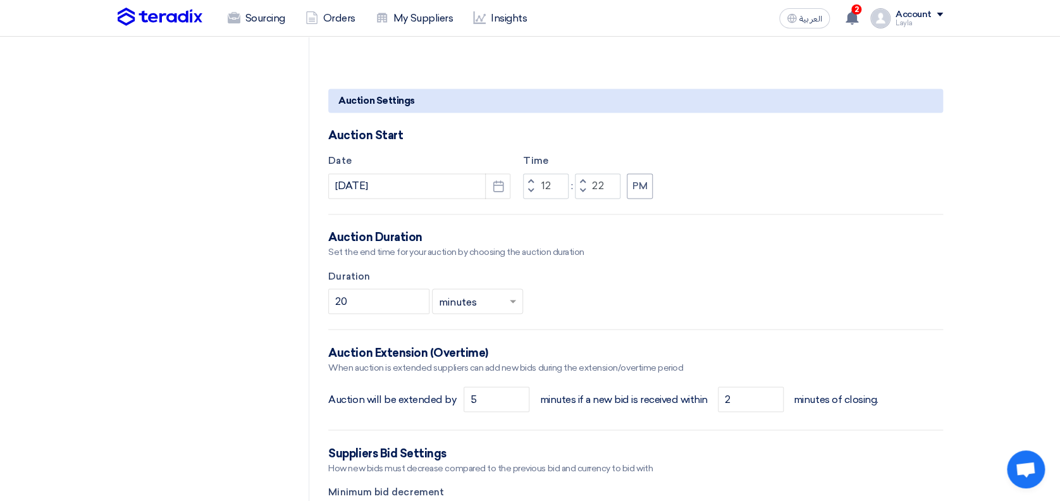
click at [580, 177] on span "button" at bounding box center [582, 181] width 4 height 8
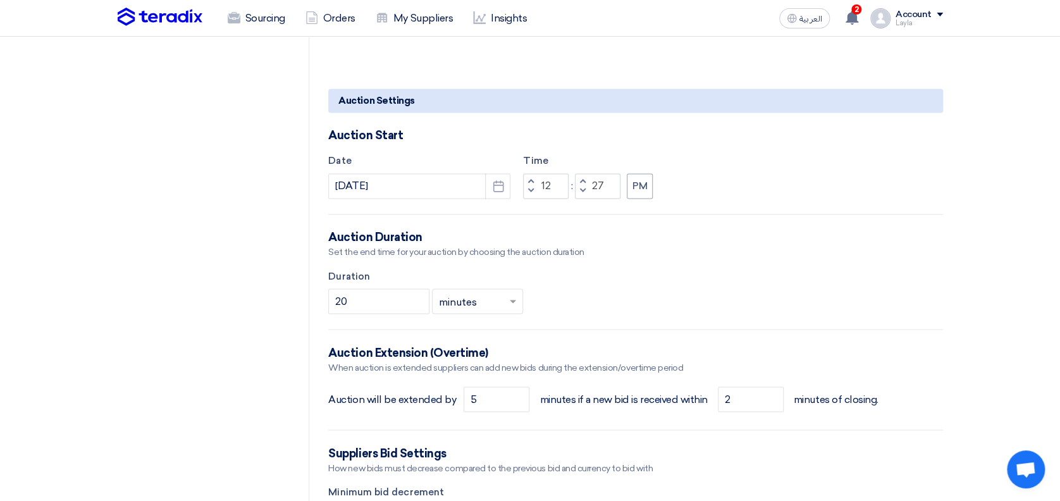
click at [580, 177] on span "button" at bounding box center [582, 181] width 4 height 8
type input "30"
click at [622, 281] on div "Duration 20 × minutes ×" at bounding box center [635, 291] width 614 height 45
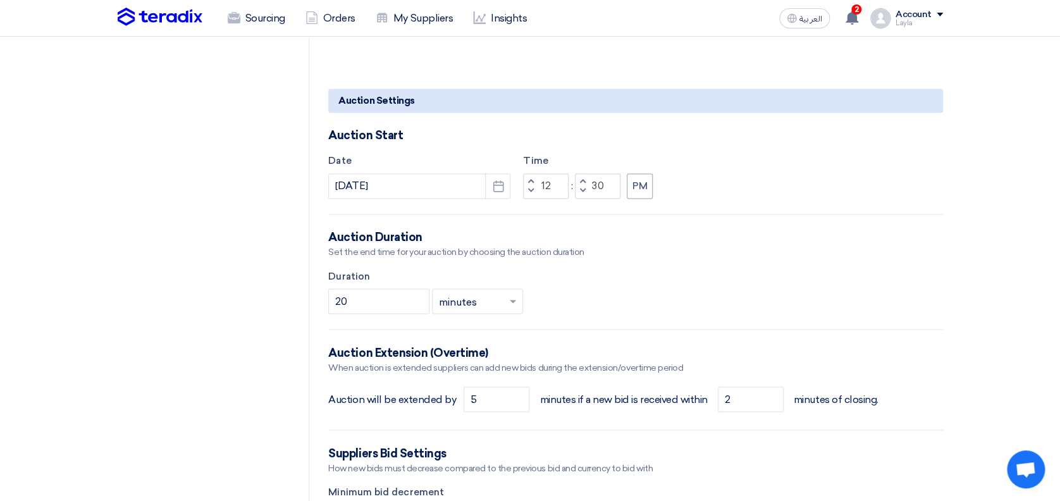
click at [666, 258] on form "Basic Information Auction Event Title Woven Jumbo Bag Purchase Request Number (…" at bounding box center [635, 289] width 614 height 2116
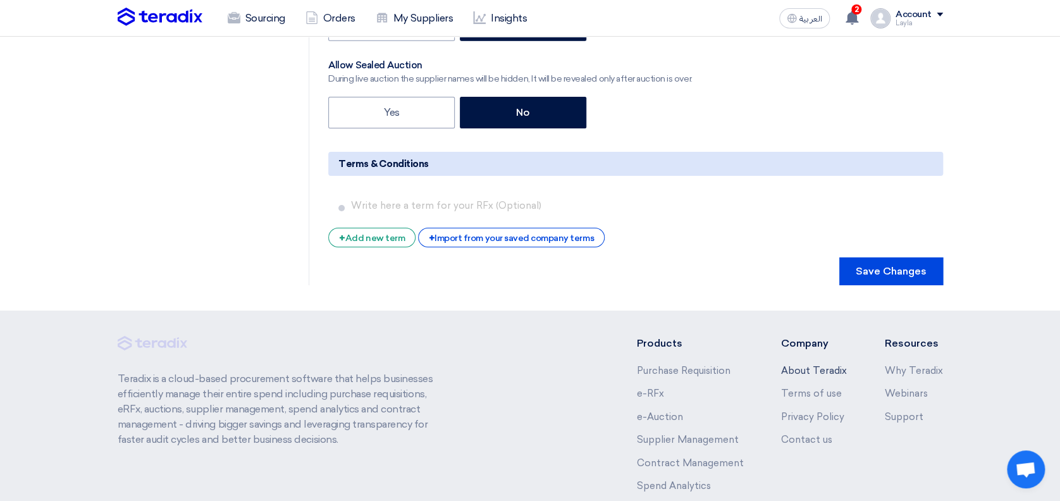
scroll to position [2079, 0]
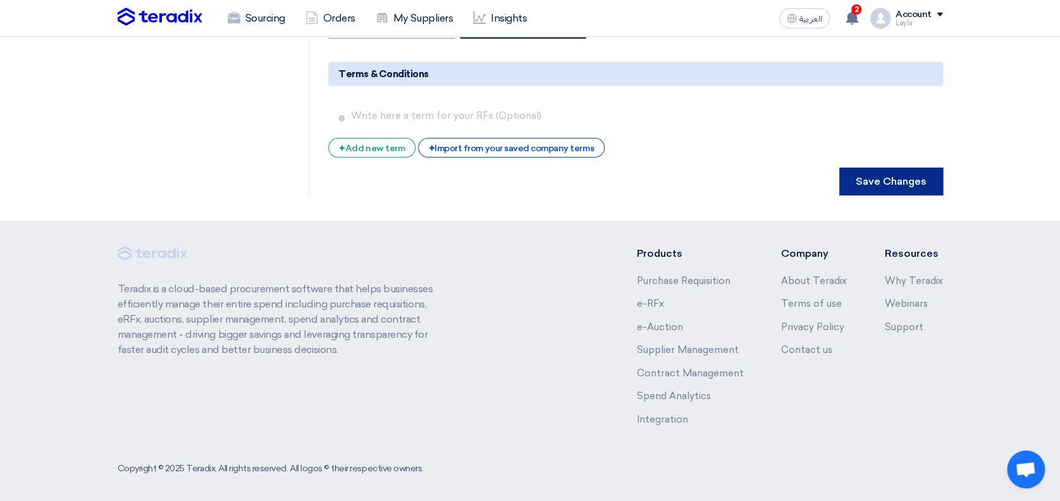
click at [887, 177] on button "Save Changes" at bounding box center [891, 182] width 104 height 28
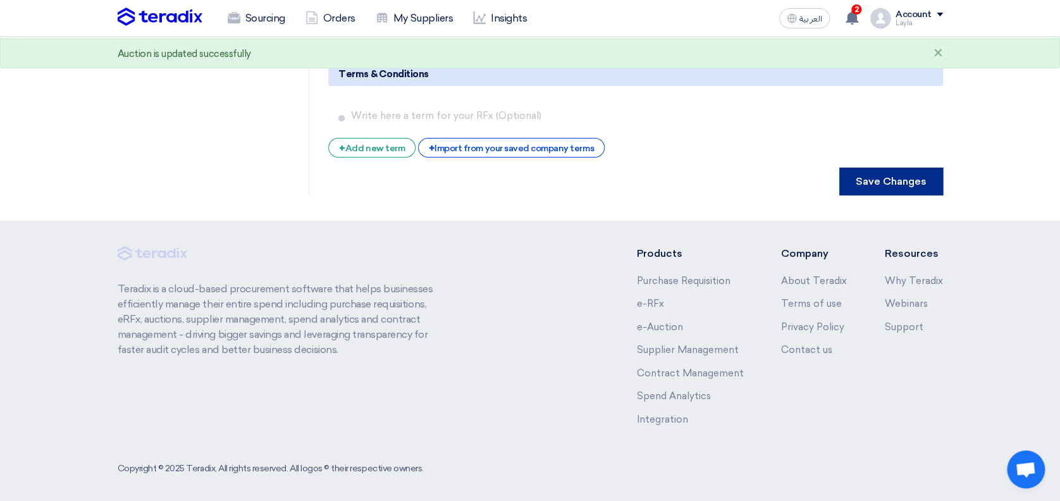
scroll to position [0, 0]
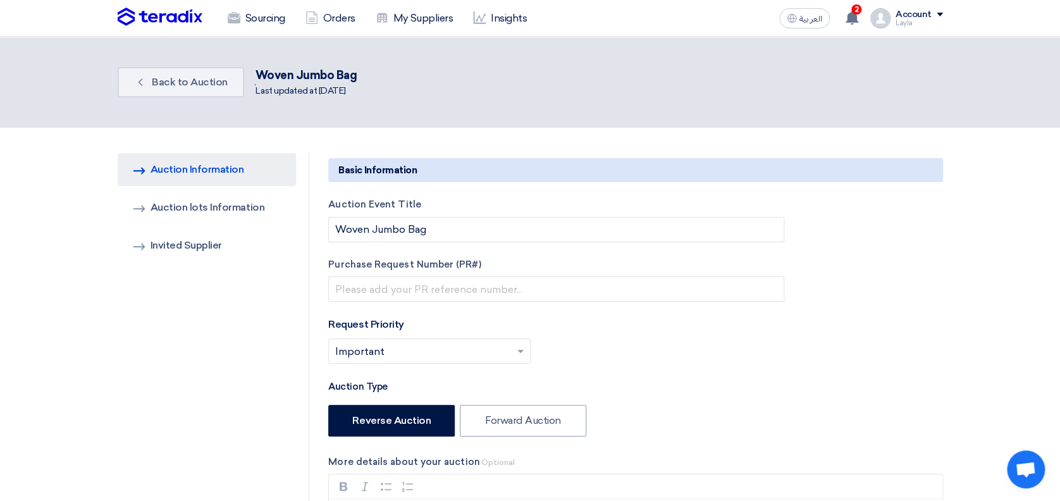
drag, startPoint x: 976, startPoint y: 209, endPoint x: 814, endPoint y: 206, distance: 161.9
click at [162, 81] on span "Back to Auction" at bounding box center [190, 82] width 76 height 12
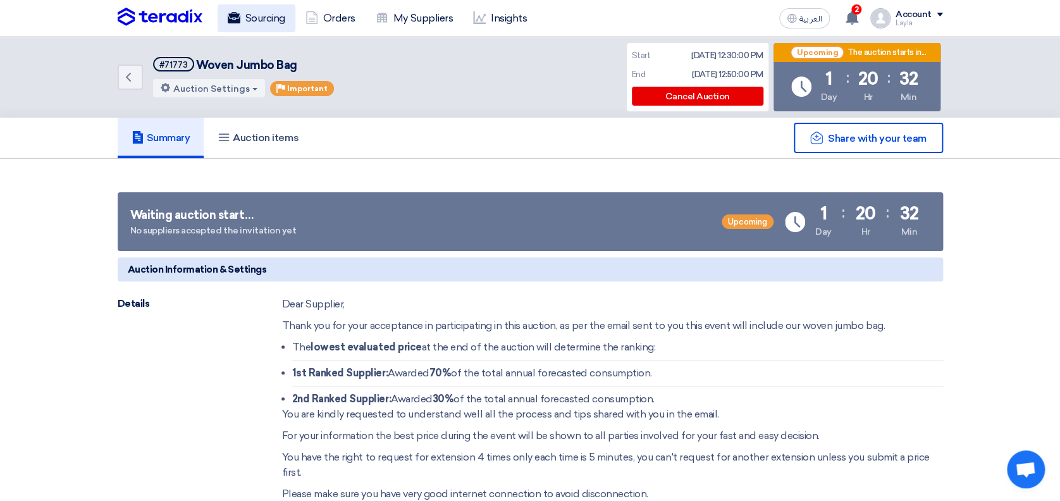
click at [248, 19] on link "Sourcing" at bounding box center [256, 18] width 78 height 28
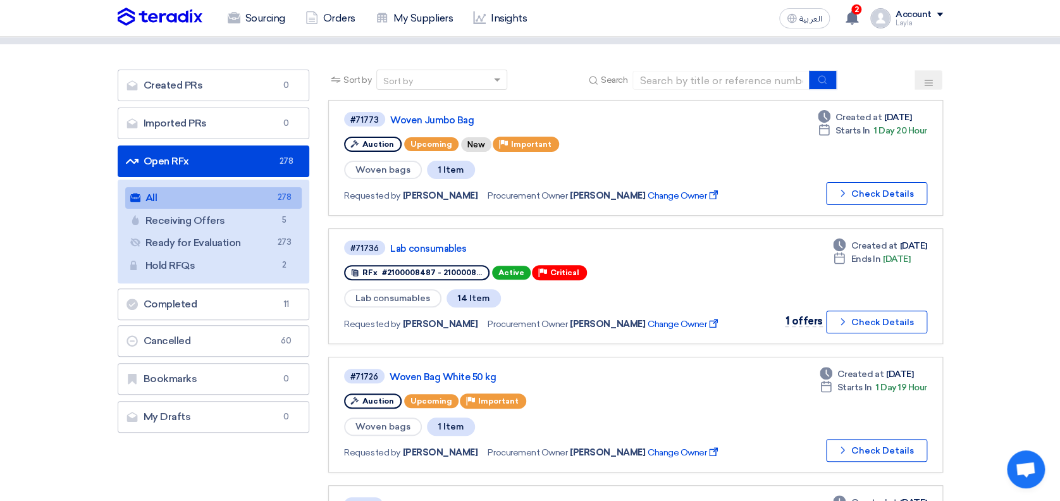
scroll to position [84, 0]
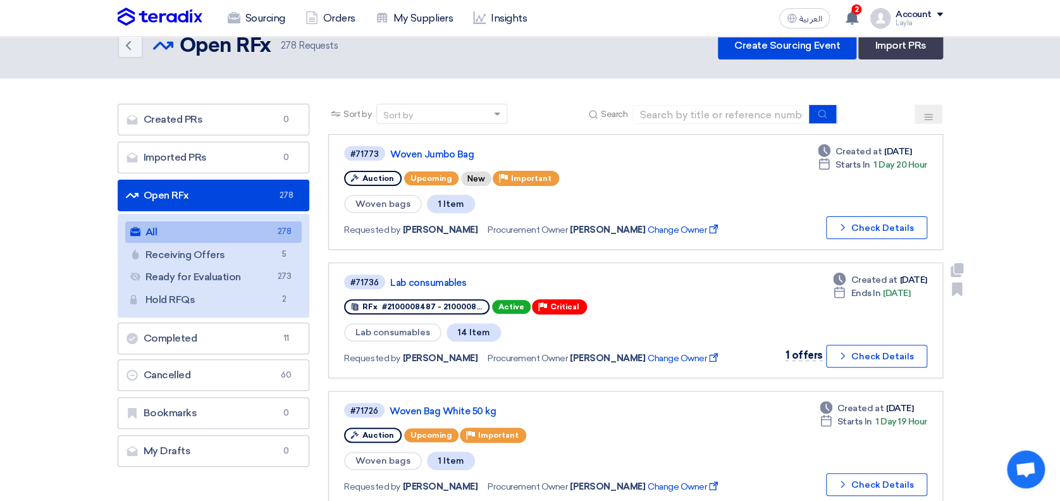
scroll to position [0, 0]
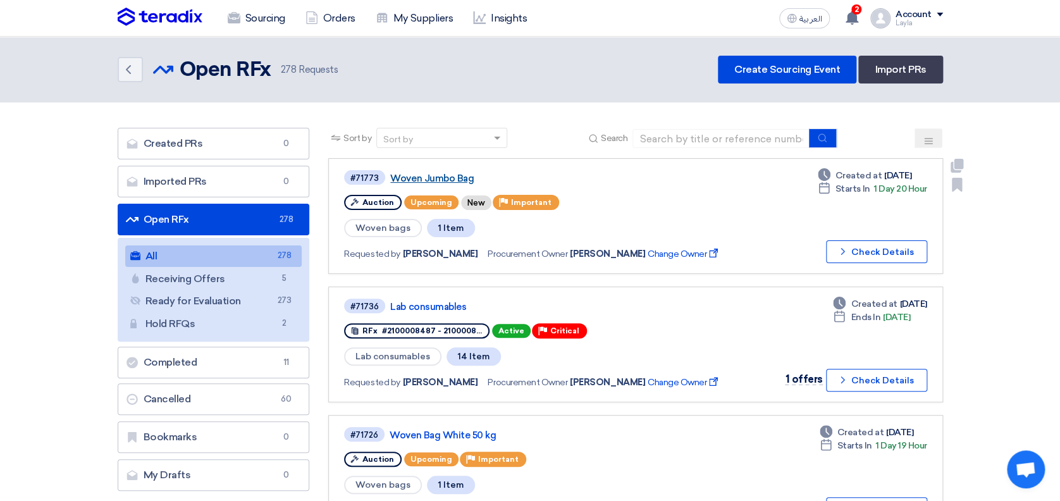
click at [412, 177] on link "Woven Jumbo Bag" at bounding box center [548, 178] width 316 height 11
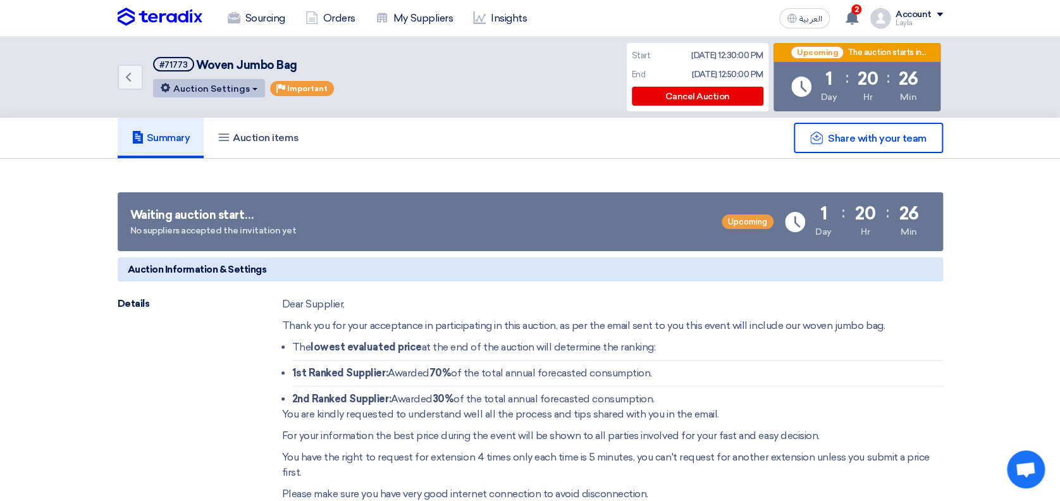
click at [221, 82] on button "Auction Settings" at bounding box center [209, 88] width 112 height 18
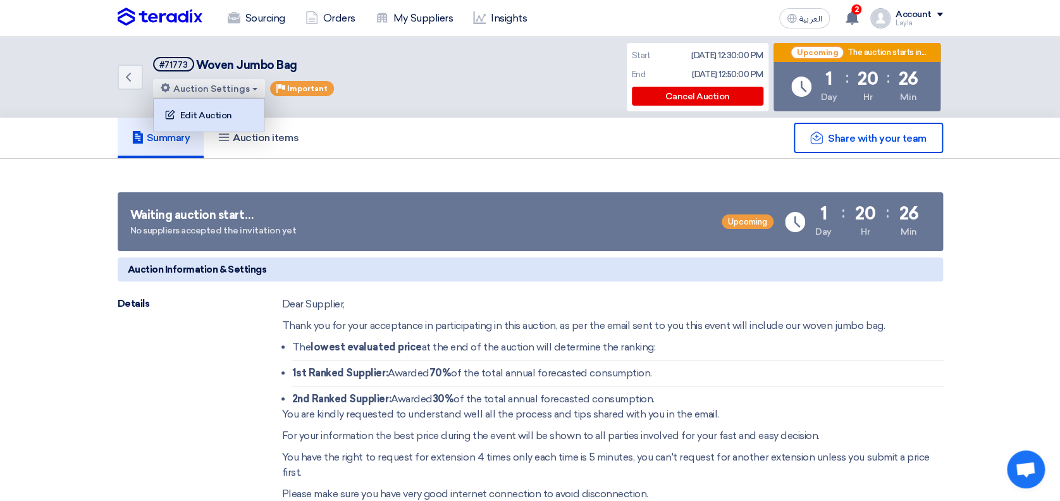
click at [221, 105] on div "Edit Auction" at bounding box center [209, 115] width 98 height 20
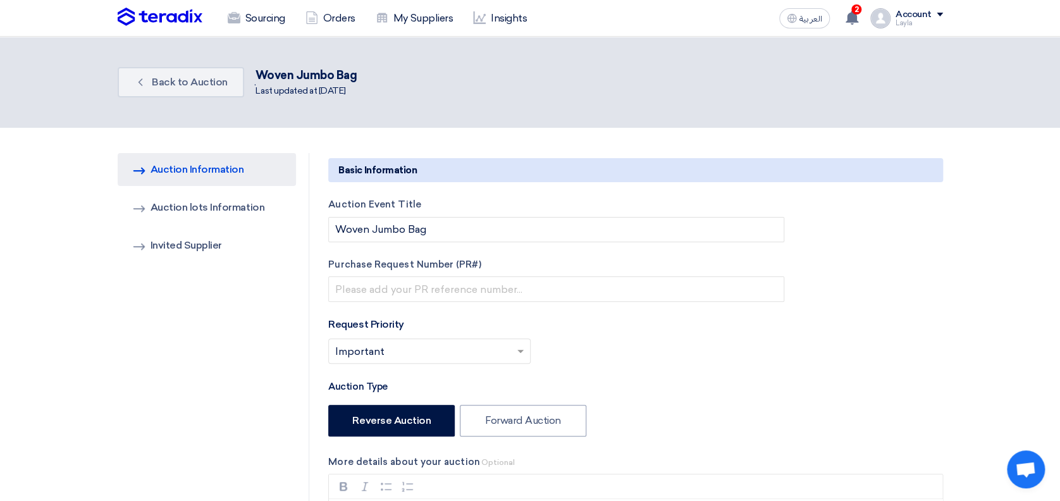
type input "[DATE]"
type input "12"
type input "30"
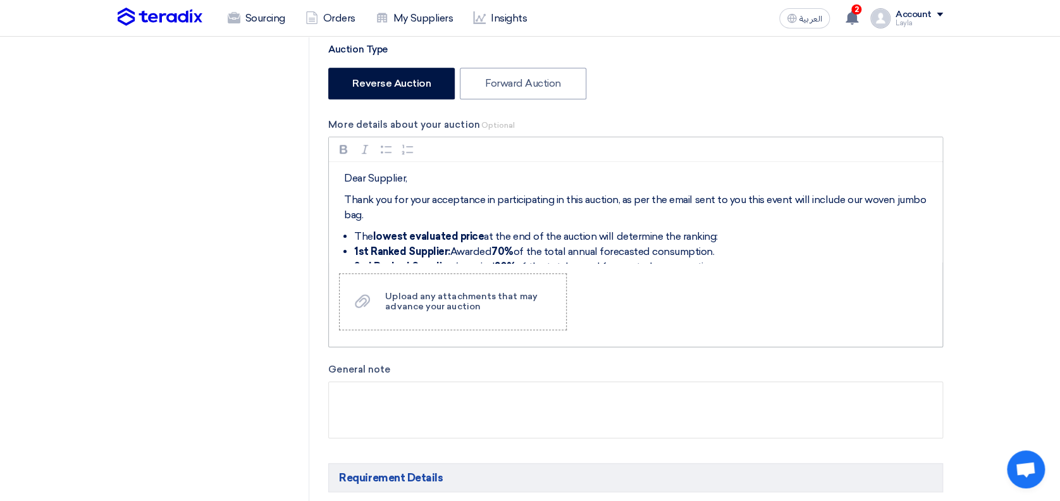
click at [412, 212] on p "Thank you for your acceptance in participating in this auction, as per the emai…" at bounding box center [640, 207] width 592 height 30
drag, startPoint x: 639, startPoint y: 215, endPoint x: 398, endPoint y: 212, distance: 240.3
click at [398, 212] on p "Thank you for your acceptance in participating in this auction, as per the emai…" at bounding box center [640, 207] width 592 height 30
copy p "Prices considered here with no vat (VAT Excluded)"
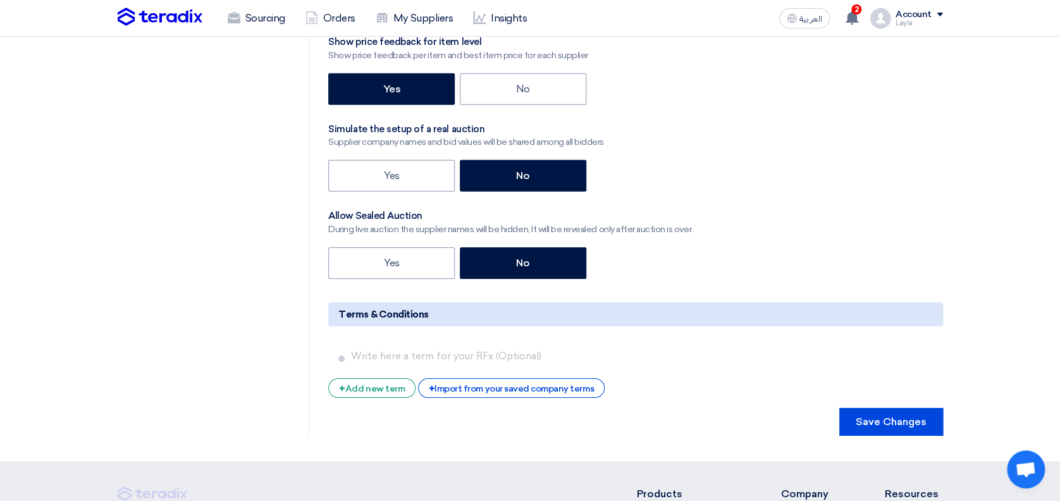
scroll to position [1869, 0]
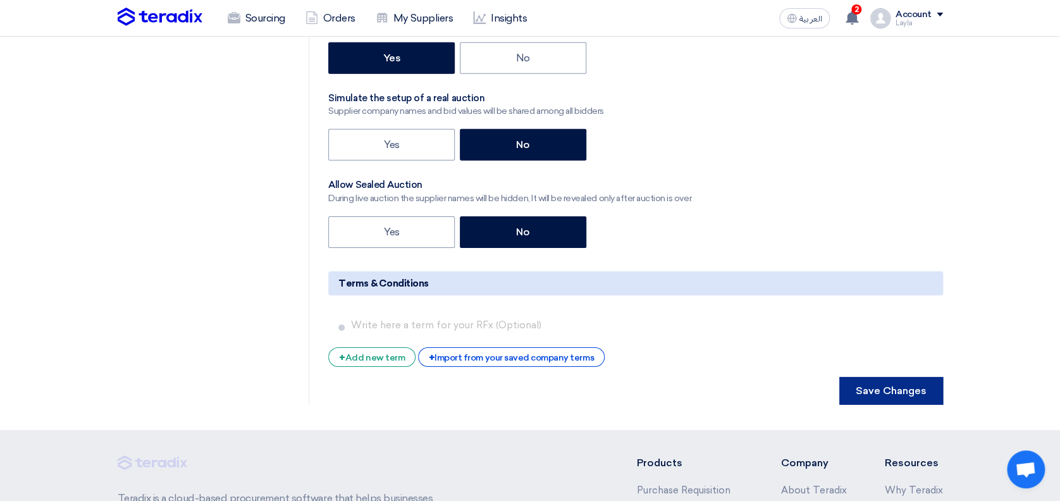
click at [888, 389] on button "Save Changes" at bounding box center [891, 391] width 104 height 28
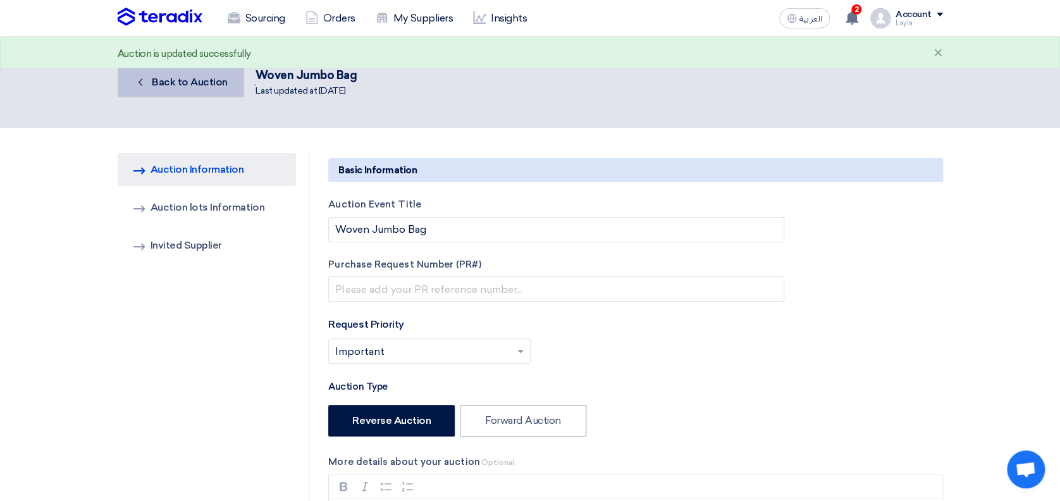
click at [173, 76] on span "Back to Auction" at bounding box center [190, 82] width 76 height 12
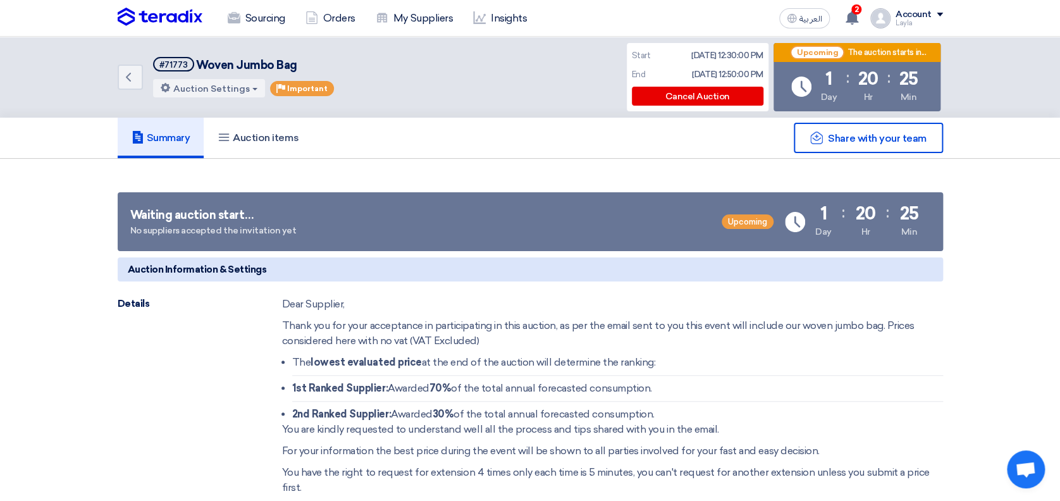
click at [181, 17] on img at bounding box center [160, 17] width 85 height 19
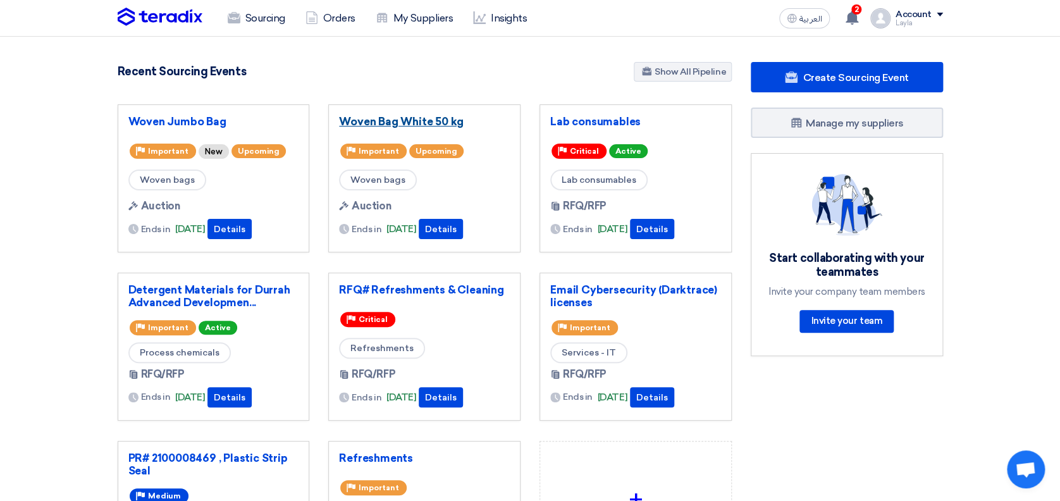
click at [389, 121] on link "Woven Bag White 50 kg" at bounding box center [424, 121] width 171 height 13
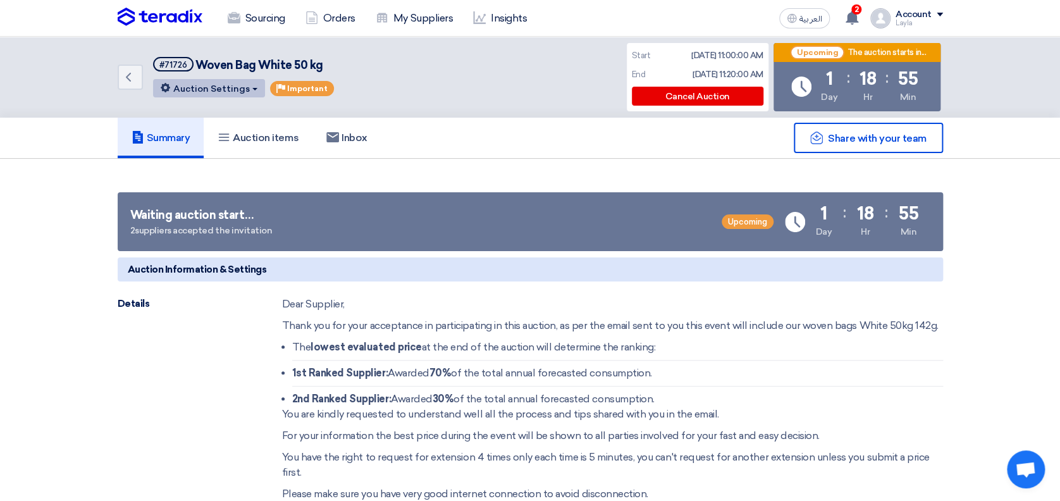
click at [214, 84] on button "Auction Settings" at bounding box center [209, 88] width 112 height 18
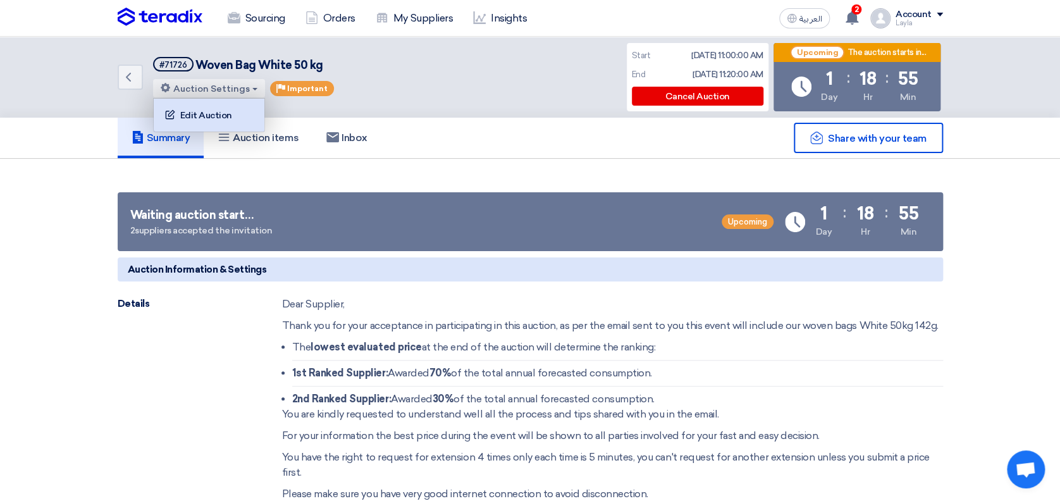
click at [212, 113] on div "Edit Auction" at bounding box center [209, 115] width 98 height 20
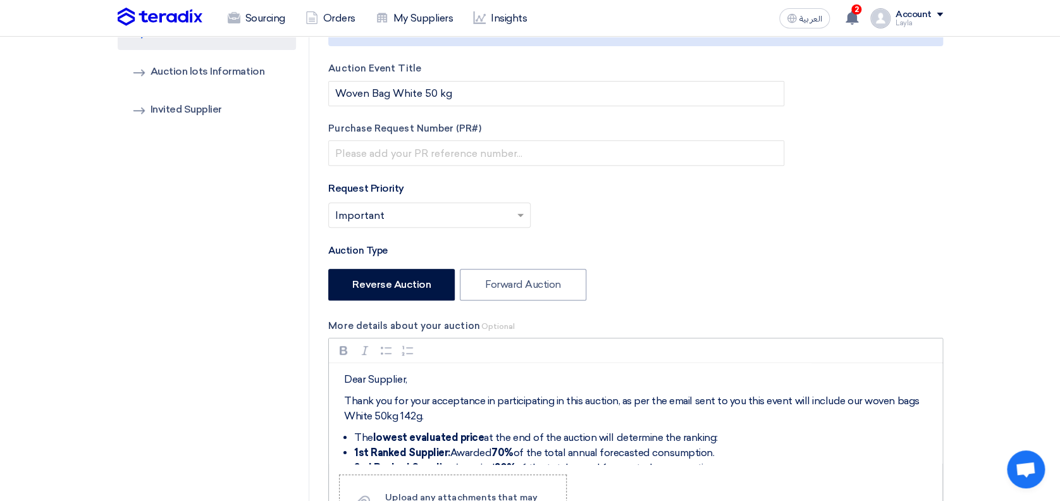
scroll to position [253, 0]
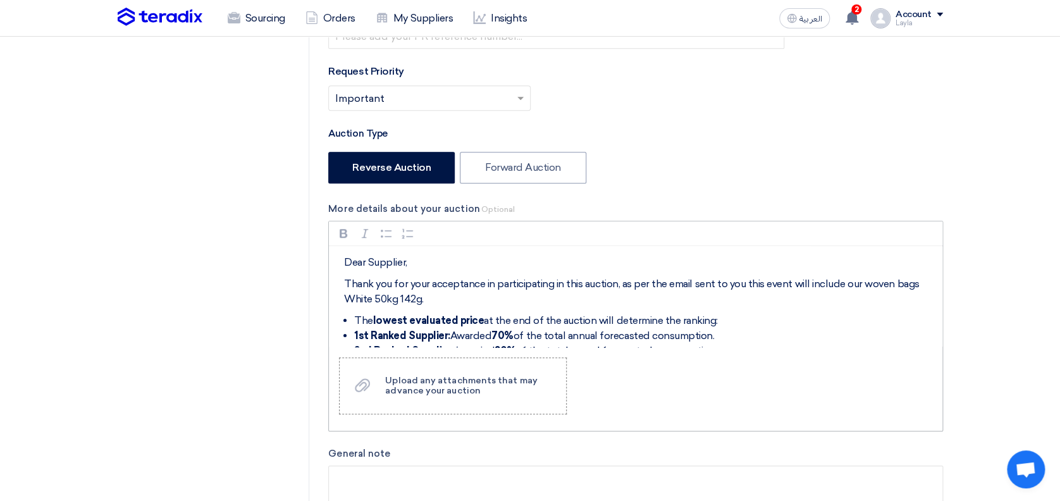
click at [444, 298] on p "Thank you for your acceptance in participating in this auction, as per the emai…" at bounding box center [640, 291] width 592 height 30
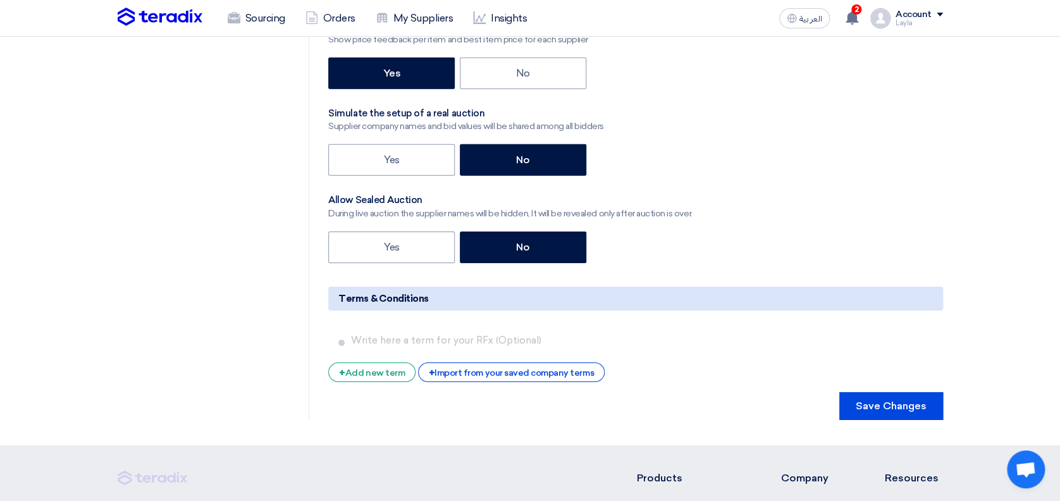
scroll to position [2079, 0]
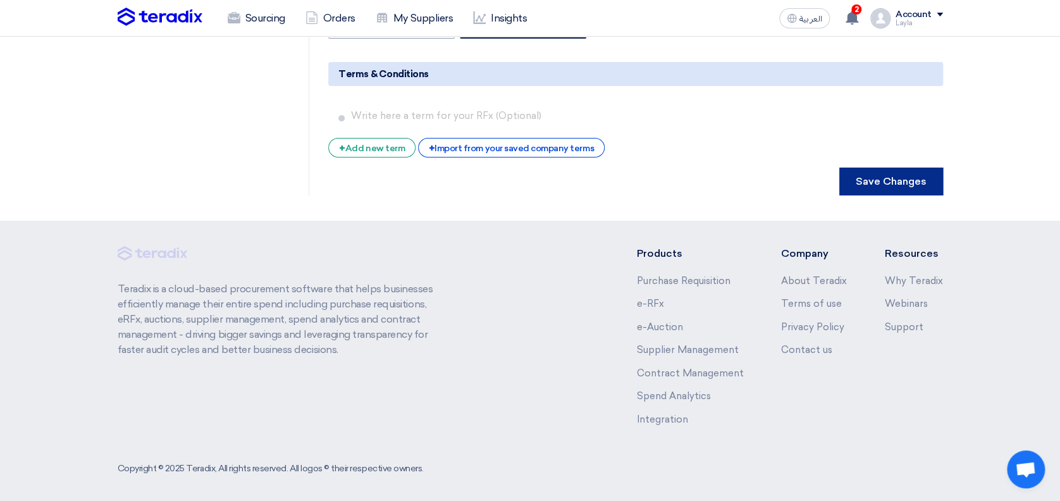
click at [900, 178] on button "Save Changes" at bounding box center [891, 182] width 104 height 28
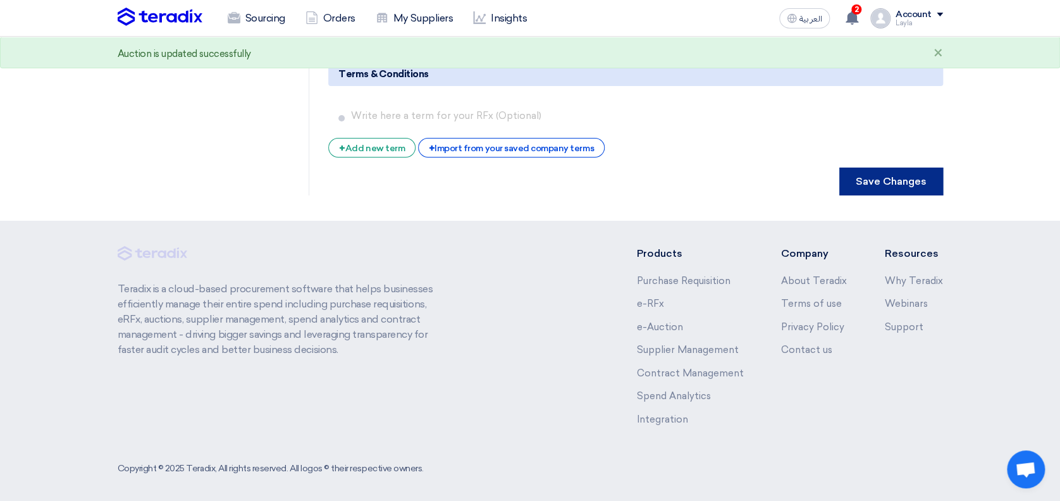
scroll to position [0, 0]
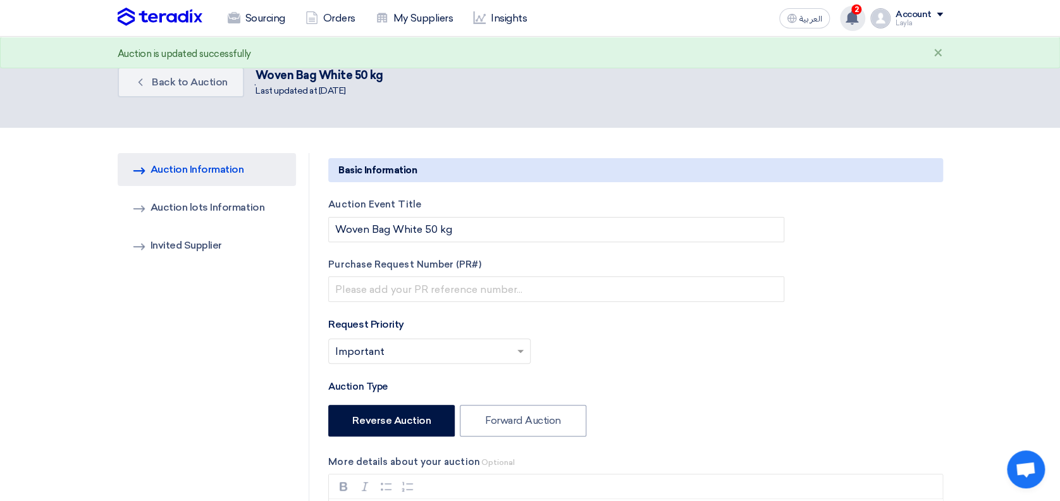
click at [855, 23] on icon at bounding box center [852, 18] width 14 height 14
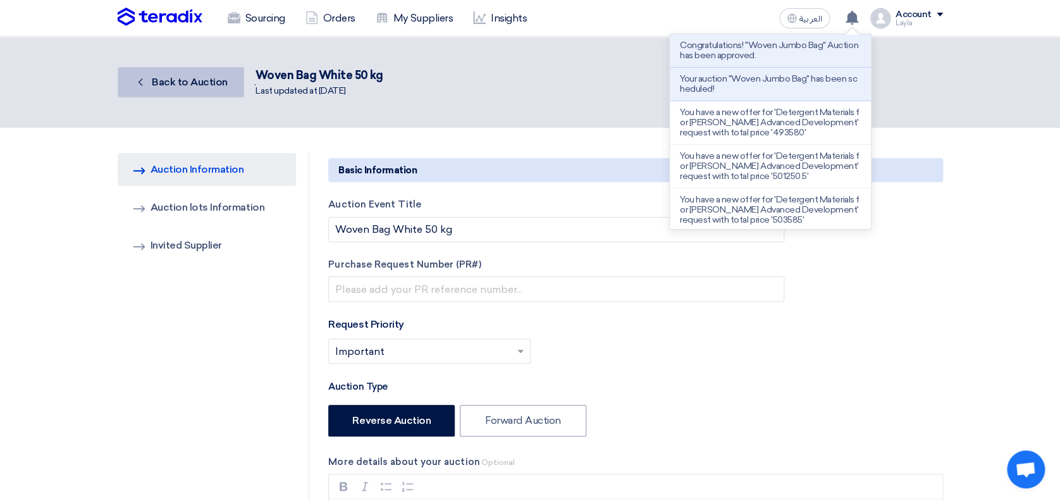
click at [202, 78] on span "Back to Auction" at bounding box center [190, 82] width 76 height 12
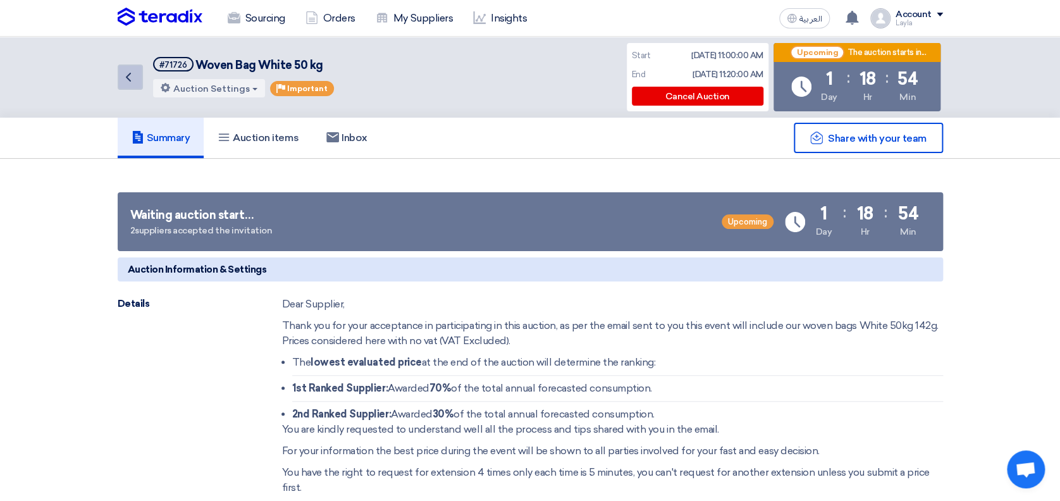
click at [122, 75] on icon "Back" at bounding box center [128, 77] width 15 height 15
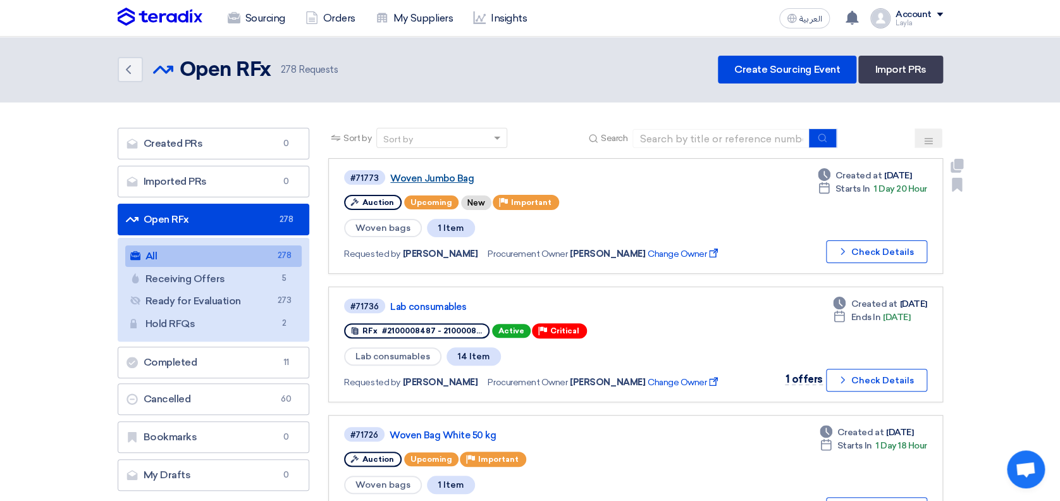
click at [413, 175] on link "Woven Jumbo Bag" at bounding box center [548, 178] width 316 height 11
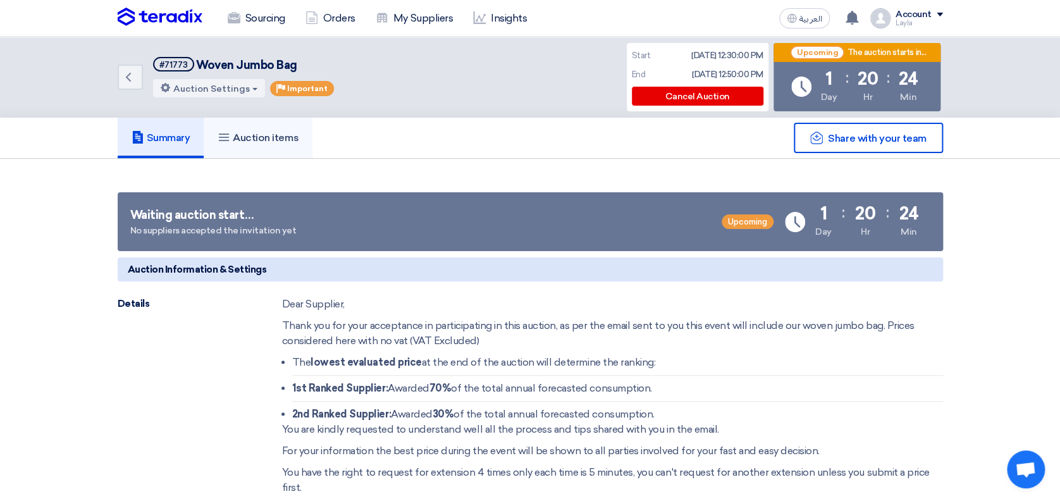
click at [219, 133] on icon at bounding box center [223, 137] width 13 height 13
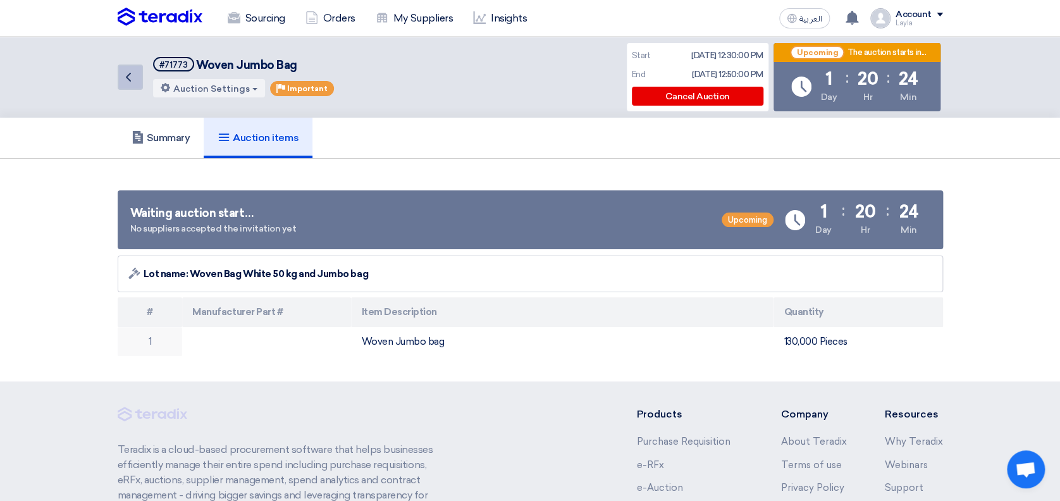
click at [127, 77] on use at bounding box center [128, 77] width 5 height 9
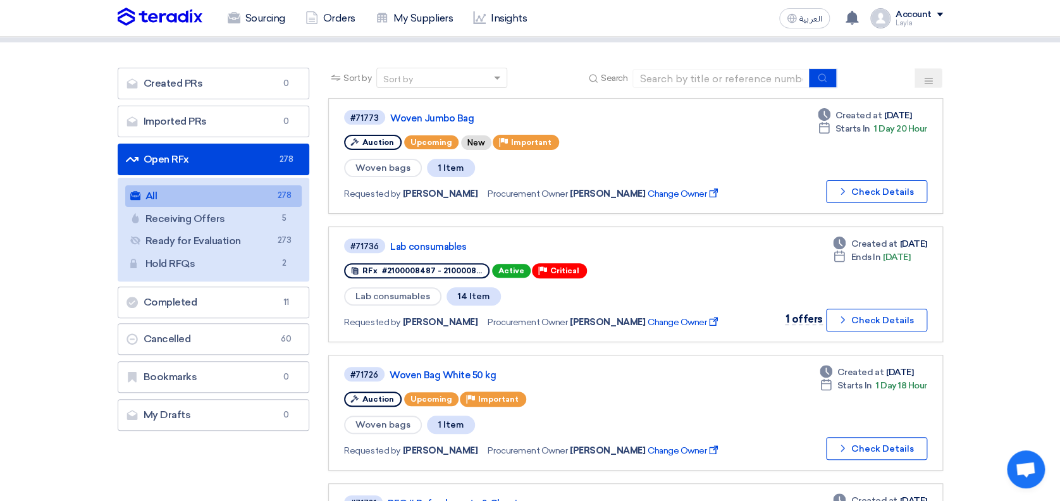
scroll to position [75, 0]
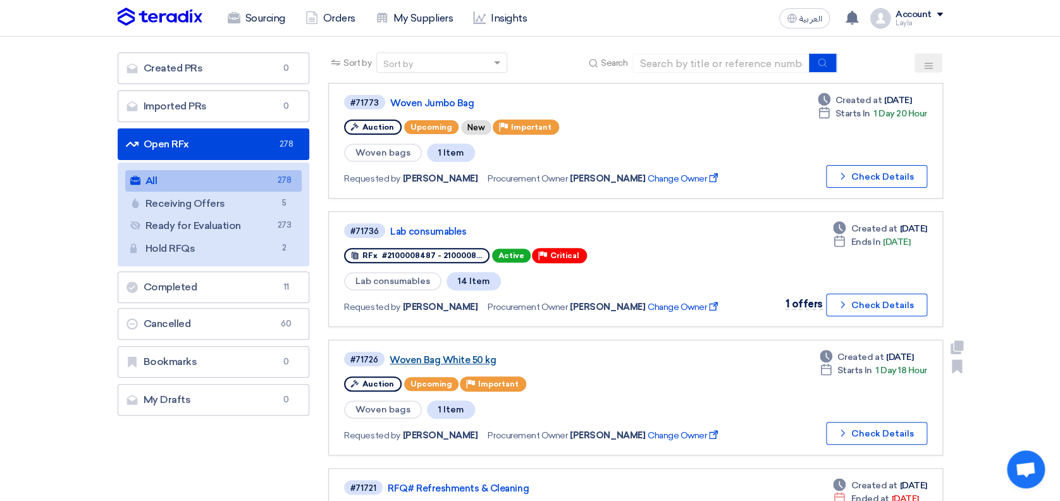
click at [437, 354] on link "Woven Bag White 50 kg" at bounding box center [547, 359] width 316 height 11
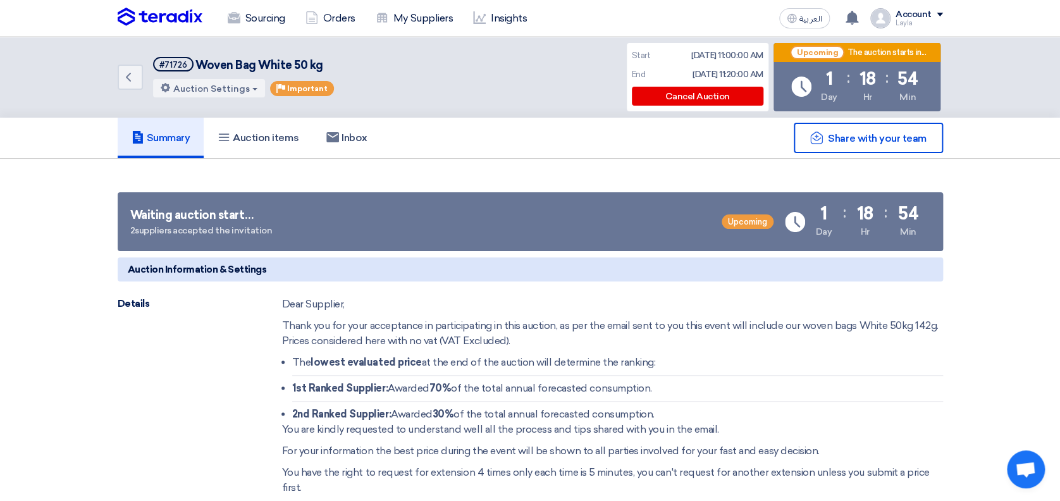
click at [164, 8] on img at bounding box center [160, 17] width 85 height 19
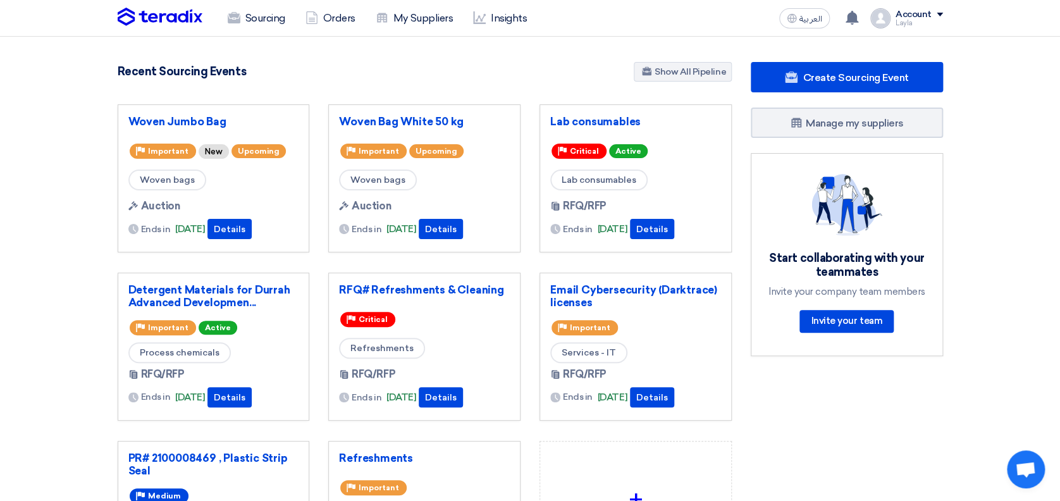
click at [30, 137] on section "5492 RFx remaining 17 Auctions remaining Create Sourcing Event" at bounding box center [530, 356] width 1060 height 638
click at [450, 225] on button "Details" at bounding box center [441, 229] width 44 height 20
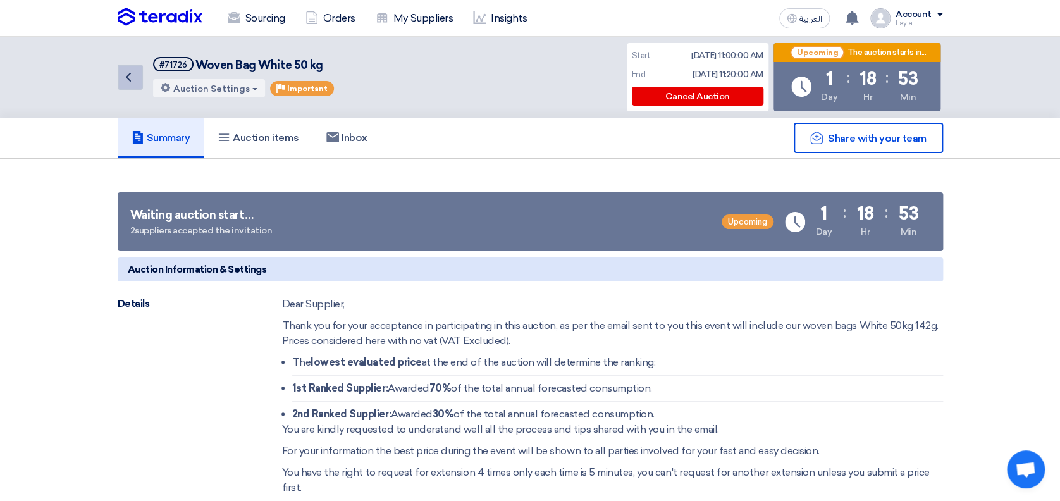
click at [130, 71] on icon "Back" at bounding box center [128, 77] width 15 height 15
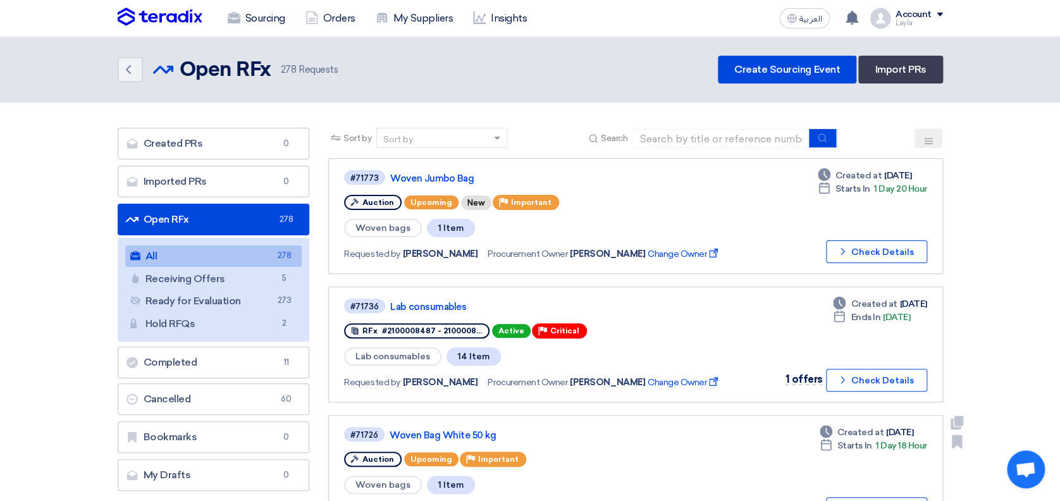
scroll to position [84, 0]
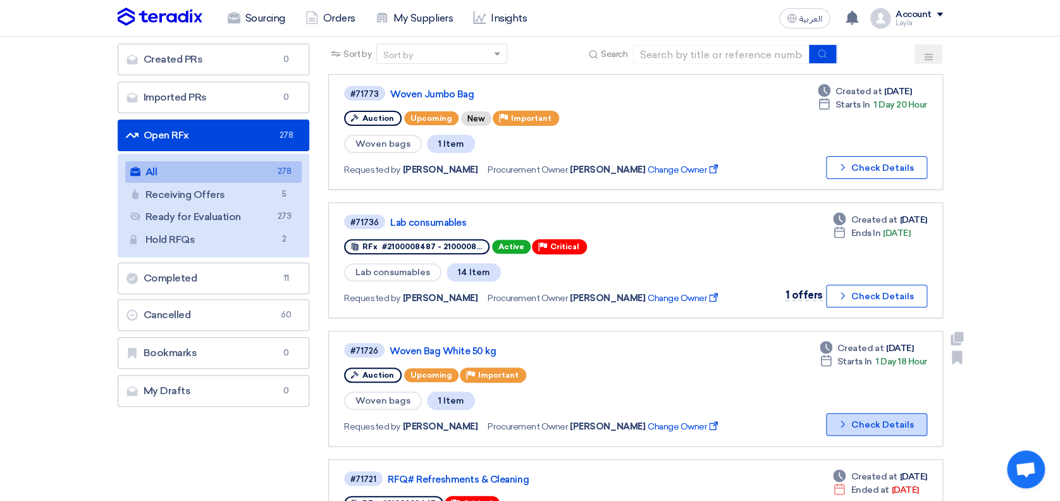
click at [875, 413] on button "Check details Check Details" at bounding box center [876, 424] width 101 height 23
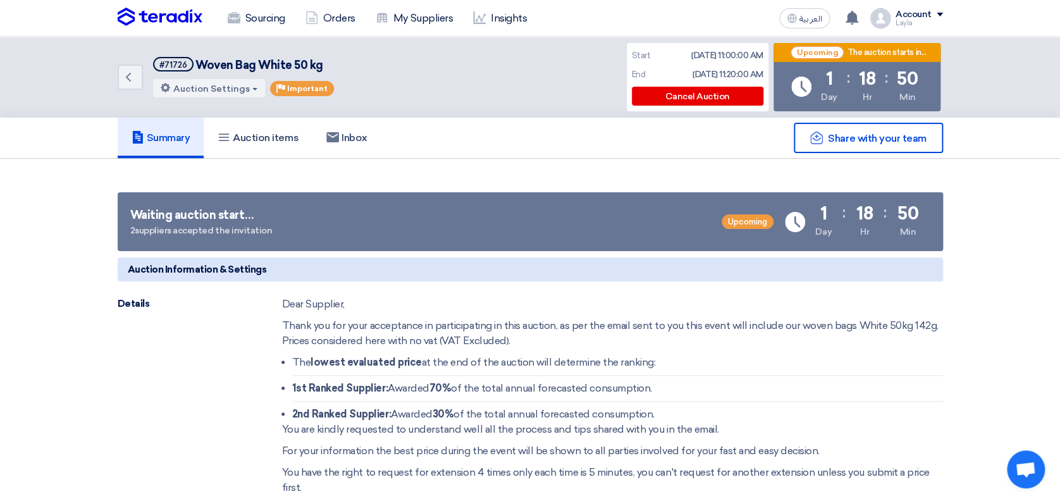
click at [133, 77] on icon "Back" at bounding box center [128, 77] width 15 height 15
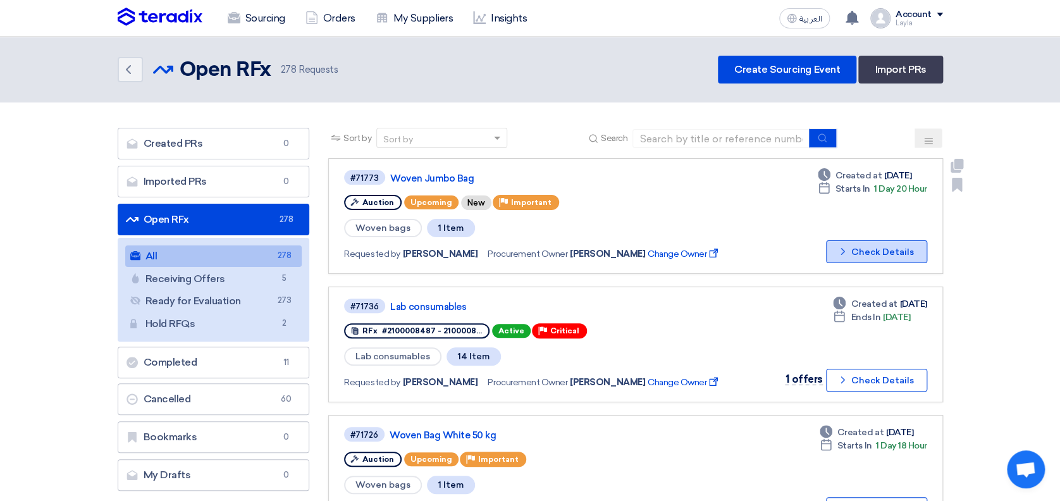
click at [848, 250] on icon "Check details" at bounding box center [842, 251] width 12 height 12
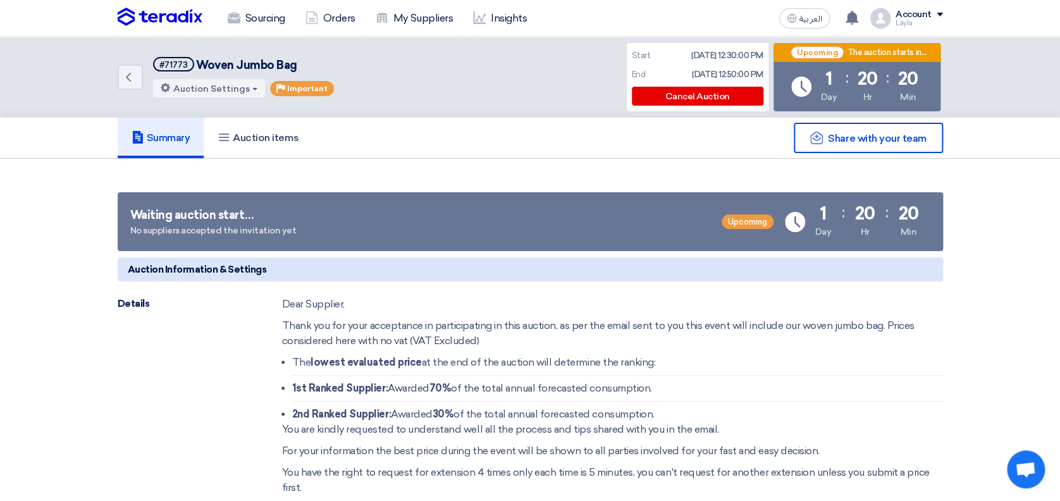
click at [137, 70] on link "Back" at bounding box center [130, 76] width 25 height 25
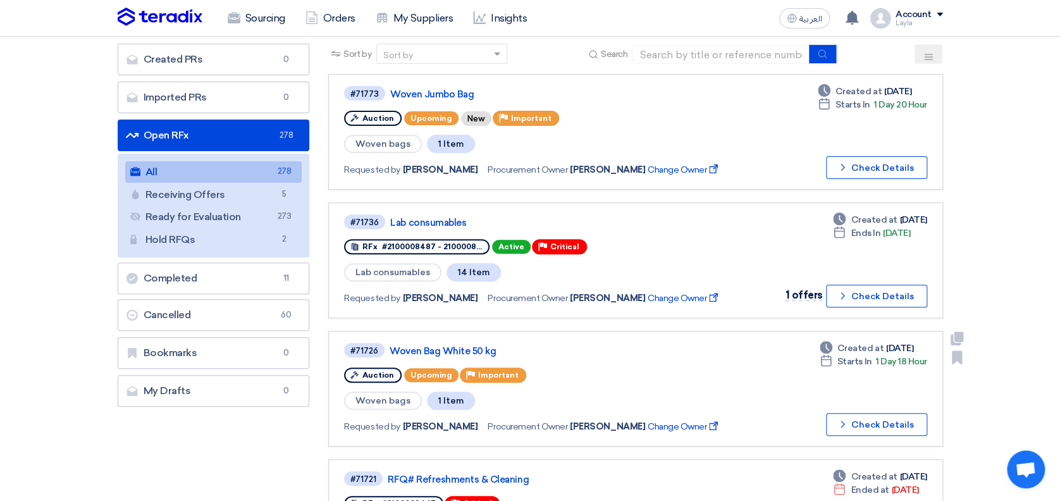
scroll to position [168, 0]
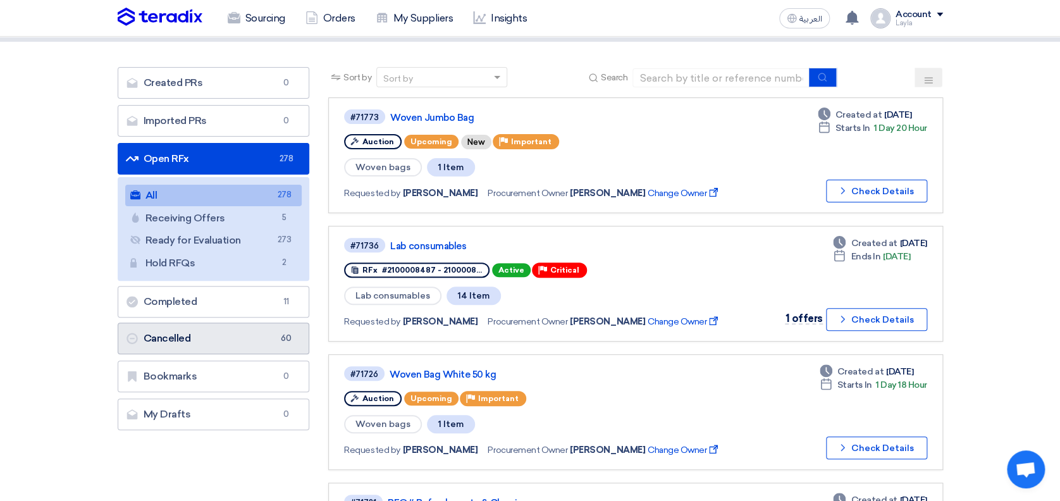
scroll to position [0, 0]
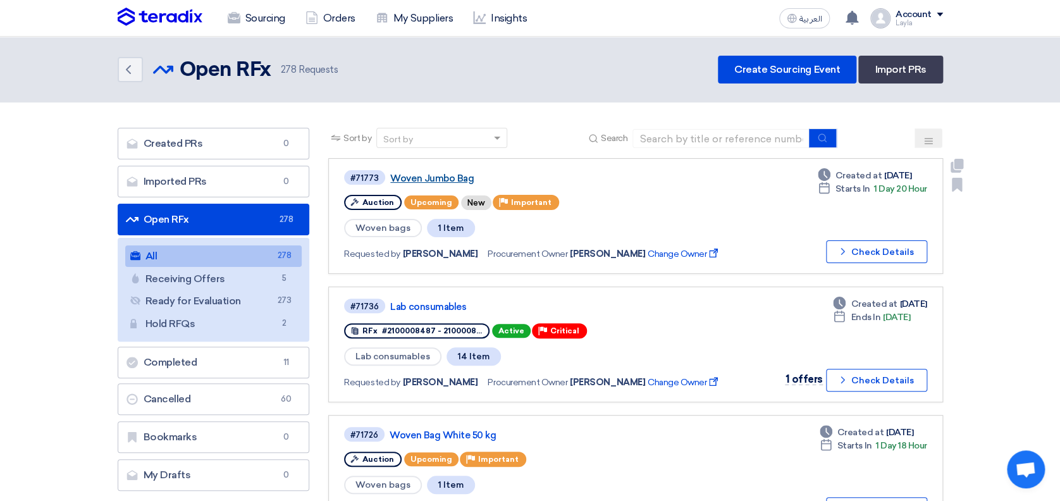
click at [412, 174] on link "Woven Jumbo Bag" at bounding box center [548, 178] width 316 height 11
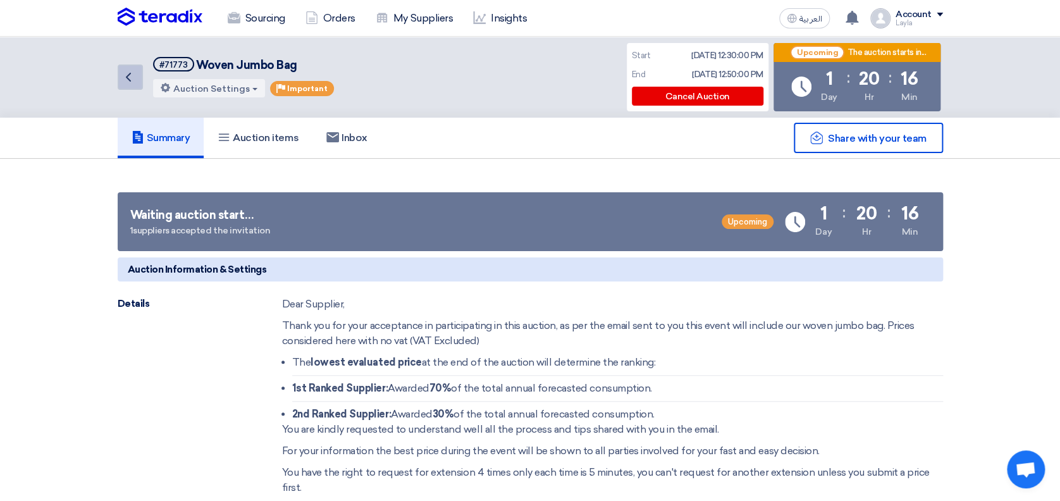
click at [138, 74] on link "Back" at bounding box center [130, 76] width 25 height 25
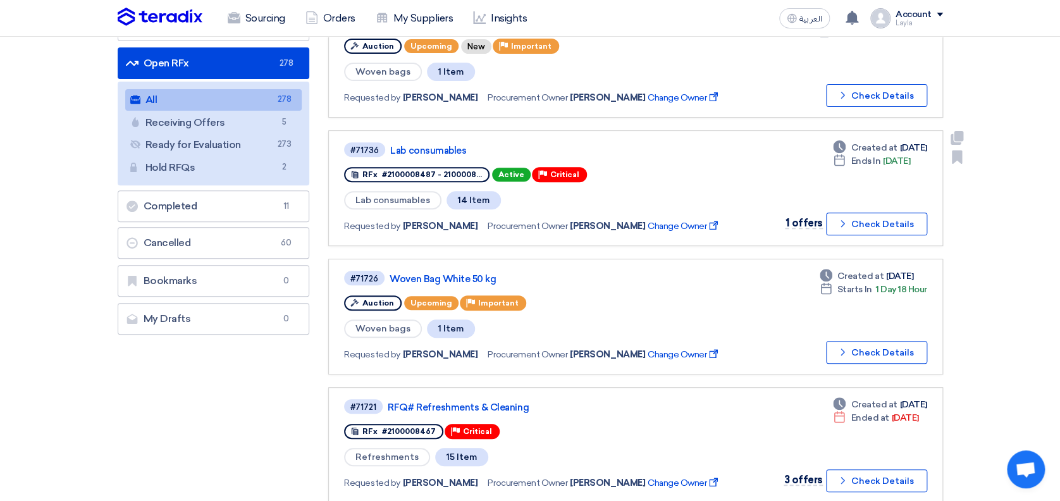
scroll to position [168, 0]
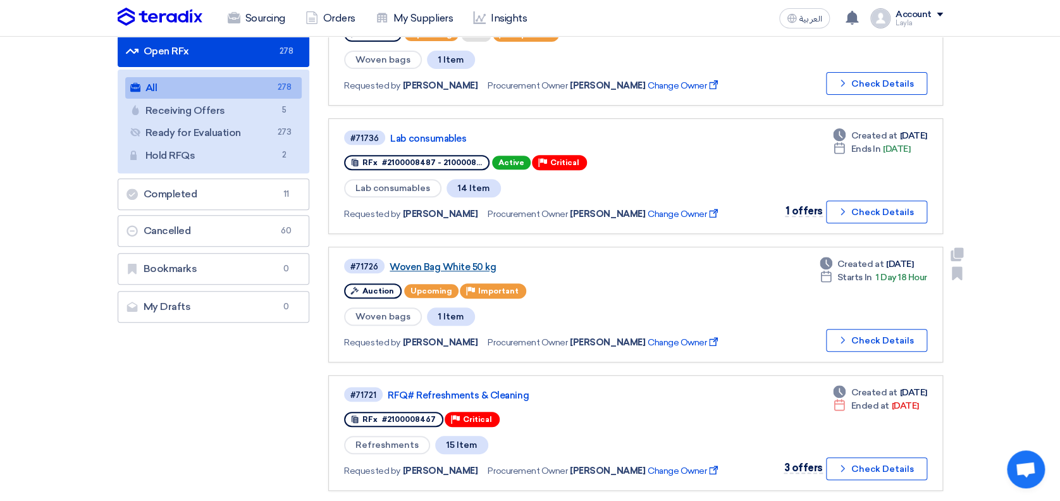
click at [432, 263] on link "Woven Bag White 50 kg" at bounding box center [547, 266] width 316 height 11
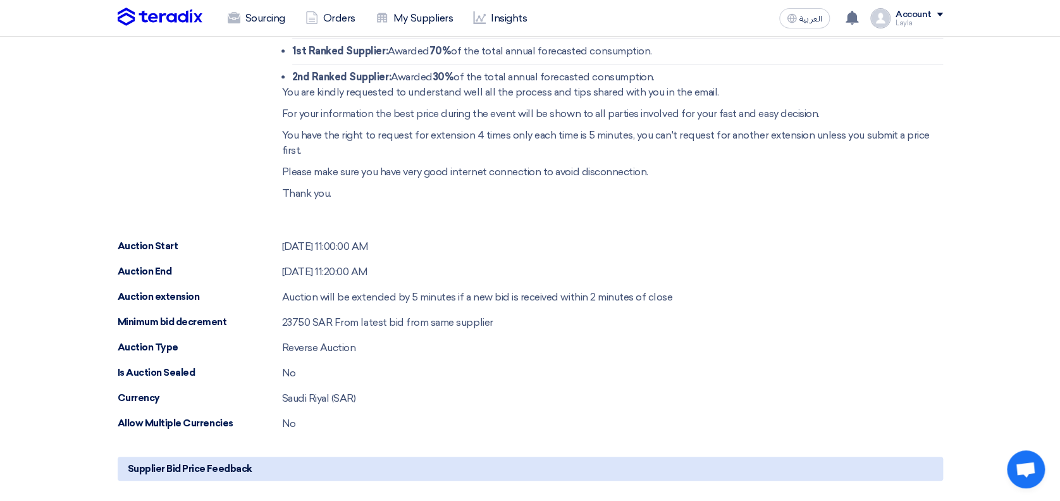
scroll to position [84, 0]
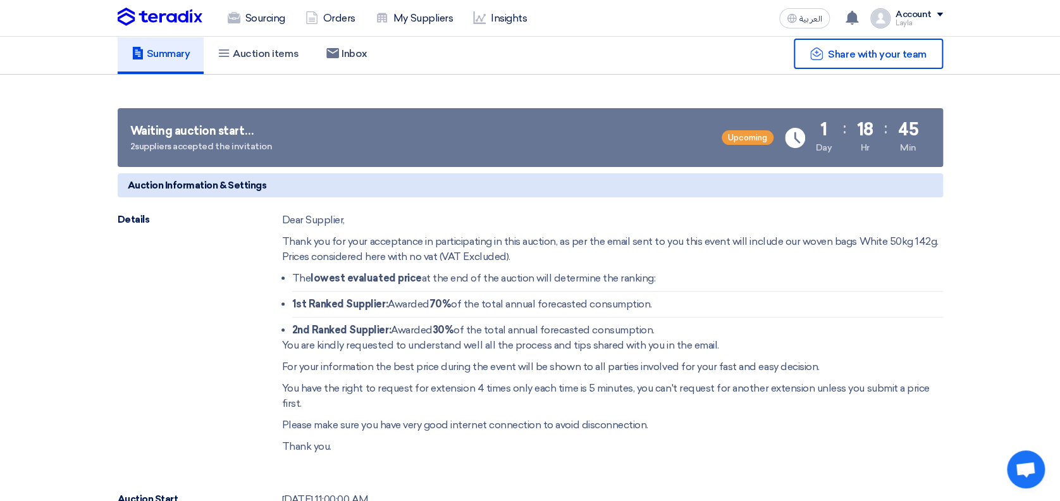
click at [147, 18] on img at bounding box center [160, 17] width 85 height 19
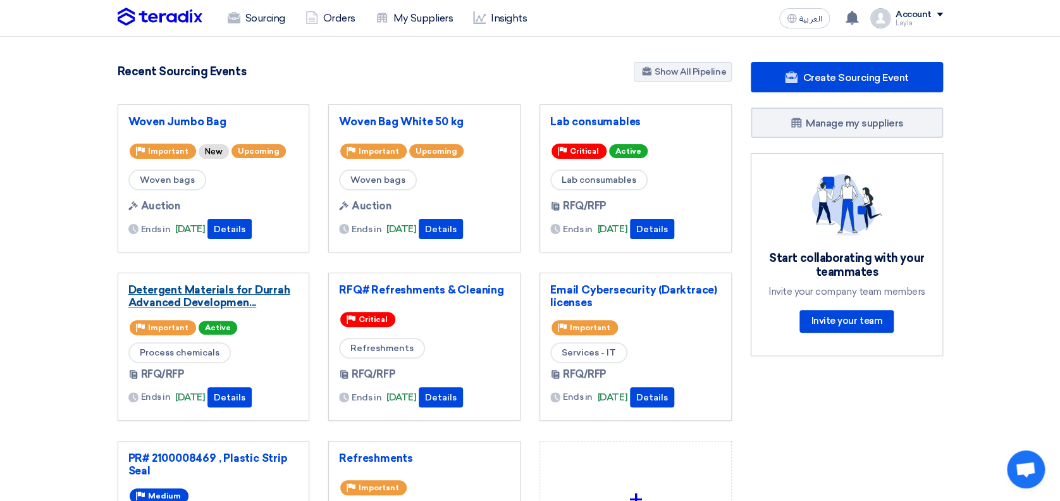
click at [156, 300] on link "Detergent Materials for Durrah Advanced Developmen..." at bounding box center [213, 295] width 171 height 25
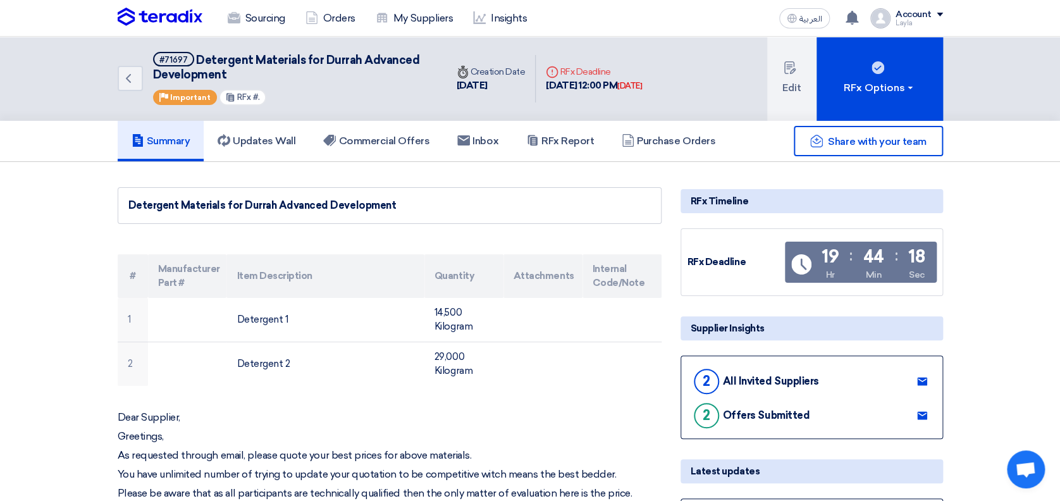
click at [370, 127] on link "Commercial Offers" at bounding box center [376, 141] width 134 height 40
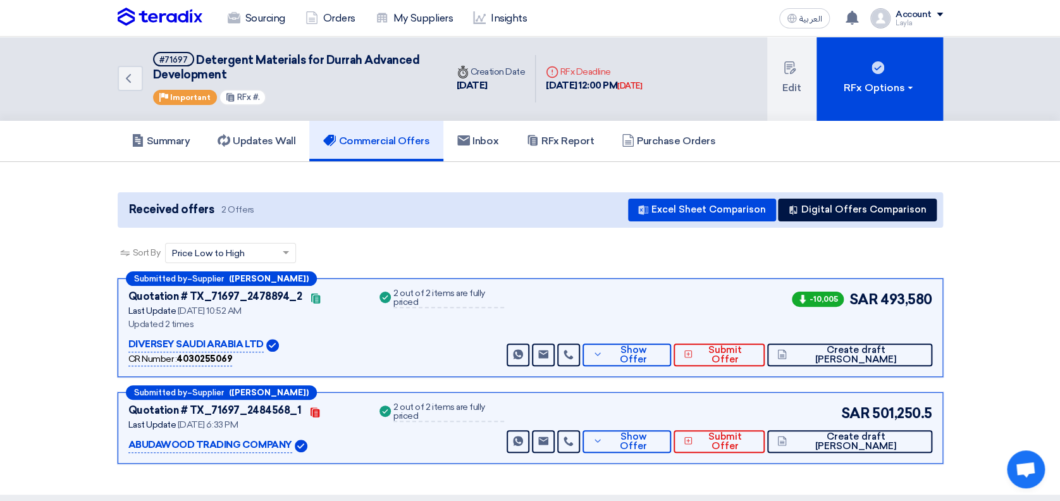
click at [36, 339] on section "Received offers 2 Offers Excel Sheet Comparison Digital Offers Comparison Sort …" at bounding box center [530, 328] width 1060 height 333
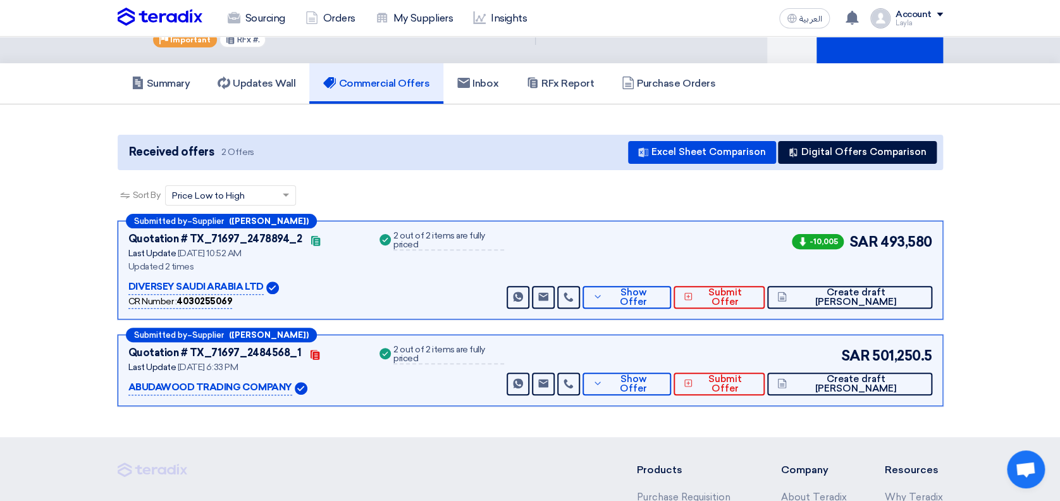
scroll to position [84, 0]
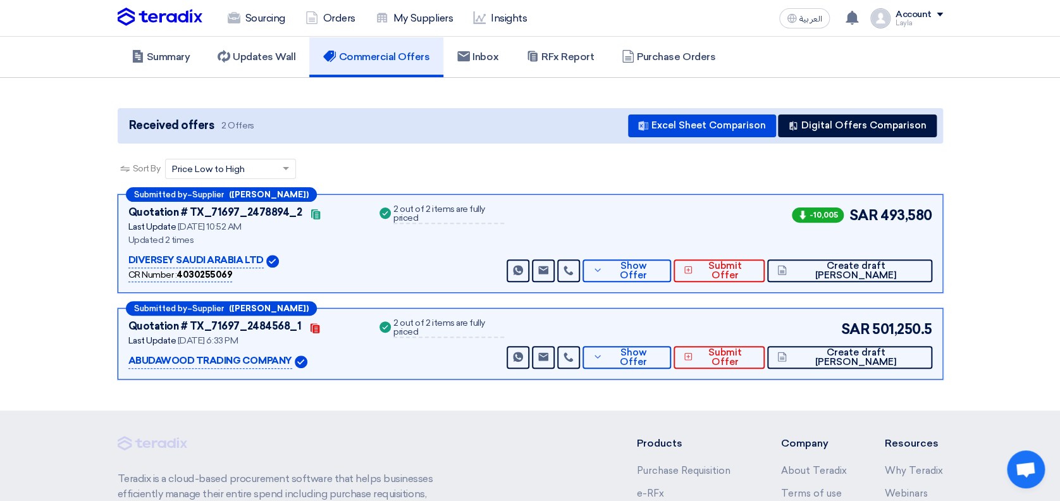
click at [76, 260] on section "Received offers 2 Offers Excel Sheet Comparison Digital Offers Comparison Sort …" at bounding box center [530, 244] width 1060 height 333
click at [72, 267] on section "Received offers 2 Offers Excel Sheet Comparison Digital Offers Comparison Sort …" at bounding box center [530, 244] width 1060 height 333
click at [1032, 149] on section "Received offers 2 Offers Excel Sheet Comparison Digital Offers Comparison Sort …" at bounding box center [530, 244] width 1060 height 333
click at [398, 386] on section "Received offers 2 Offers Excel Sheet Comparison Digital Offers Comparison Sort …" at bounding box center [530, 244] width 1060 height 333
click at [35, 241] on section "Received offers 2 Offers Excel Sheet Comparison Digital Offers Comparison Sort …" at bounding box center [530, 244] width 1060 height 333
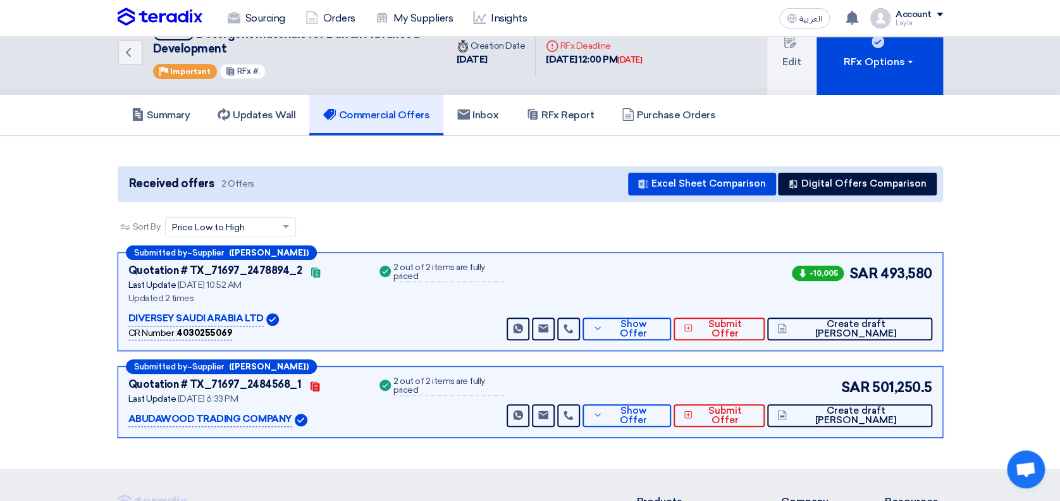
scroll to position [0, 0]
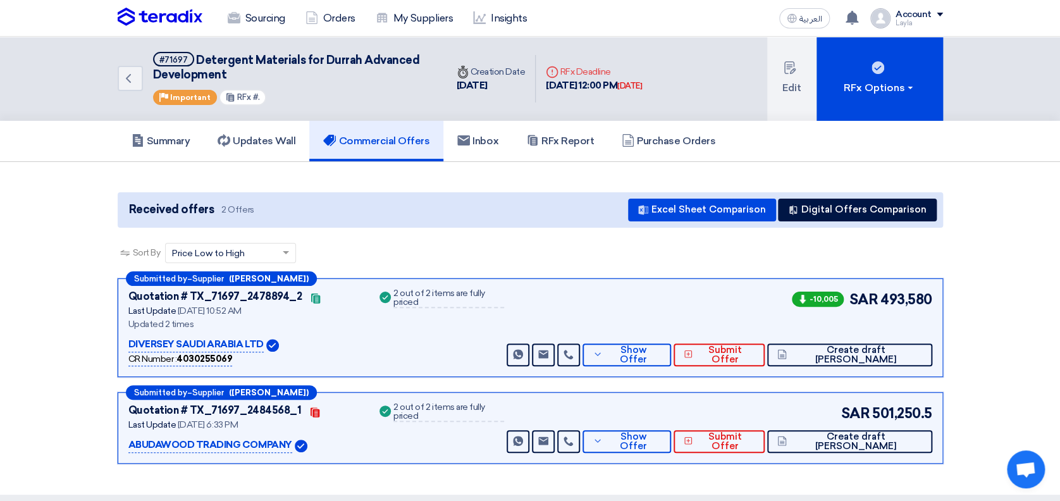
drag, startPoint x: 1027, startPoint y: 199, endPoint x: 1048, endPoint y: 172, distance: 34.7
click at [1027, 199] on section "Received offers 2 Offers Excel Sheet Comparison Digital Offers Comparison Sort …" at bounding box center [530, 328] width 1060 height 333
click at [1013, 192] on section "Received offers 2 Offers Excel Sheet Comparison Digital Offers Comparison Sort …" at bounding box center [530, 328] width 1060 height 333
click at [1052, 213] on section "Received offers 2 Offers Excel Sheet Comparison Digital Offers Comparison Sort …" at bounding box center [530, 328] width 1060 height 333
click at [1040, 228] on section "Received offers 2 Offers Excel Sheet Comparison Digital Offers Comparison Sort …" at bounding box center [530, 328] width 1060 height 333
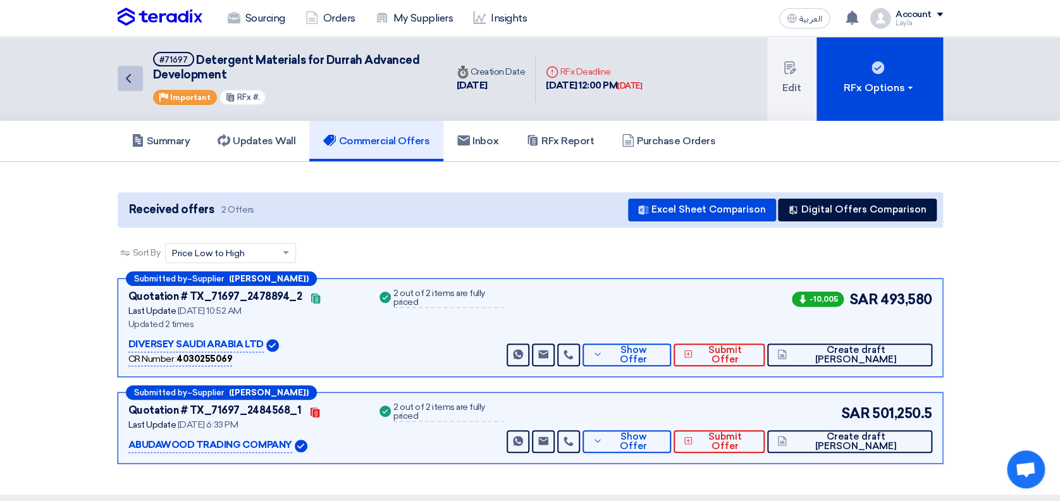
click at [121, 79] on icon "Back" at bounding box center [128, 78] width 15 height 15
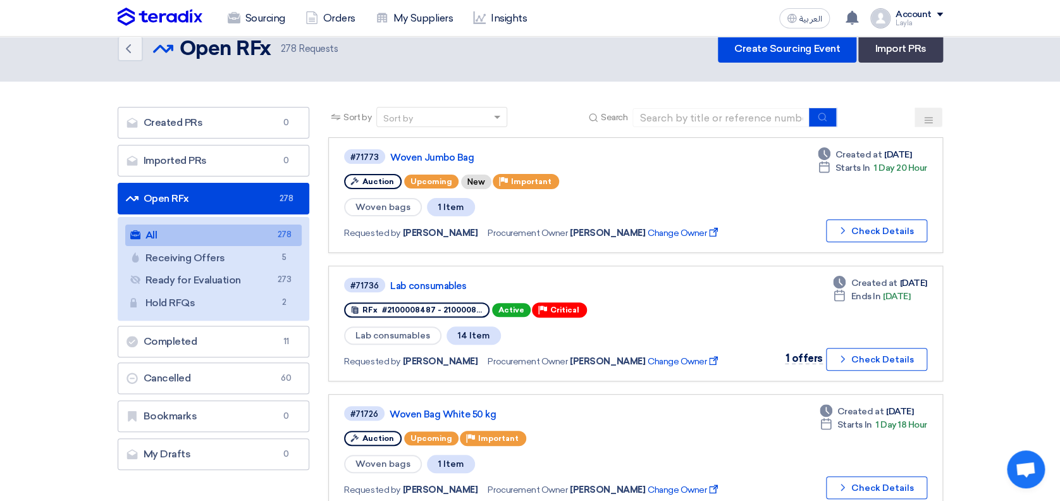
scroll to position [40, 0]
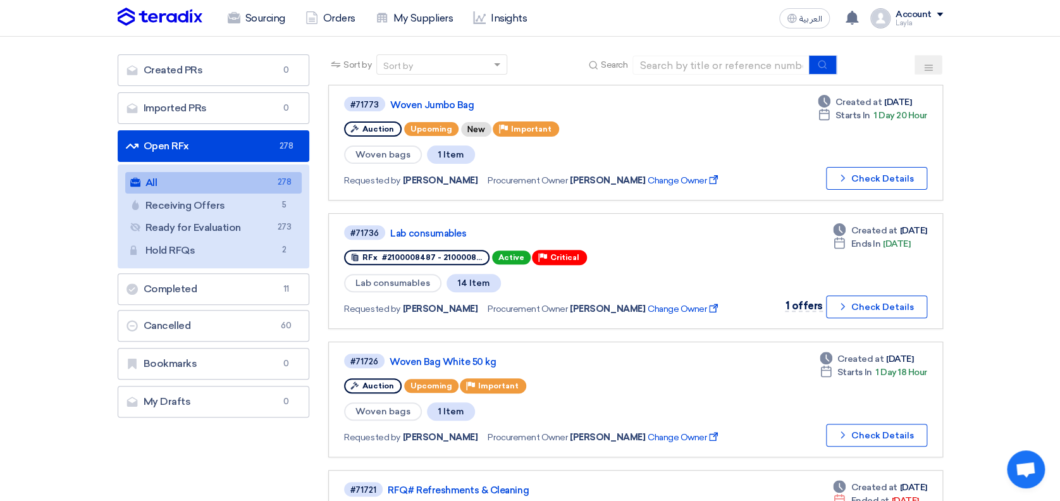
scroll to position [58, 0]
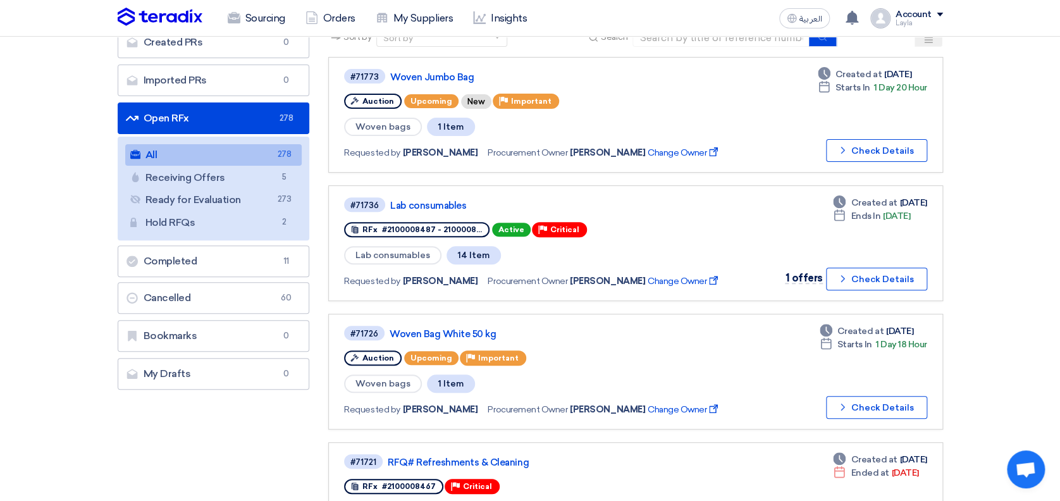
scroll to position [107, 0]
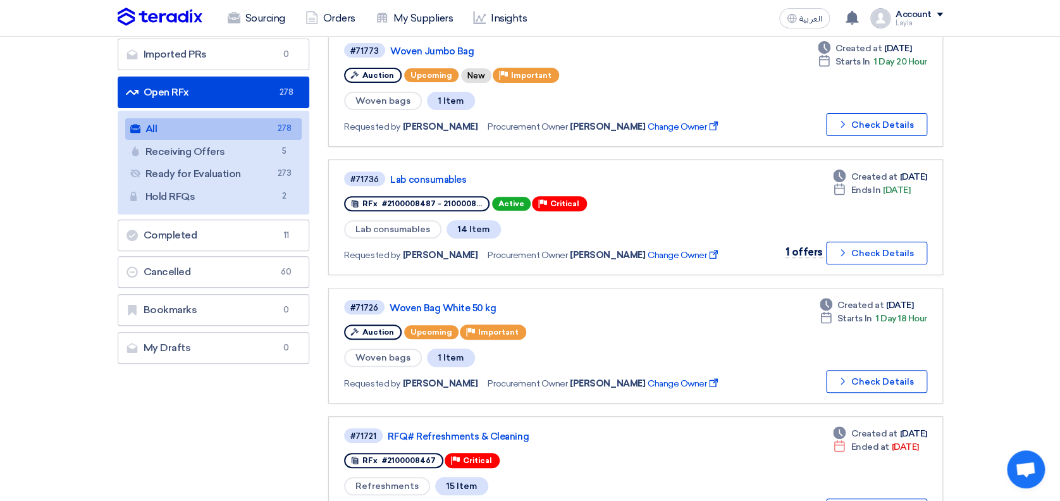
scroll to position [101, 0]
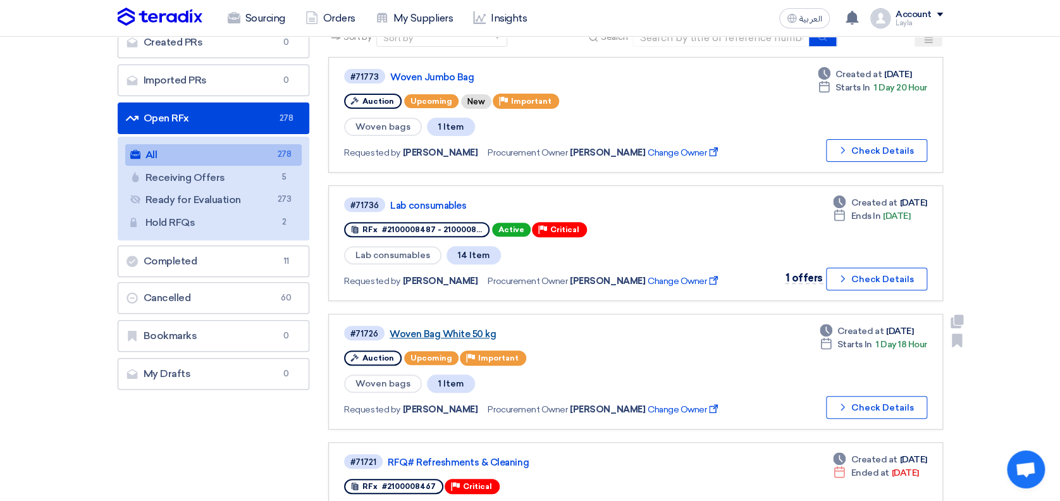
click at [444, 330] on link "Woven Bag White 50 kg" at bounding box center [547, 333] width 316 height 11
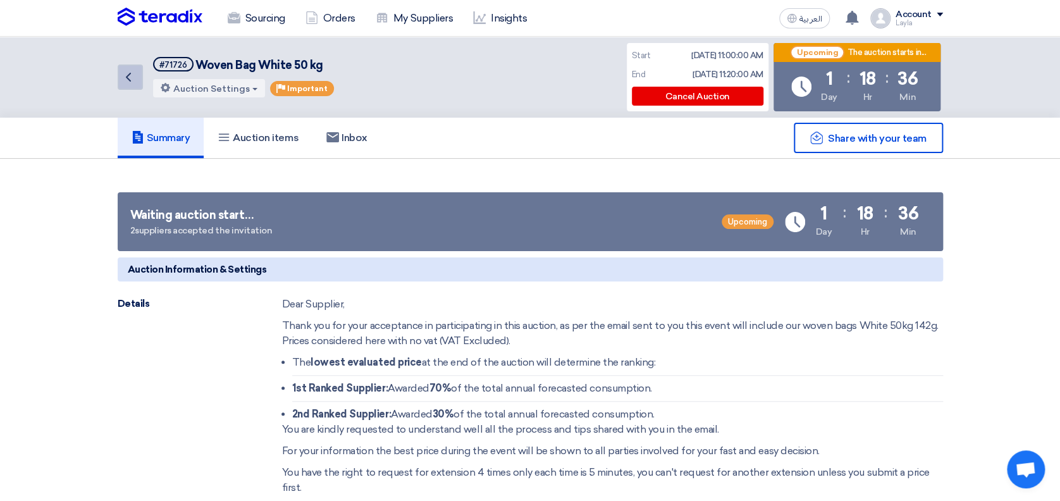
click at [131, 80] on icon "Back" at bounding box center [128, 77] width 15 height 15
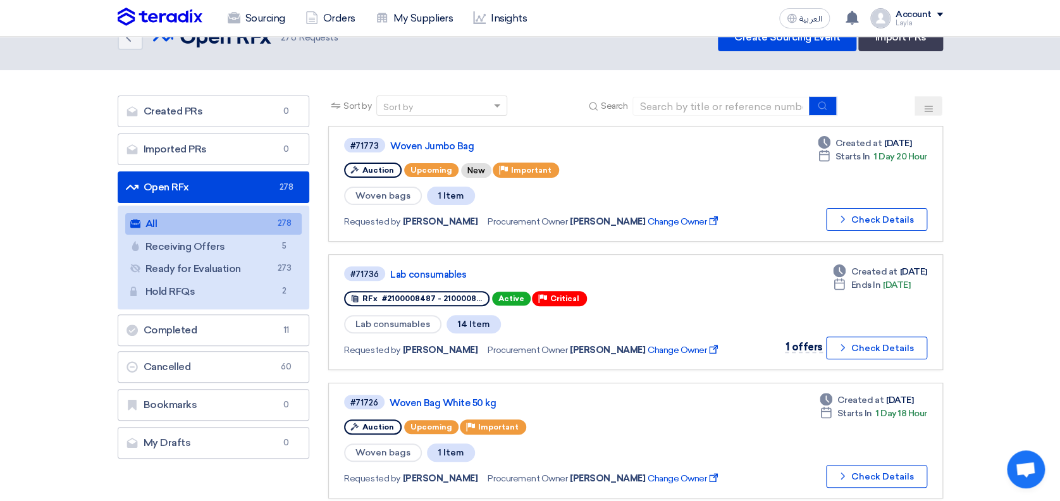
scroll to position [46, 0]
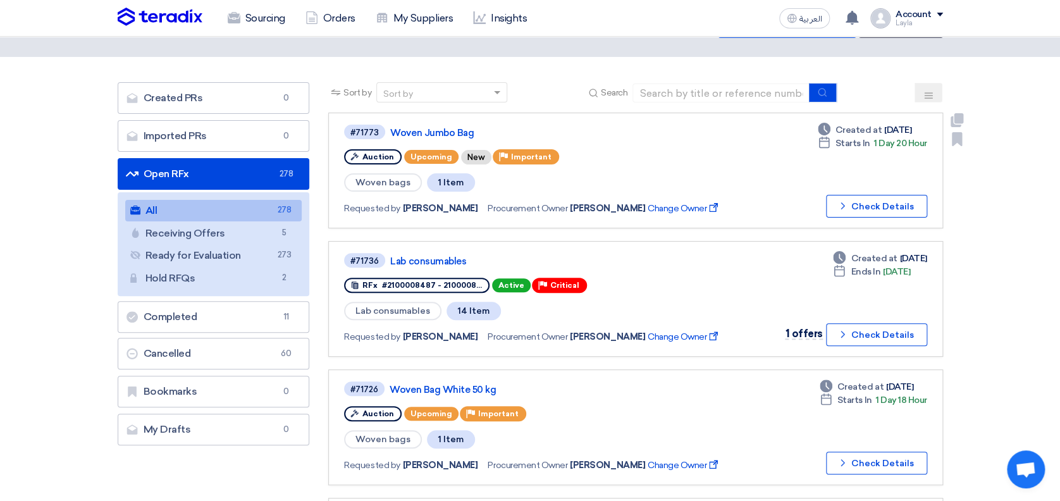
click at [399, 123] on div "#71773 Woven Jumbo Bag" at bounding box center [538, 131] width 389 height 17
click at [403, 127] on link "Woven Jumbo Bag" at bounding box center [548, 132] width 316 height 11
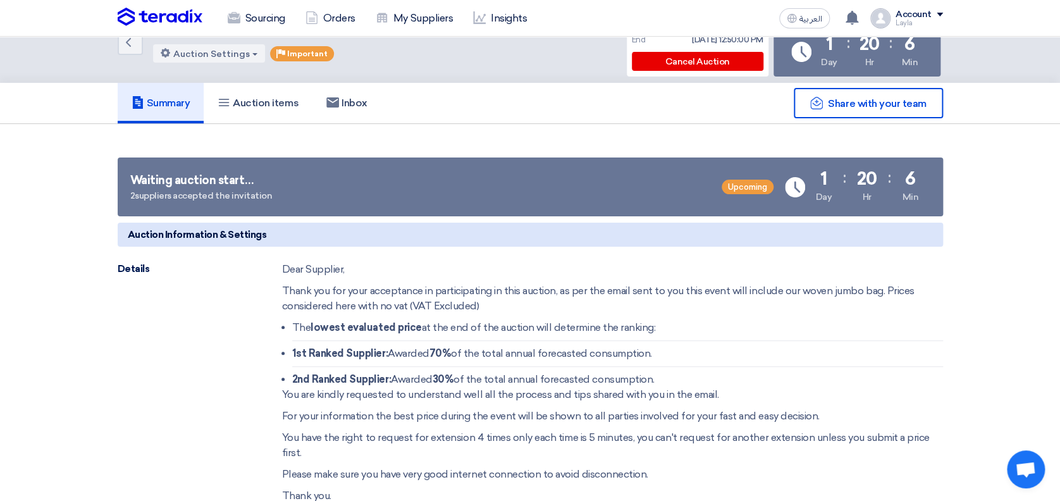
scroll to position [33, 0]
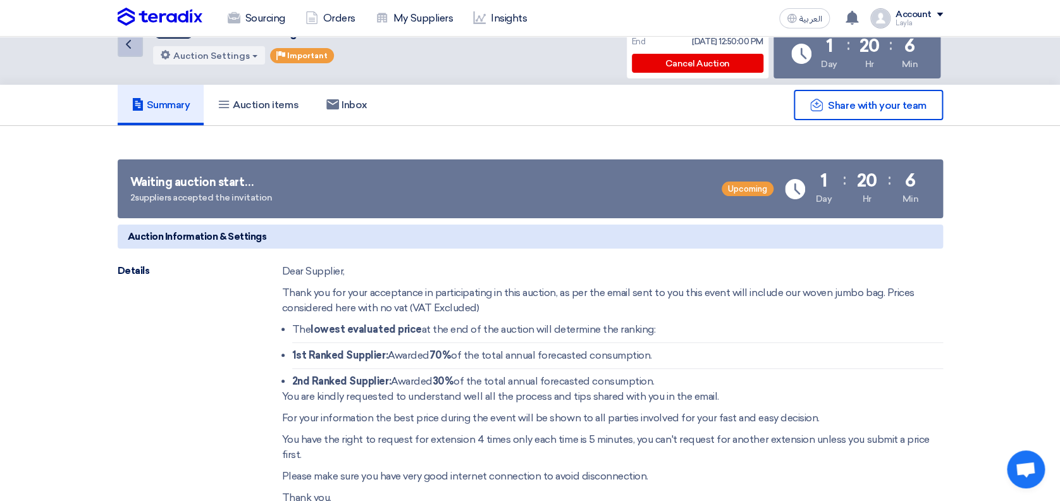
click at [125, 45] on icon "Back" at bounding box center [128, 44] width 15 height 15
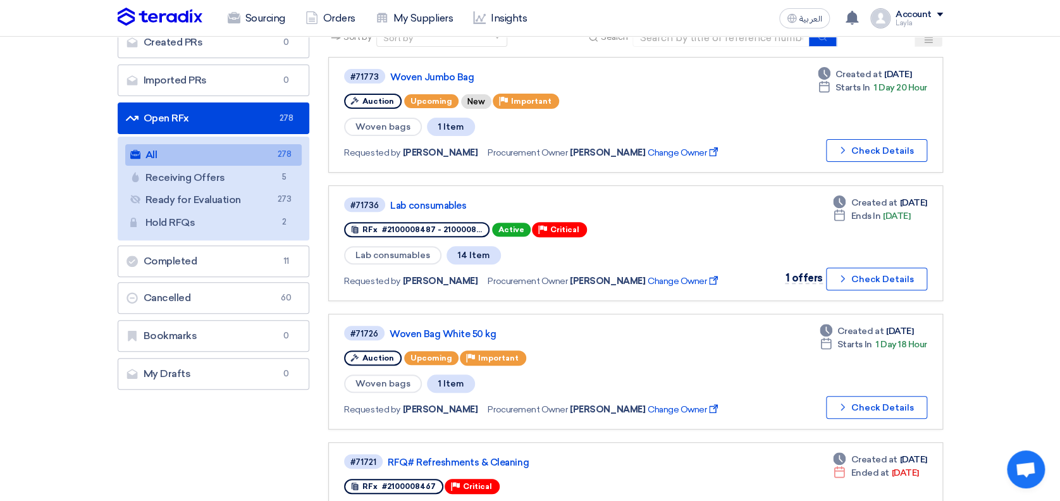
scroll to position [119, 0]
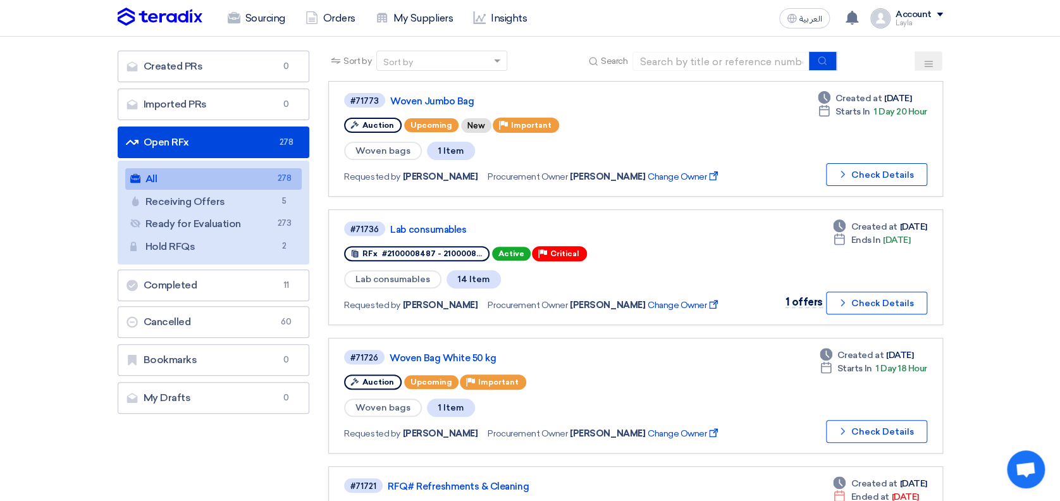
scroll to position [97, 0]
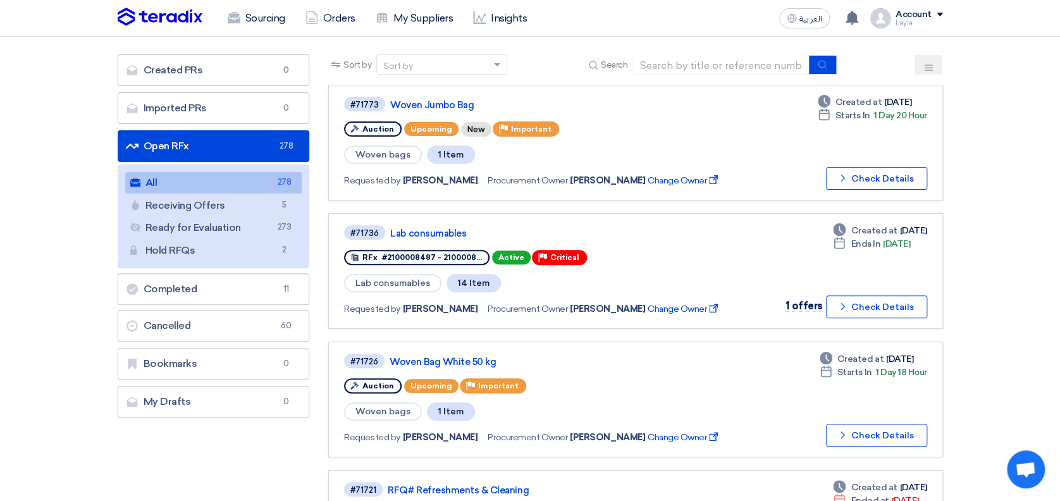
scroll to position [92, 0]
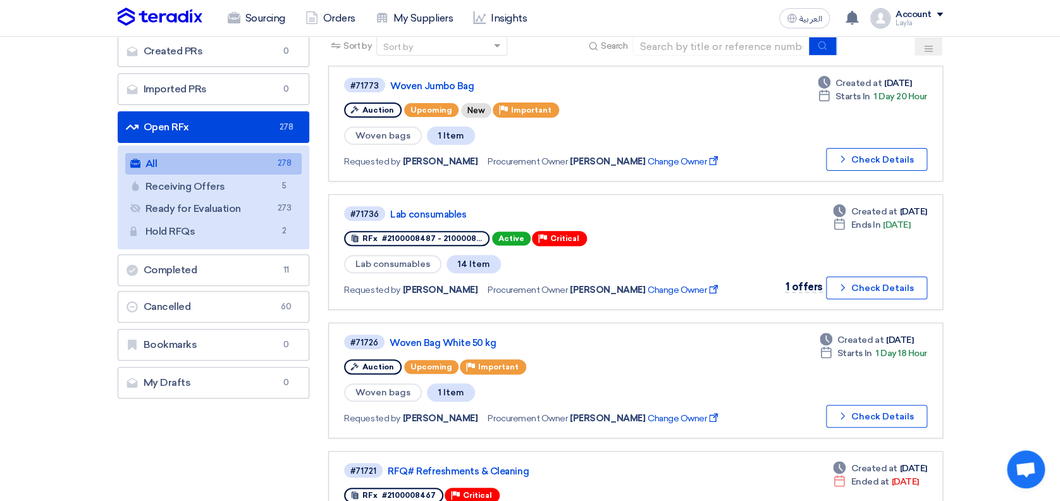
drag, startPoint x: 1022, startPoint y: 130, endPoint x: 1051, endPoint y: 118, distance: 31.5
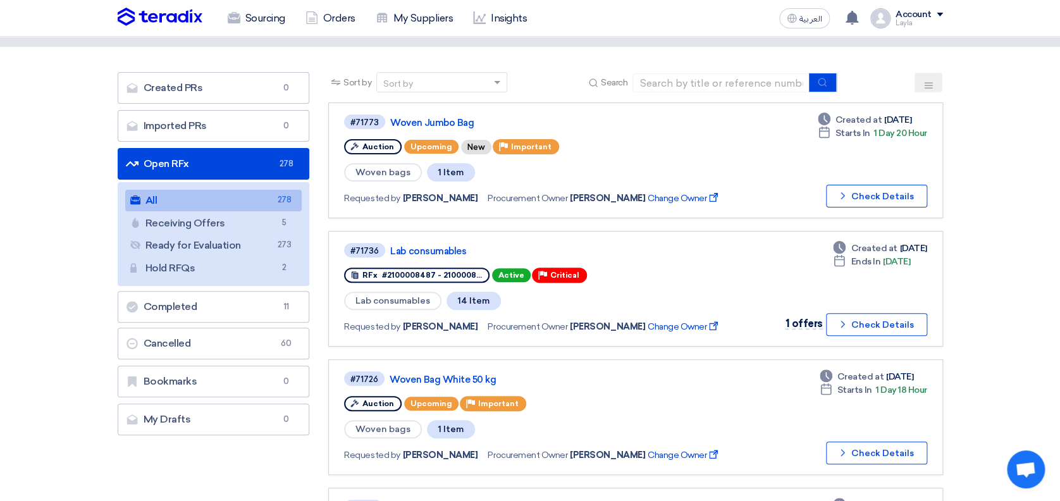
scroll to position [80, 0]
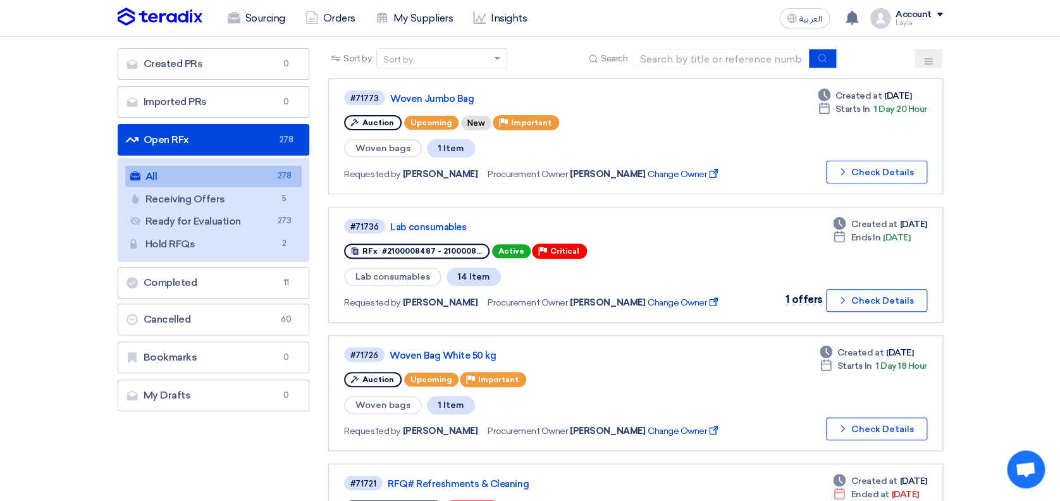
click at [410, 350] on link "Woven Bag White 50 kg" at bounding box center [547, 355] width 316 height 11
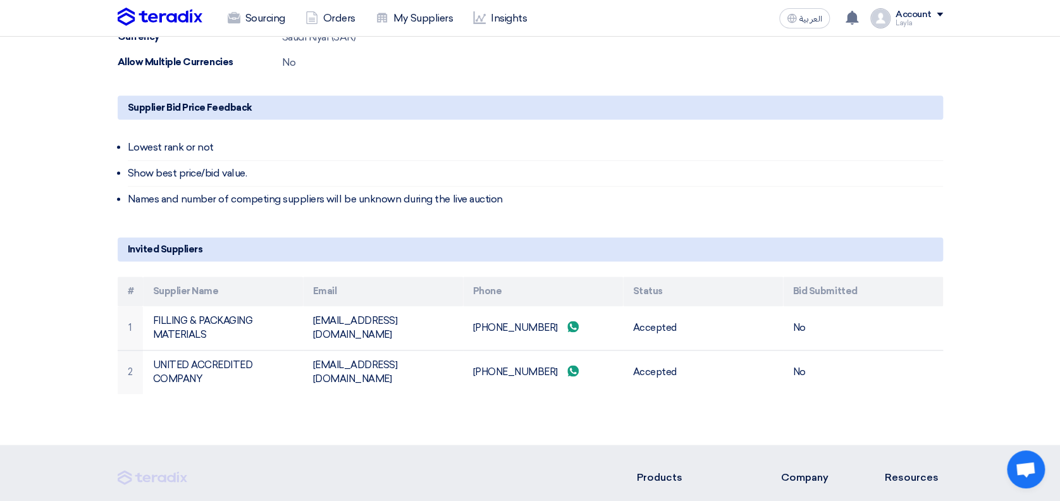
scroll to position [708, 0]
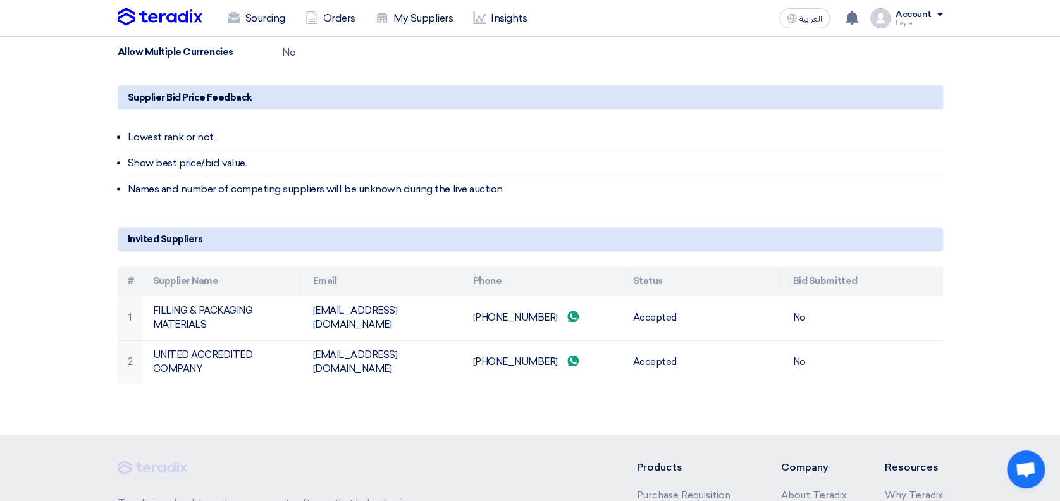
click at [137, 15] on img at bounding box center [160, 17] width 85 height 19
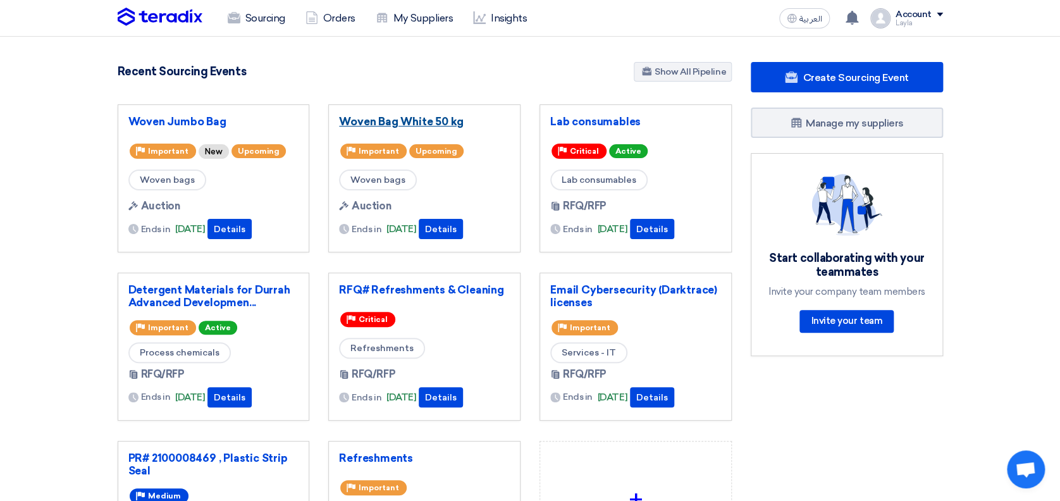
click at [378, 121] on link "Woven Bag White 50 kg" at bounding box center [424, 121] width 171 height 13
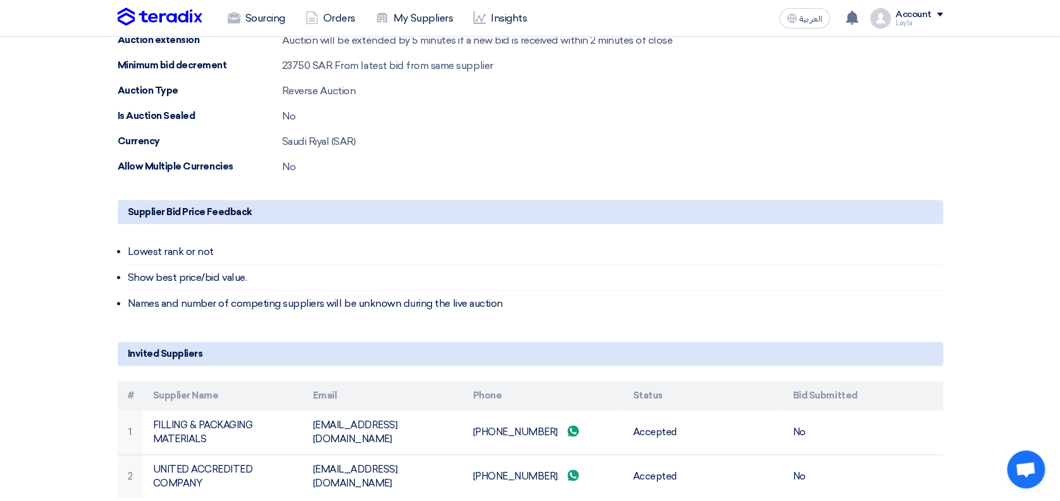
scroll to position [757, 0]
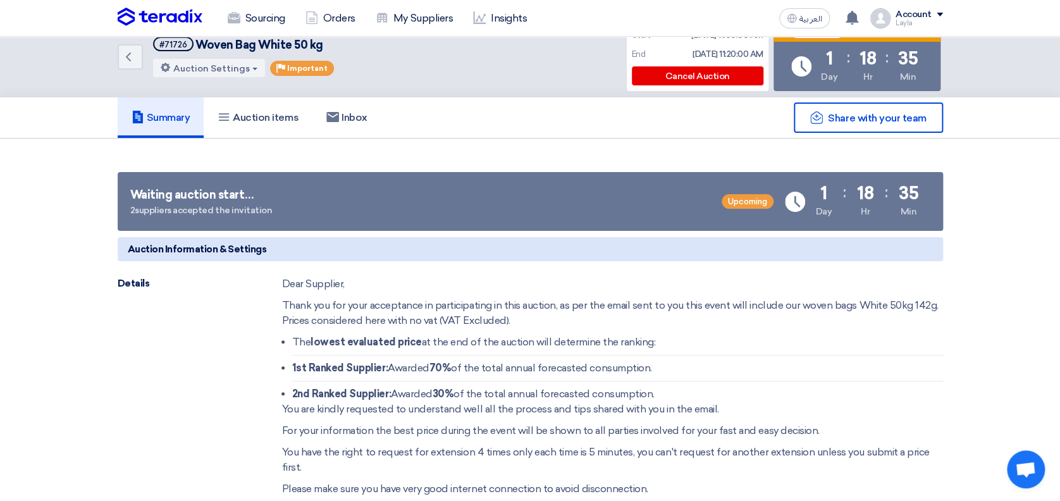
scroll to position [0, 0]
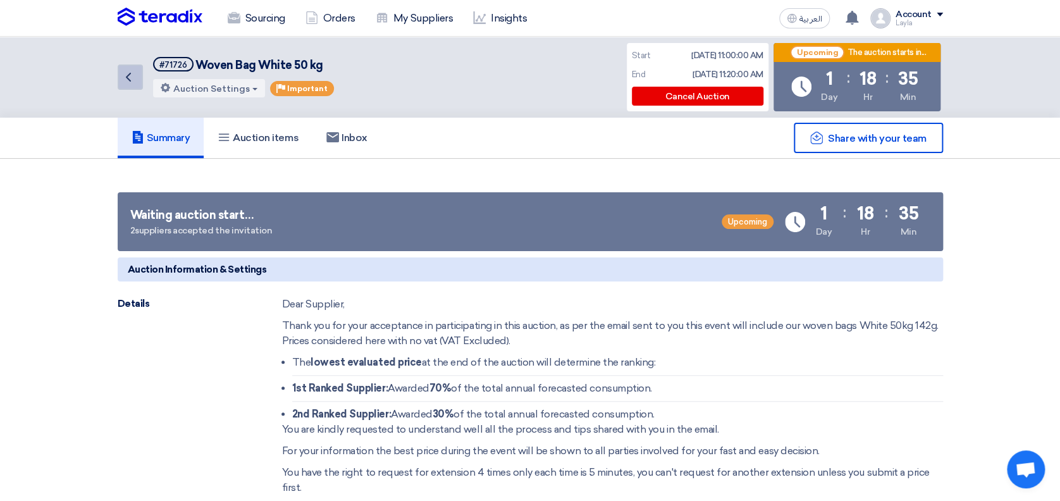
click at [126, 72] on icon "Back" at bounding box center [128, 77] width 15 height 15
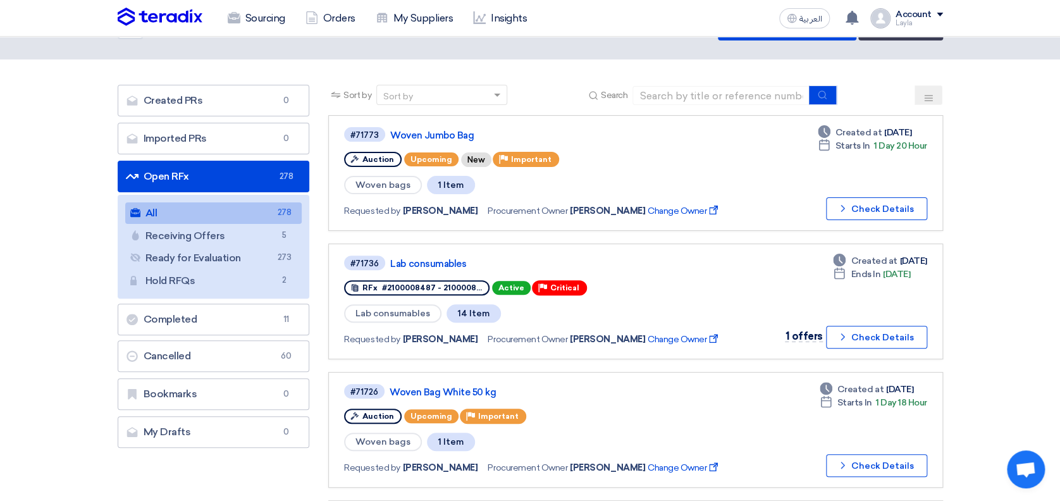
scroll to position [47, 0]
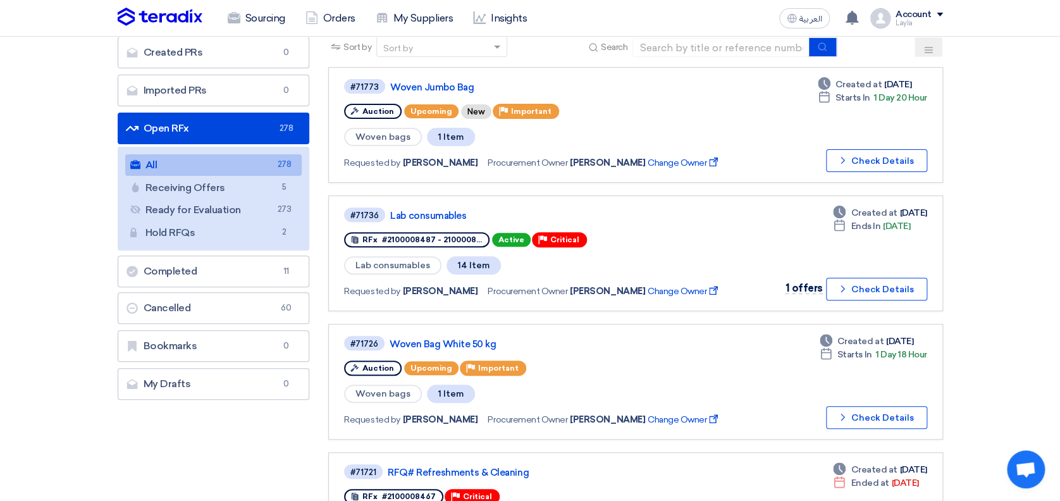
click at [413, 82] on link "Woven Jumbo Bag" at bounding box center [548, 87] width 316 height 11
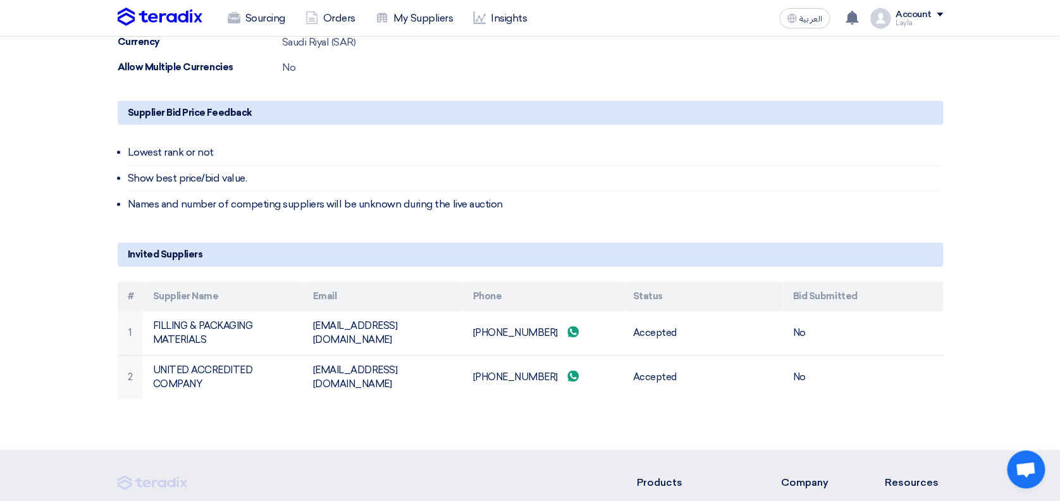
scroll to position [707, 0]
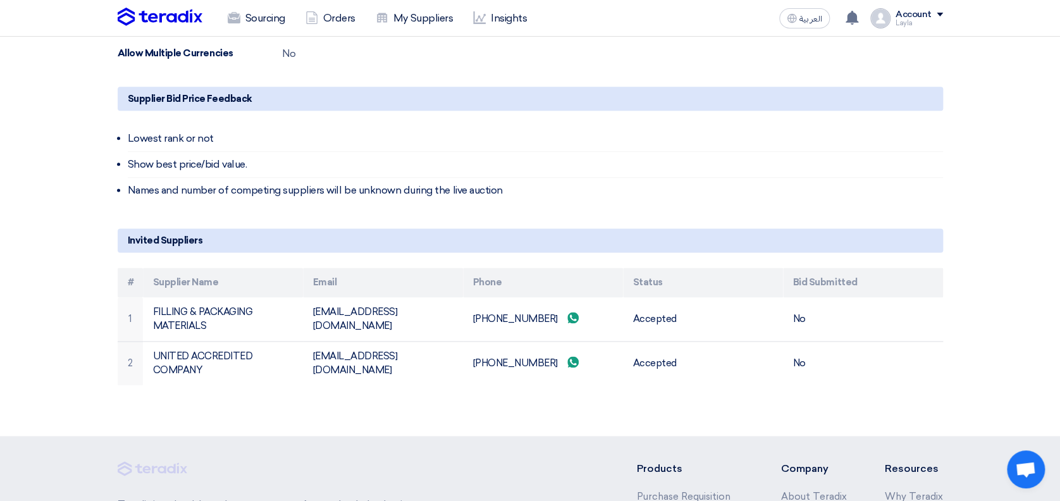
click at [146, 23] on img at bounding box center [160, 17] width 85 height 19
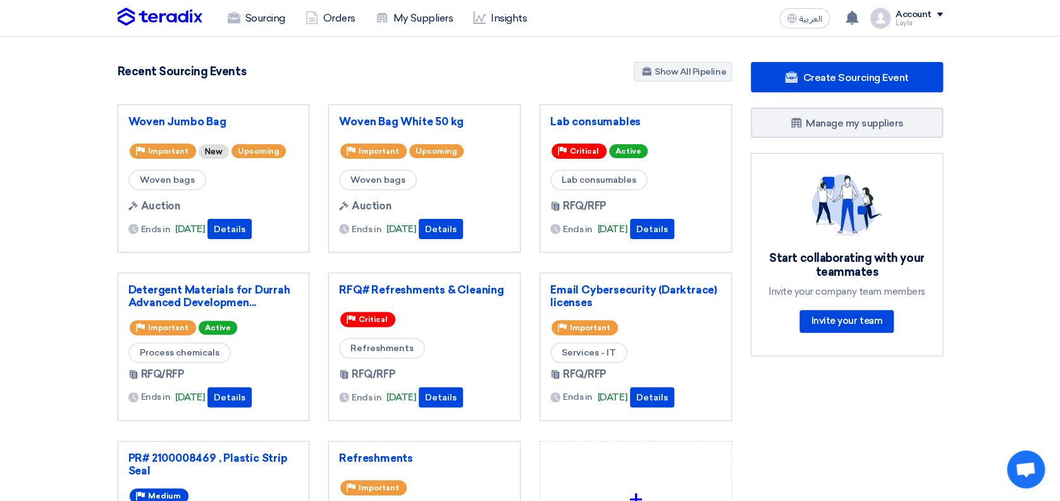
click at [81, 130] on section "5492 RFx remaining 17 Auctions remaining Create Sourcing Event" at bounding box center [530, 356] width 1060 height 638
click at [58, 121] on section "5492 RFx remaining 17 Auctions remaining Create Sourcing Event" at bounding box center [530, 356] width 1060 height 638
click at [159, 119] on link "Woven Jumbo Bag" at bounding box center [213, 121] width 171 height 13
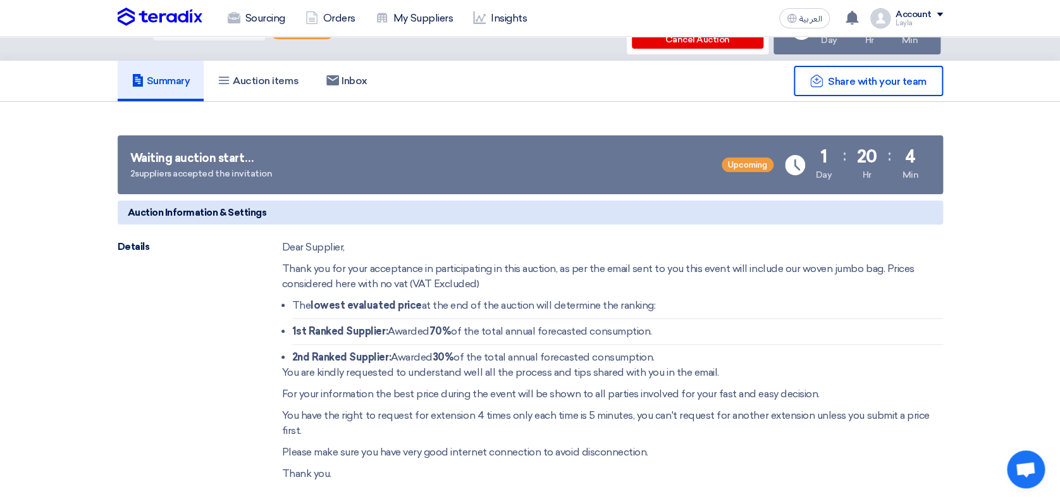
scroll to position [51, 0]
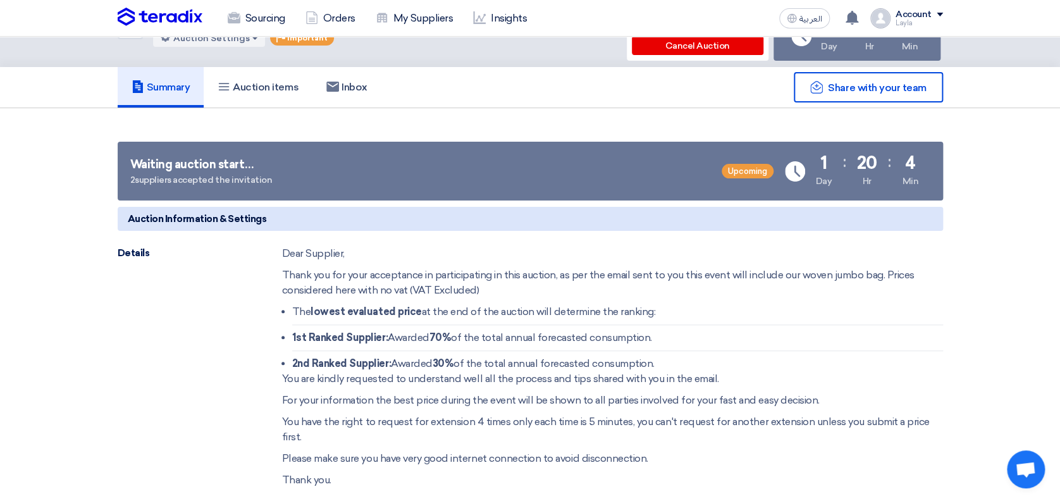
drag, startPoint x: 1020, startPoint y: 164, endPoint x: 919, endPoint y: 152, distance: 102.6
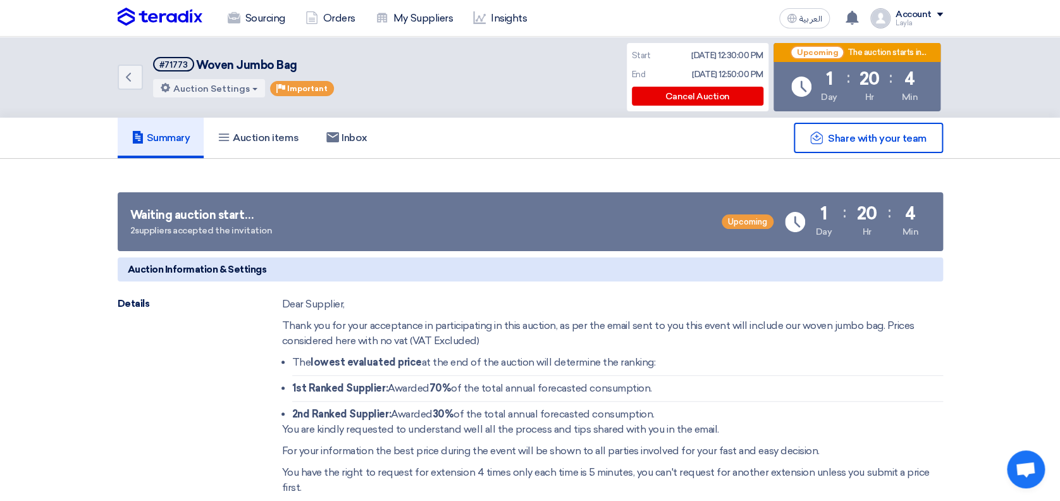
scroll to position [0, 0]
click at [131, 75] on icon "Back" at bounding box center [128, 77] width 15 height 15
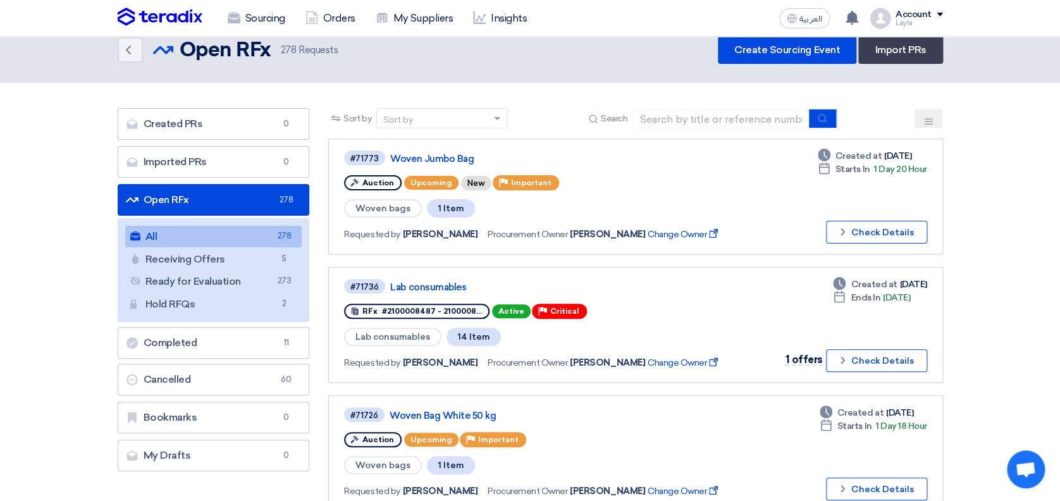
scroll to position [23, 0]
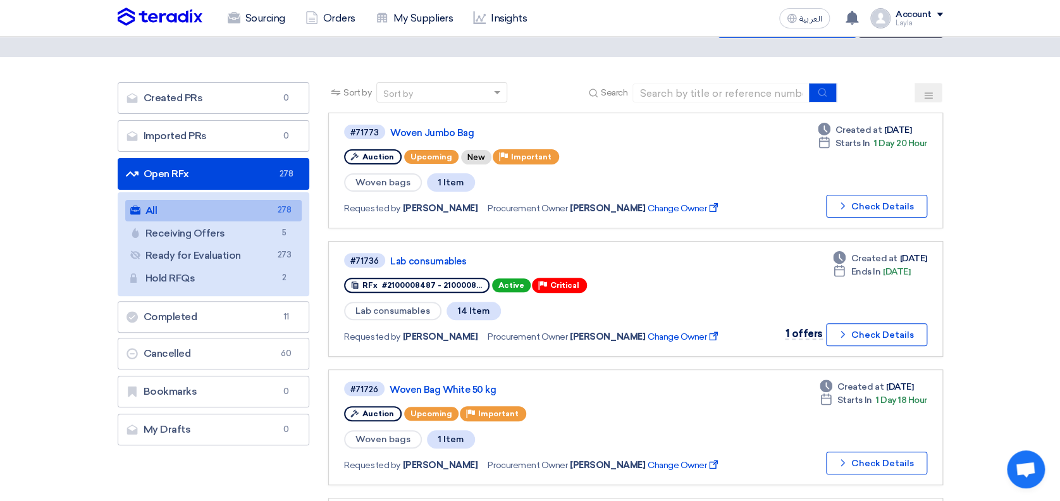
scroll to position [63, 0]
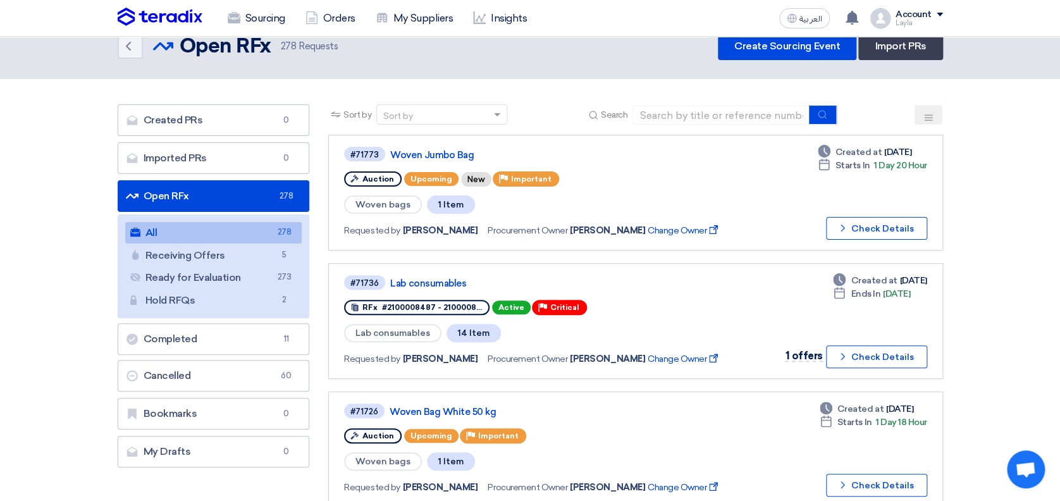
scroll to position [0, 0]
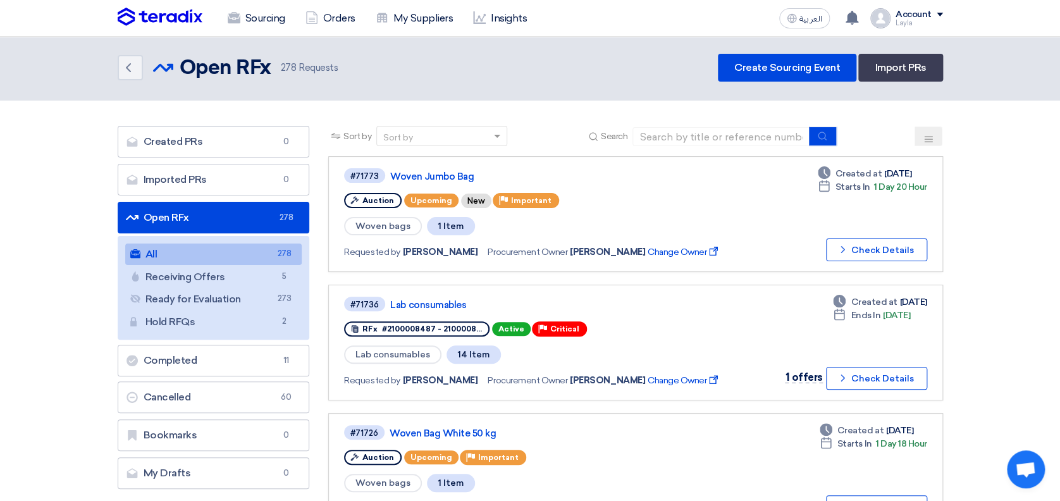
scroll to position [4, 0]
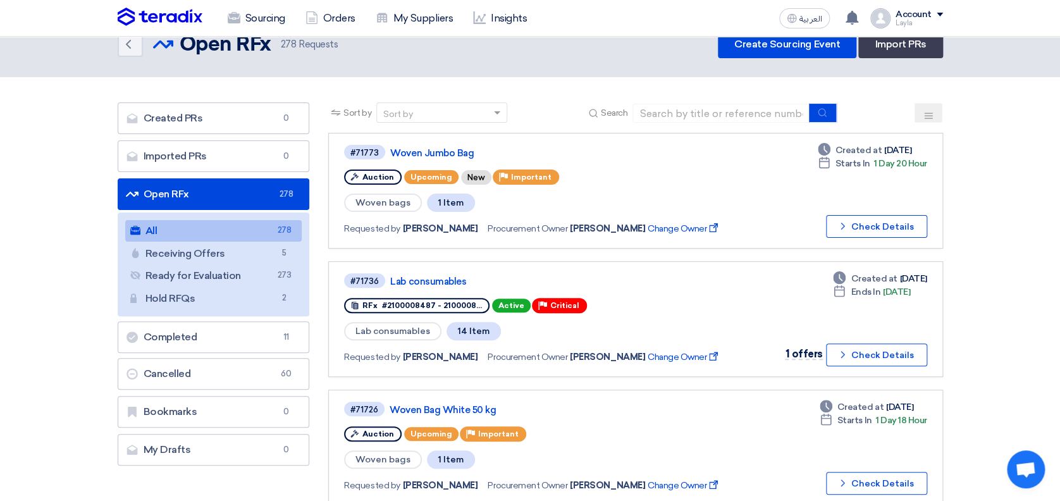
scroll to position [51, 0]
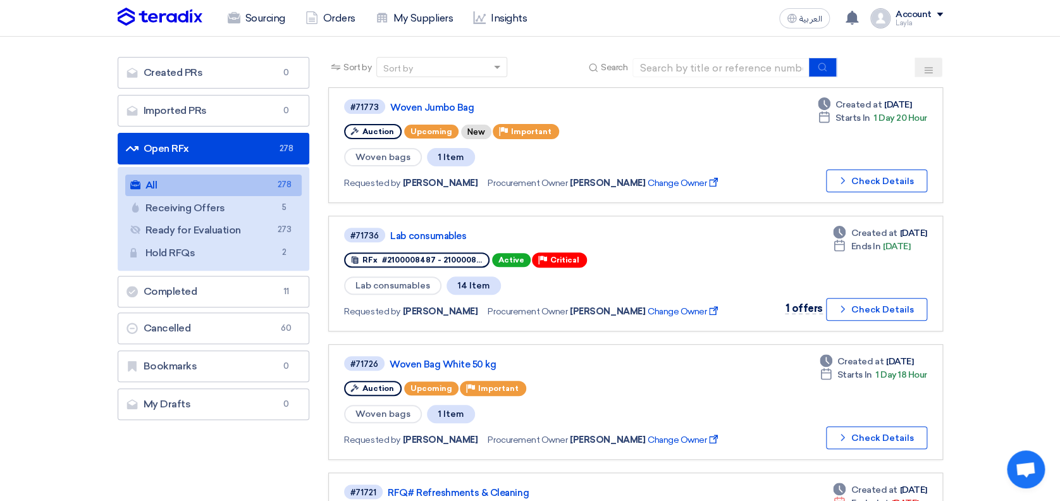
drag, startPoint x: 1029, startPoint y: 163, endPoint x: 1024, endPoint y: 180, distance: 17.8
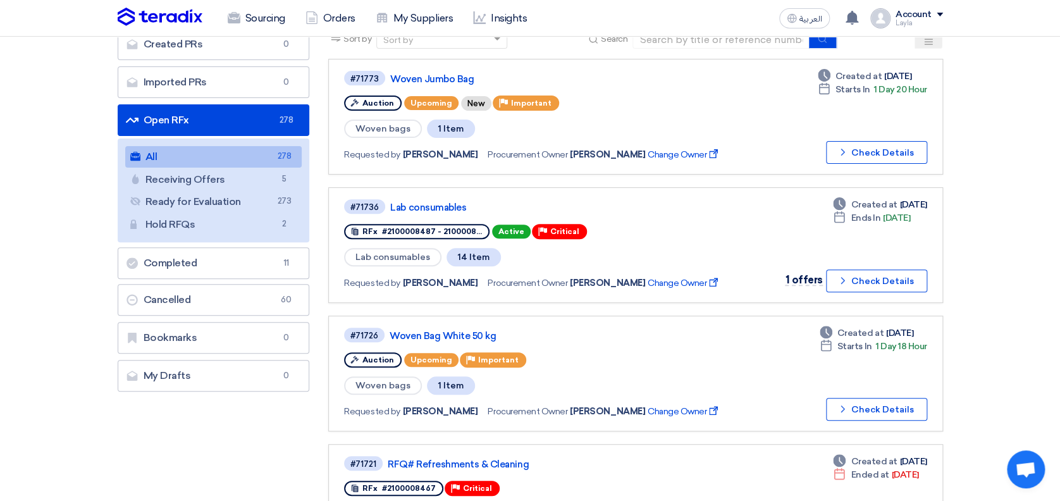
scroll to position [116, 0]
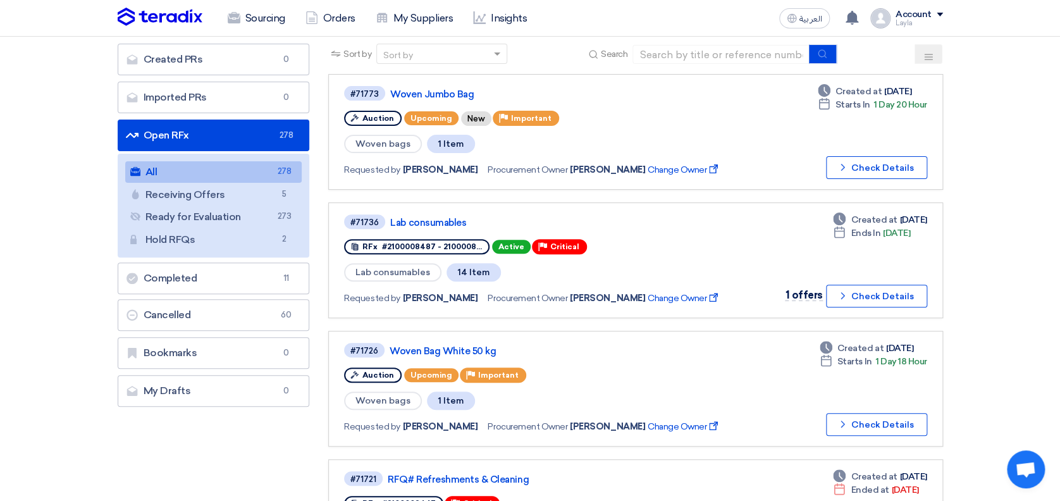
scroll to position [20, 0]
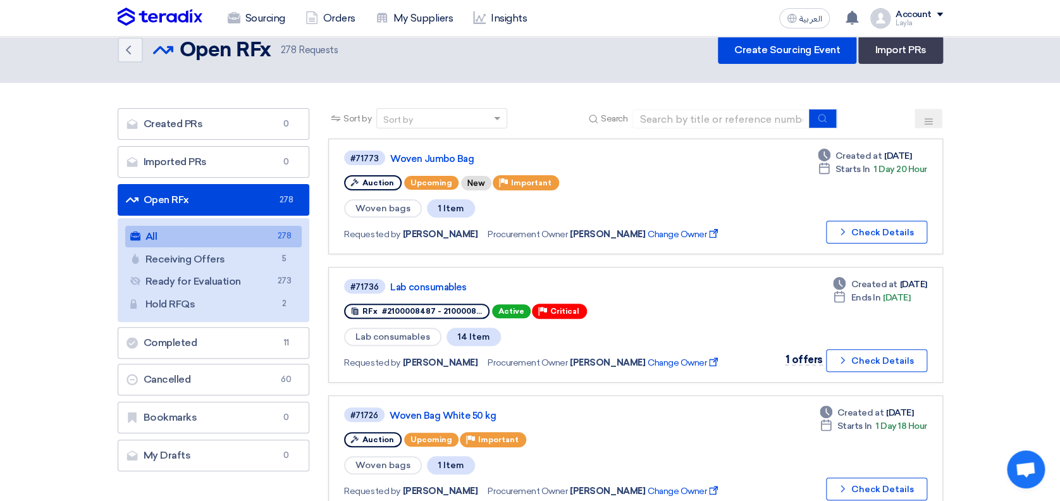
drag, startPoint x: 1032, startPoint y: 126, endPoint x: 1032, endPoint y: 132, distance: 6.4
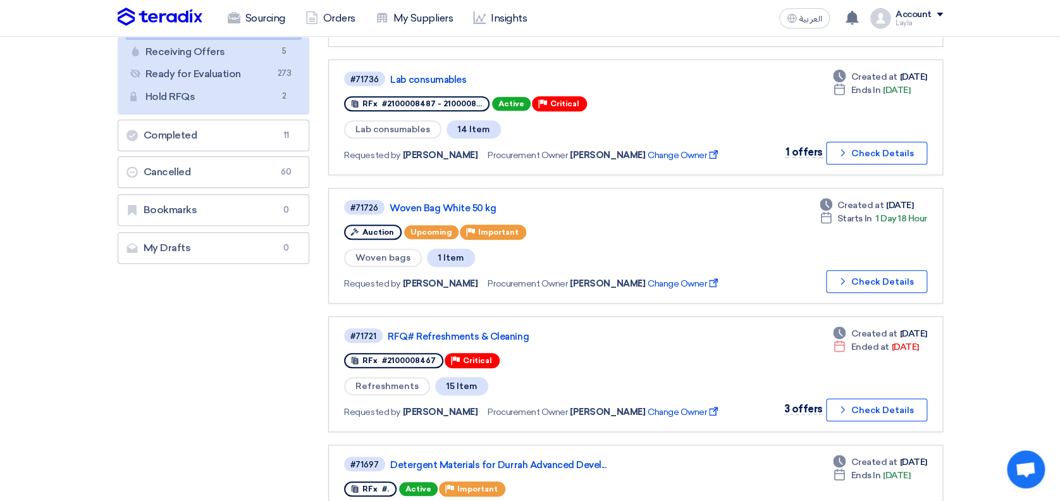
scroll to position [248, 0]
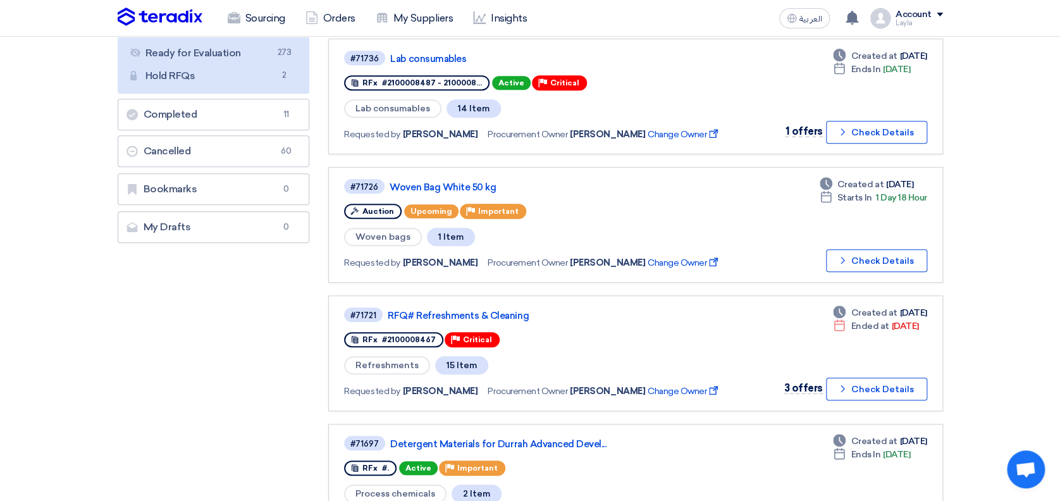
drag, startPoint x: 1029, startPoint y: 178, endPoint x: 1055, endPoint y: 173, distance: 26.4
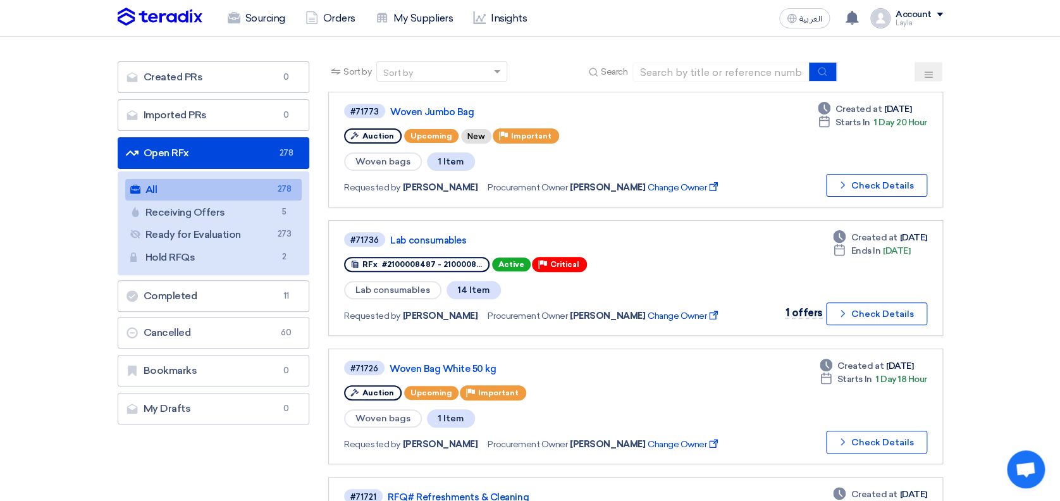
scroll to position [36, 0]
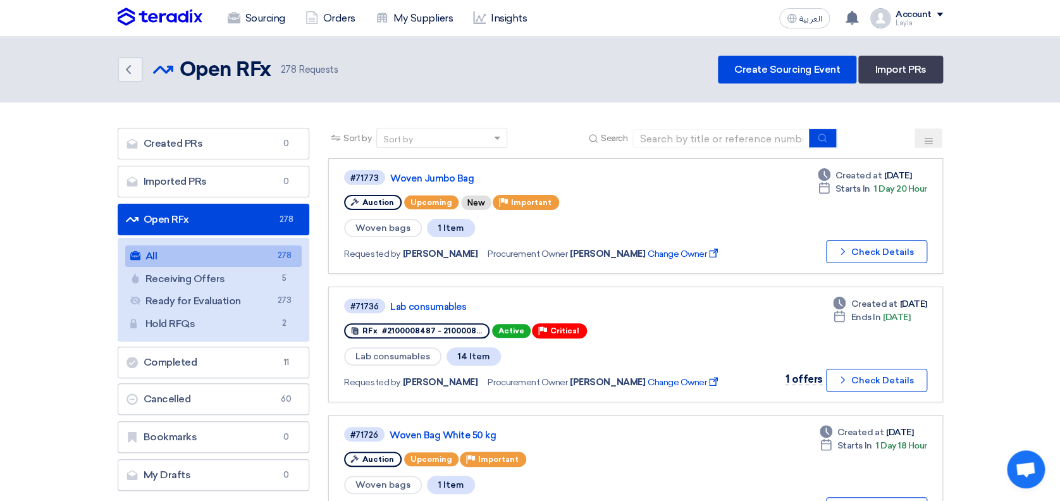
drag, startPoint x: 1012, startPoint y: 145, endPoint x: 1031, endPoint y: 168, distance: 29.6
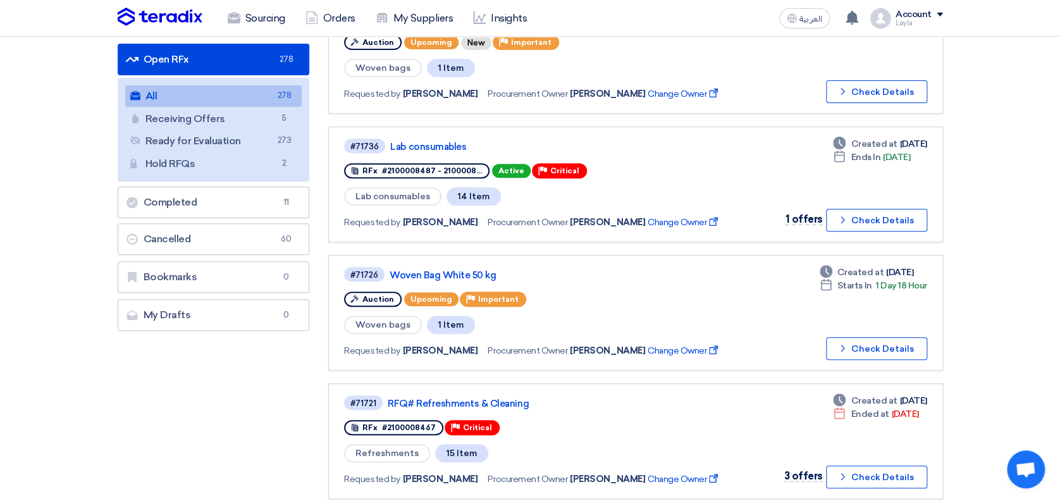
scroll to position [186, 0]
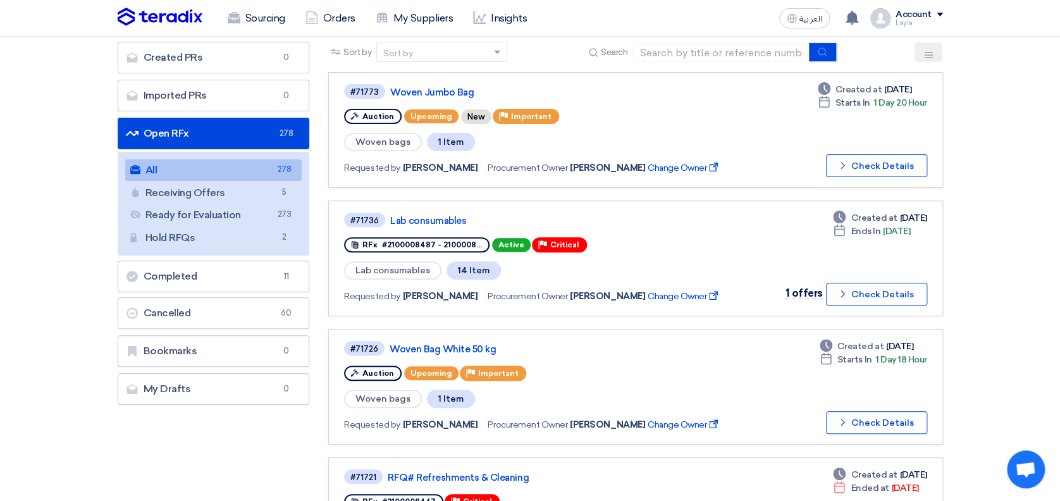
scroll to position [0, 0]
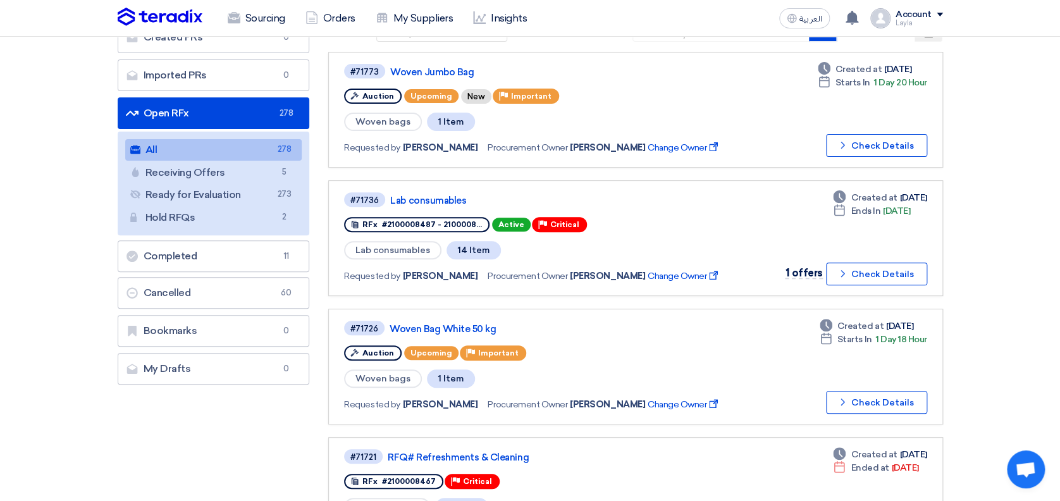
scroll to position [107, 0]
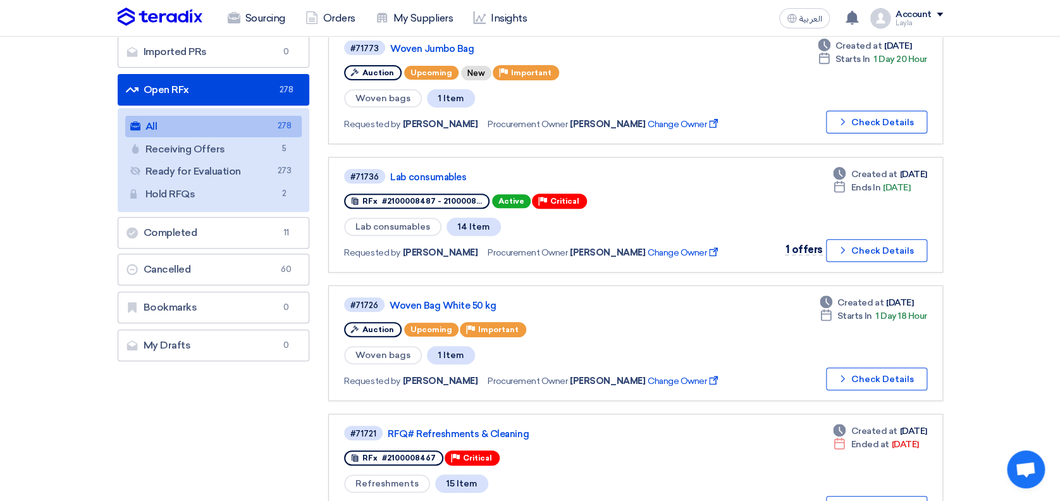
scroll to position [145, 0]
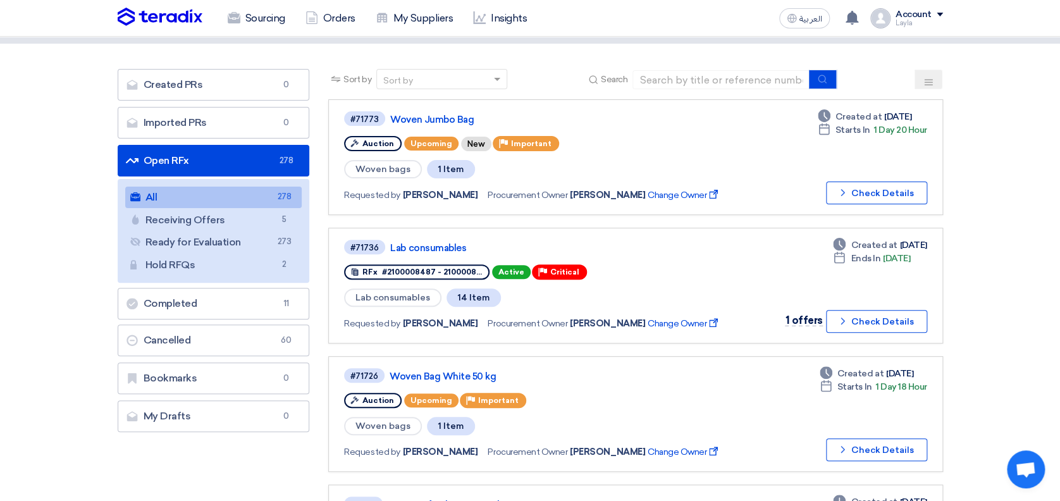
scroll to position [0, 0]
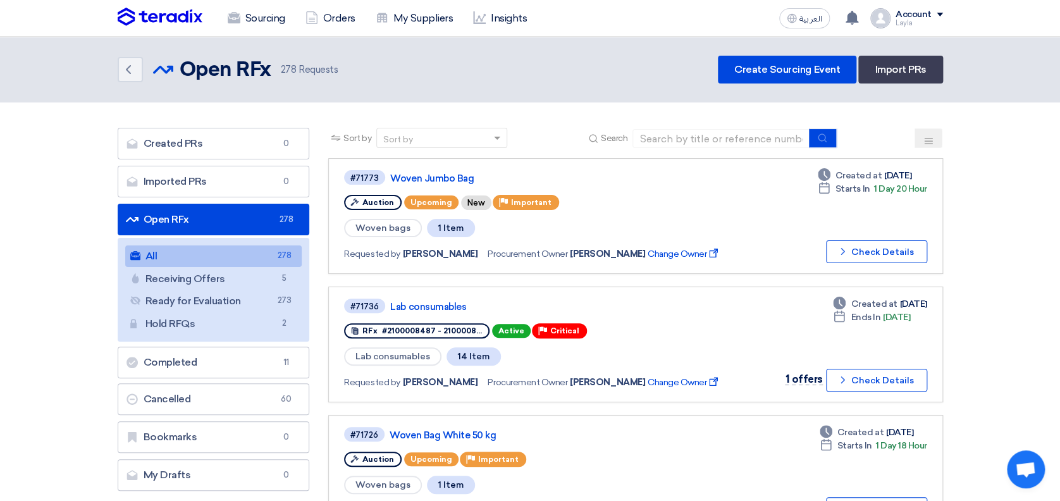
drag, startPoint x: 1032, startPoint y: 202, endPoint x: 1057, endPoint y: 152, distance: 56.0
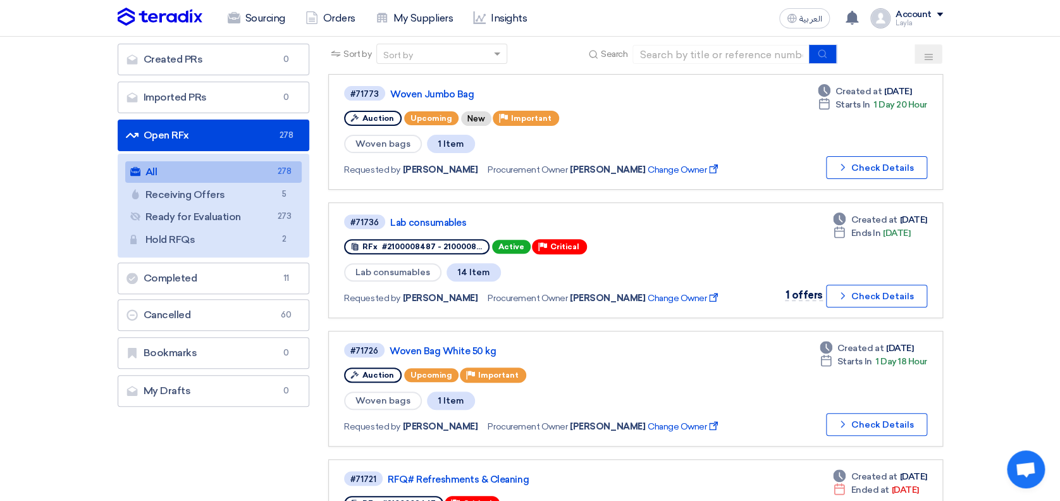
scroll to position [106, 0]
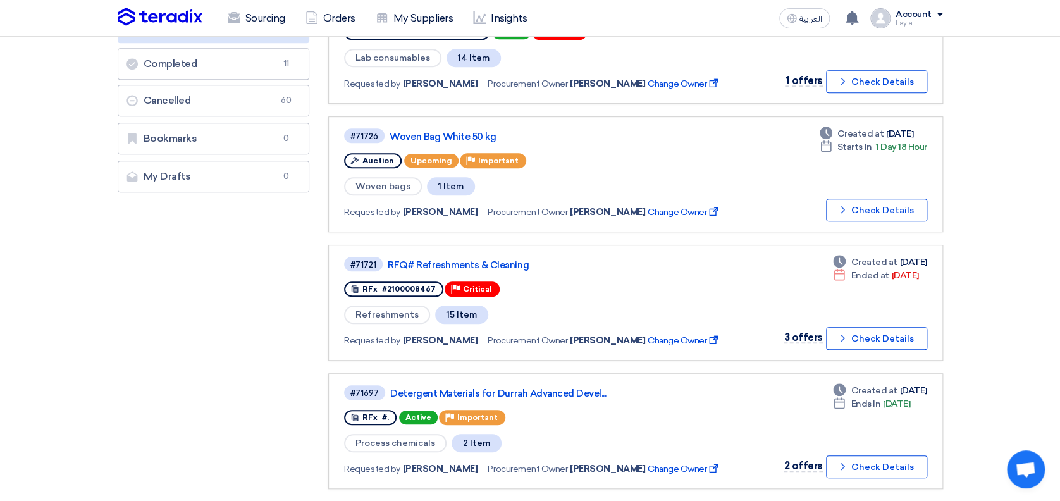
scroll to position [300, 0]
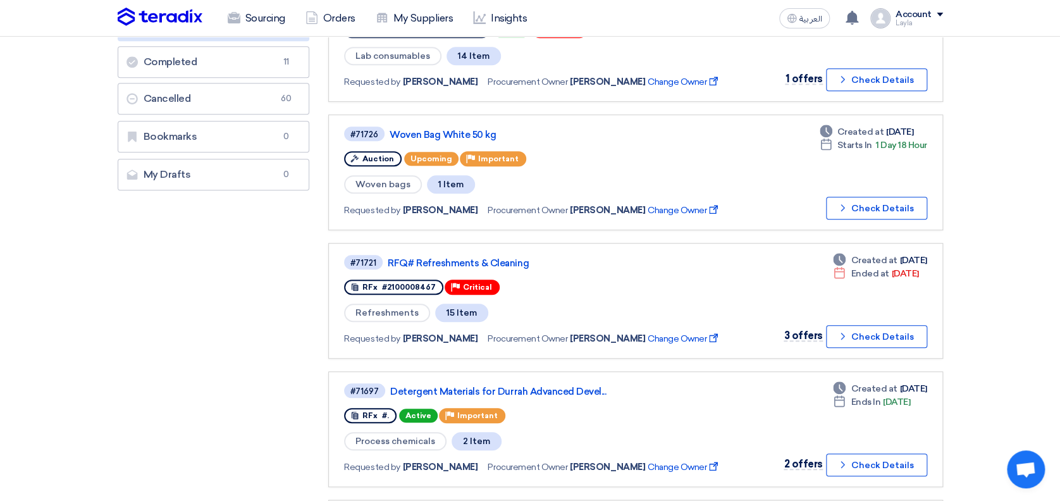
click at [1025, 209] on section "Created PRs Created PRs 0 Imported PRs Imported PRs 0 Open RFx Open RFx 278 All…" at bounding box center [530, 500] width 1060 height 1396
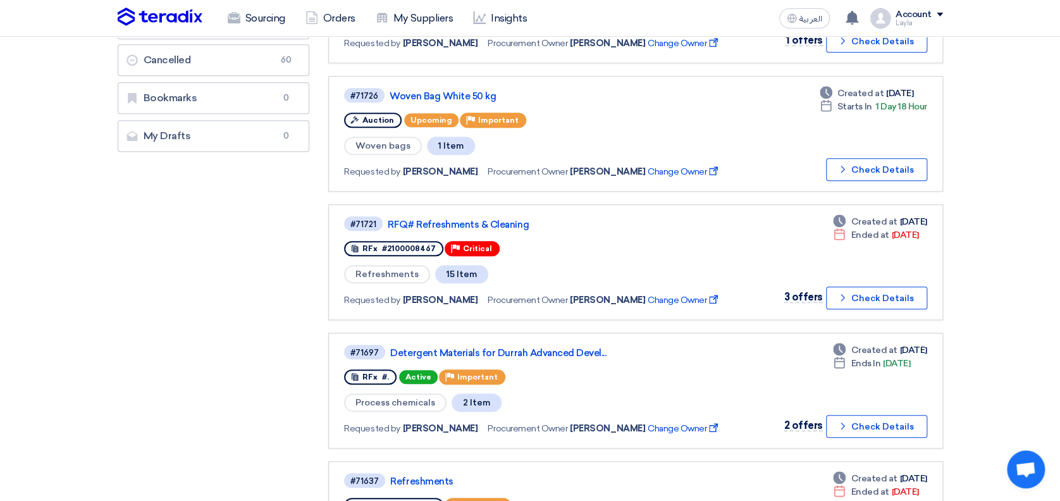
scroll to position [352, 0]
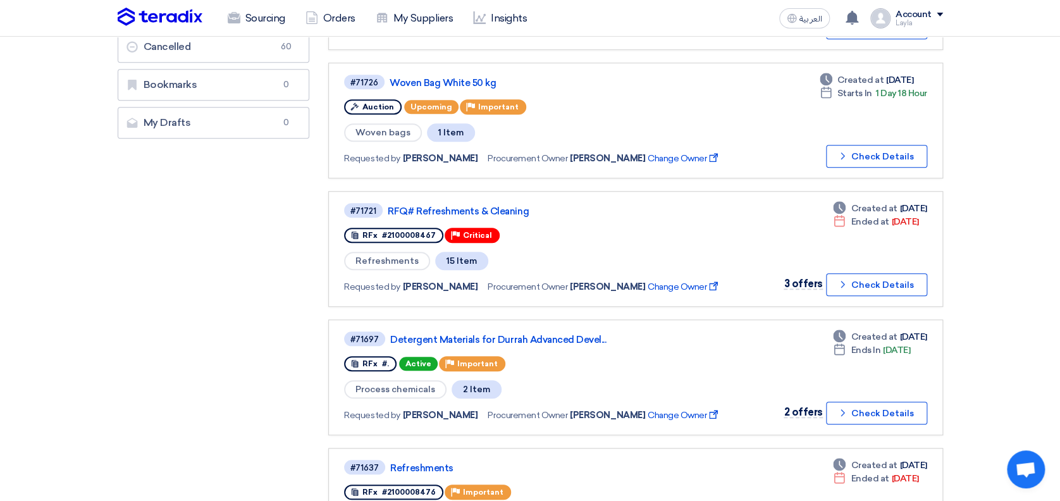
click at [1048, 192] on section "Created PRs Created PRs 0 Imported PRs Imported PRs 0 Open RFx Open RFx 278 All…" at bounding box center [530, 448] width 1060 height 1396
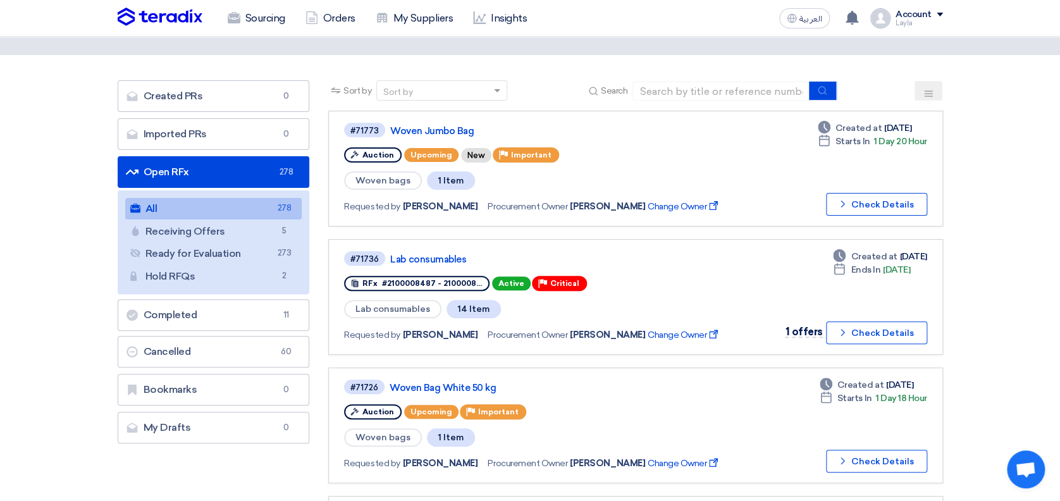
scroll to position [0, 0]
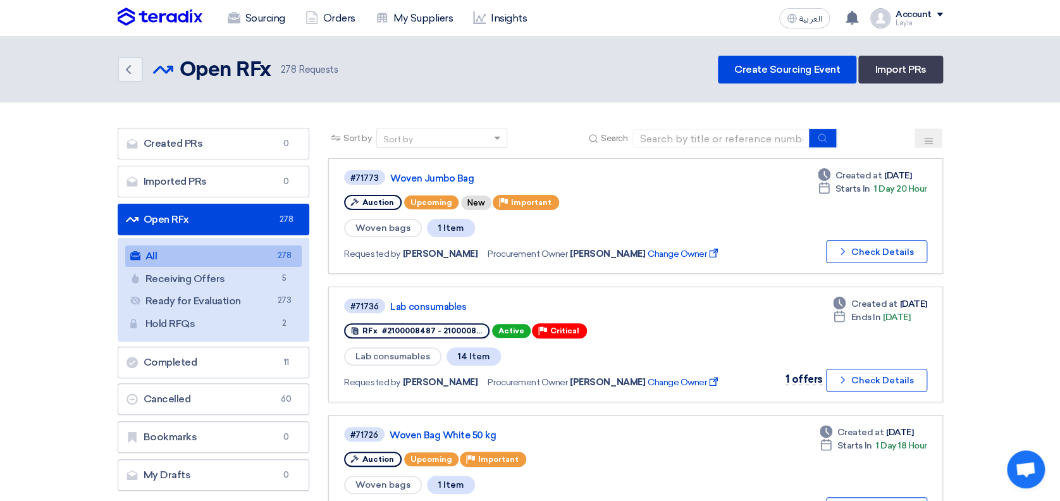
drag, startPoint x: 1022, startPoint y: 148, endPoint x: 951, endPoint y: 121, distance: 75.8
click at [150, 251] on link "All All 278" at bounding box center [213, 255] width 177 height 21
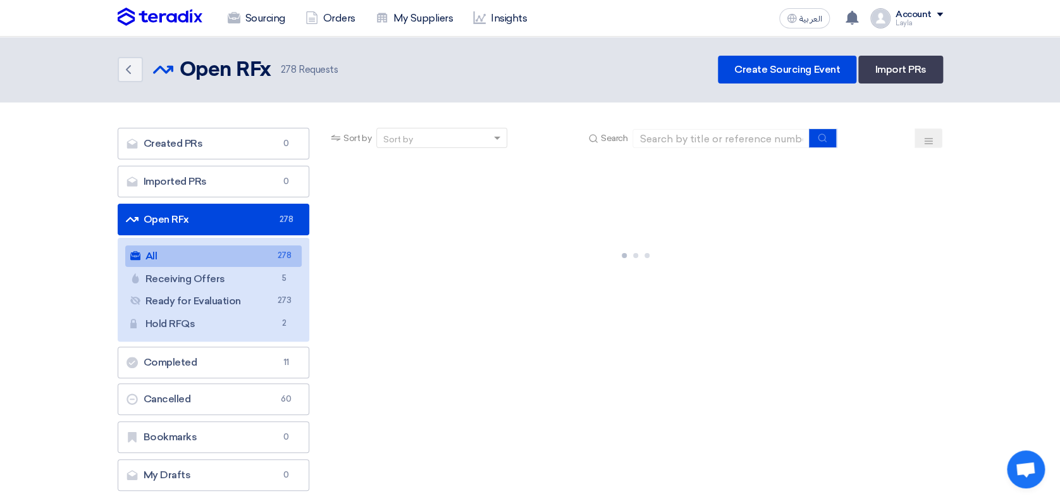
click at [11, 188] on section "Created PRs Created PRs 0 Imported PRs Imported PRs 0 Open RFx Open RFx 278 All…" at bounding box center [530, 312] width 1060 height 420
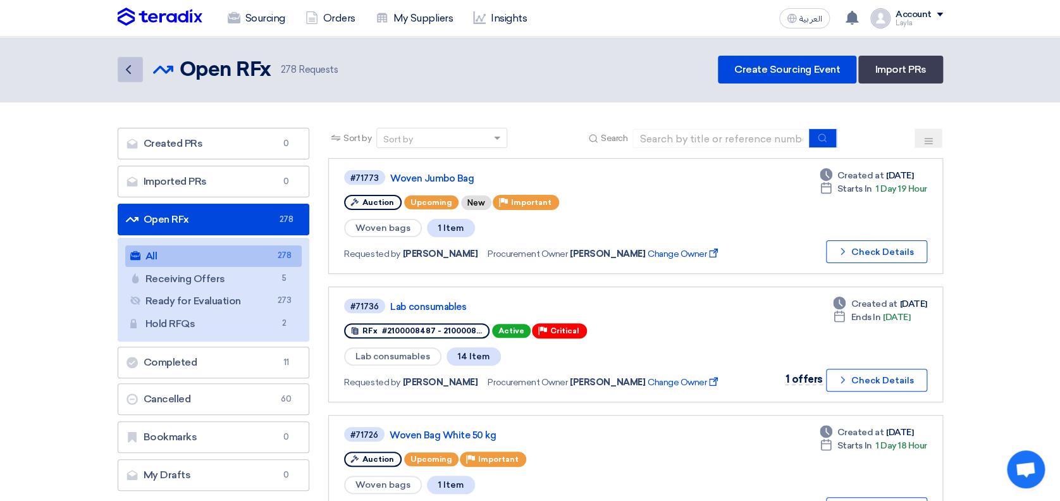
click at [126, 70] on use at bounding box center [128, 69] width 5 height 9
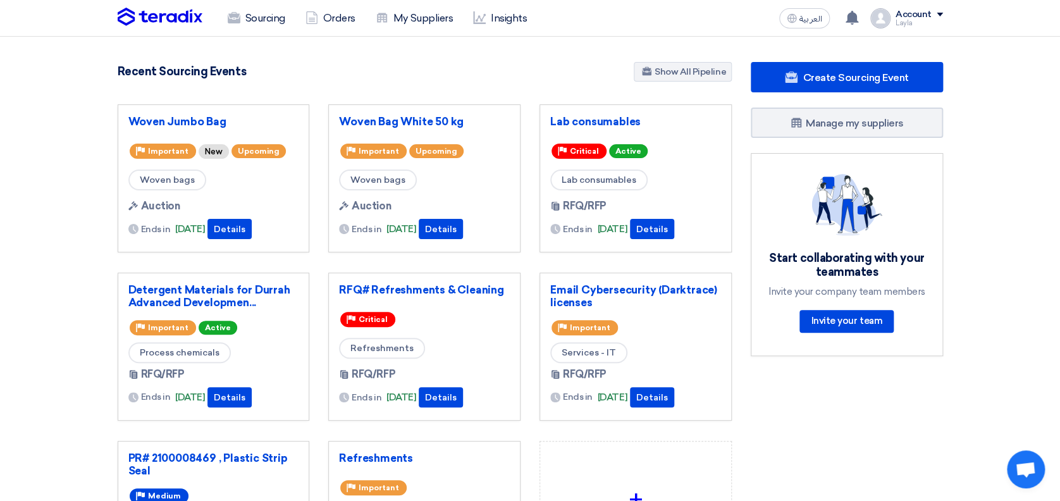
click at [998, 146] on section "5492 RFx remaining 17 Auctions remaining Create Sourcing Event" at bounding box center [530, 356] width 1060 height 638
click at [20, 172] on section "5492 RFx remaining 17 Auctions remaining Create Sourcing Event" at bounding box center [530, 356] width 1060 height 638
